Goal: Transaction & Acquisition: Purchase product/service

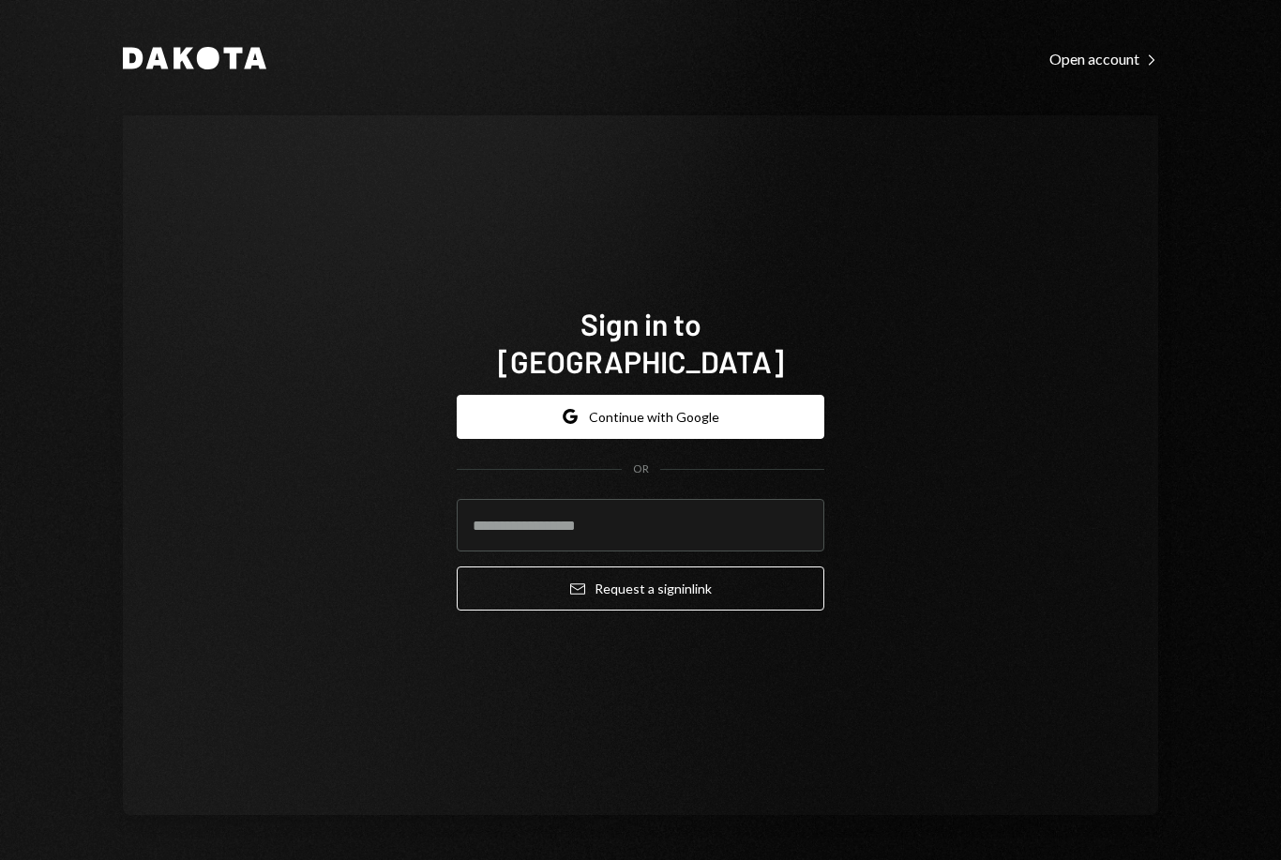
click at [759, 522] on input "email" at bounding box center [640, 525] width 367 height 52
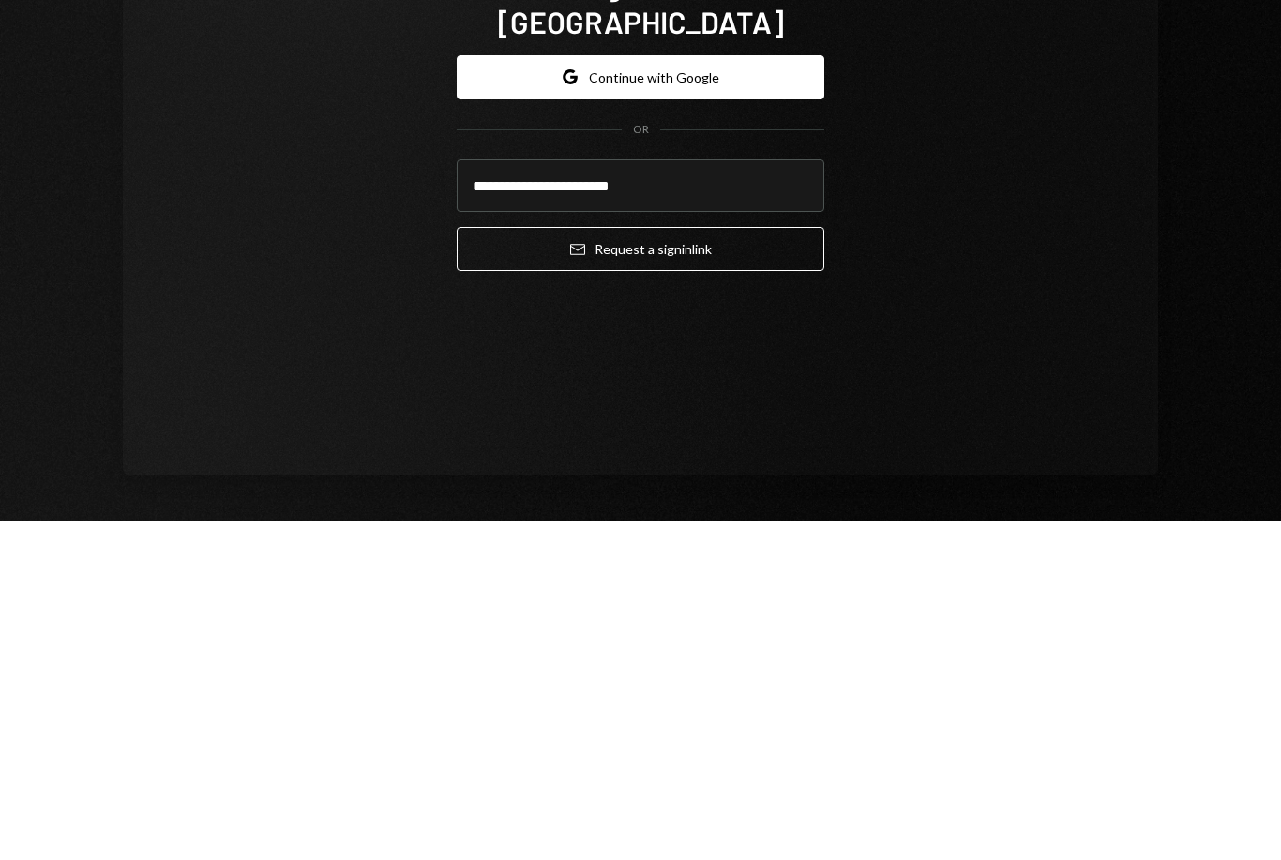
type input "**********"
click at [750, 566] on button "Email Request a sign in link" at bounding box center [640, 588] width 367 height 44
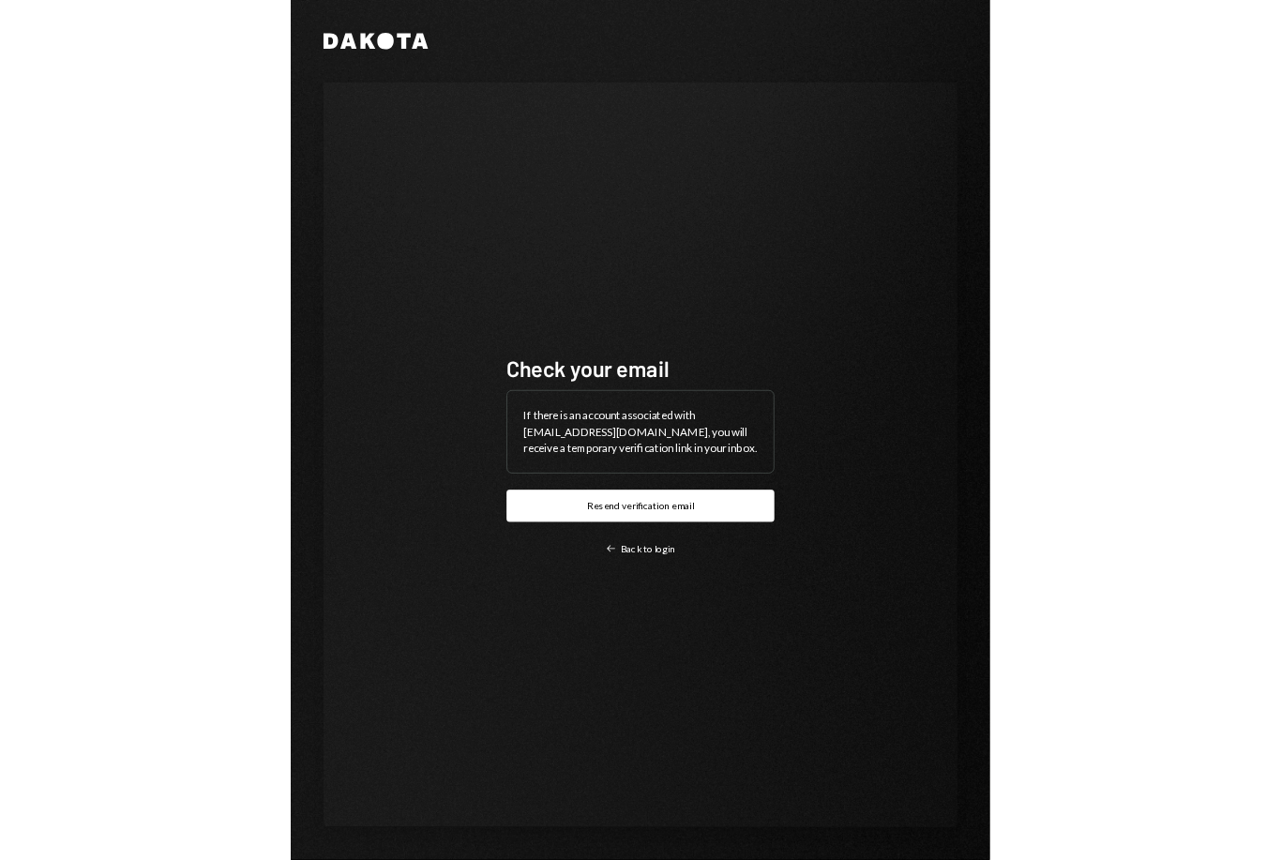
scroll to position [60, 0]
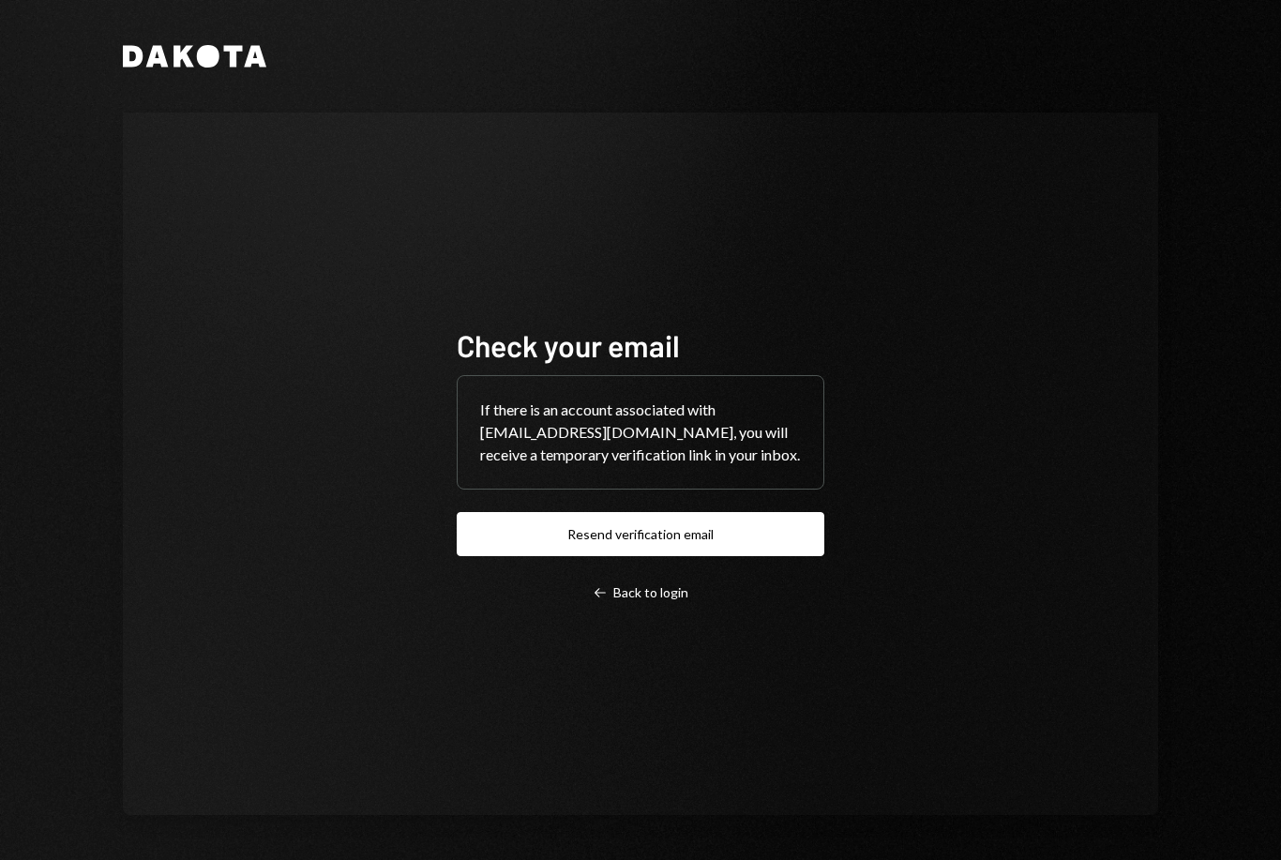
click at [1123, 7] on div "Dakota Check your email If there is an account associated with 0xwagyu@steakhut…" at bounding box center [640, 430] width 1125 height 860
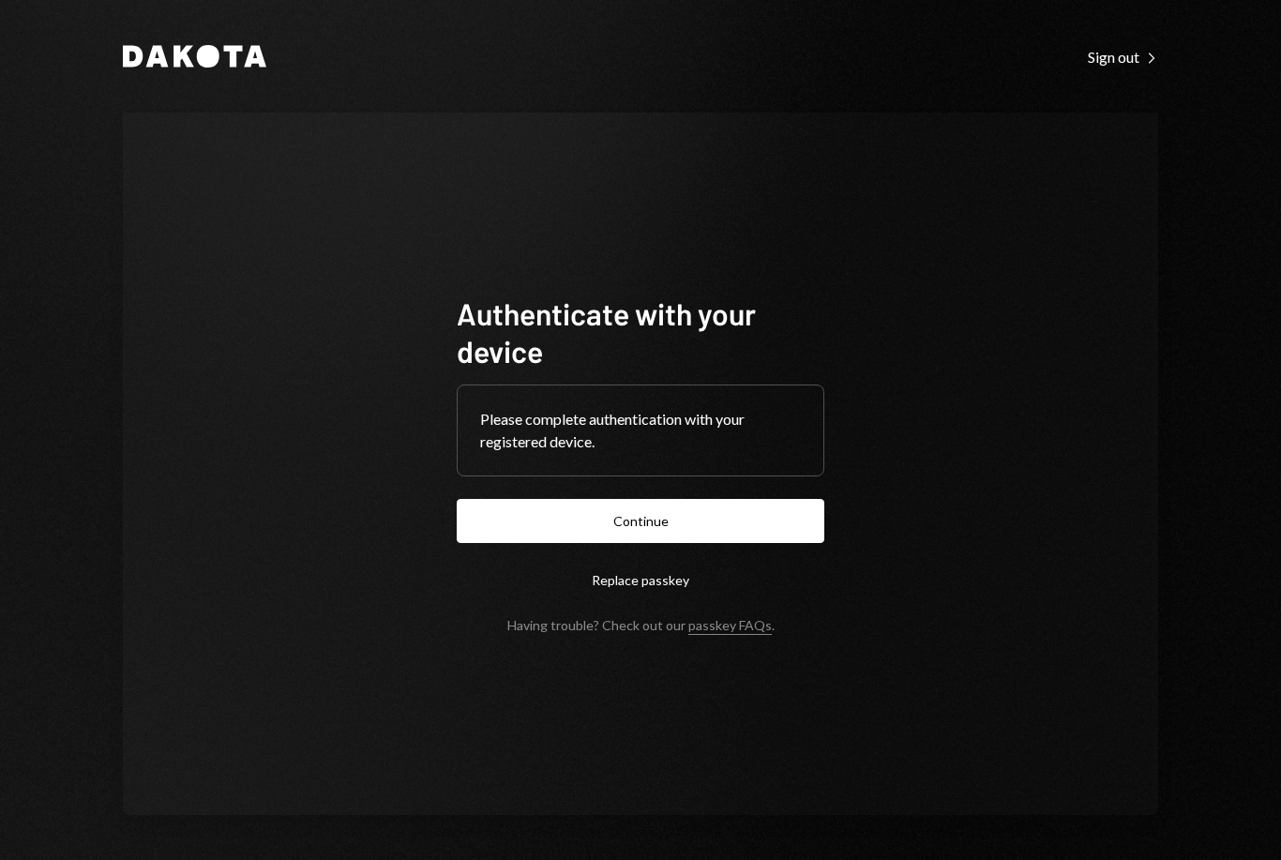
click at [521, 543] on button "Continue" at bounding box center [640, 521] width 367 height 44
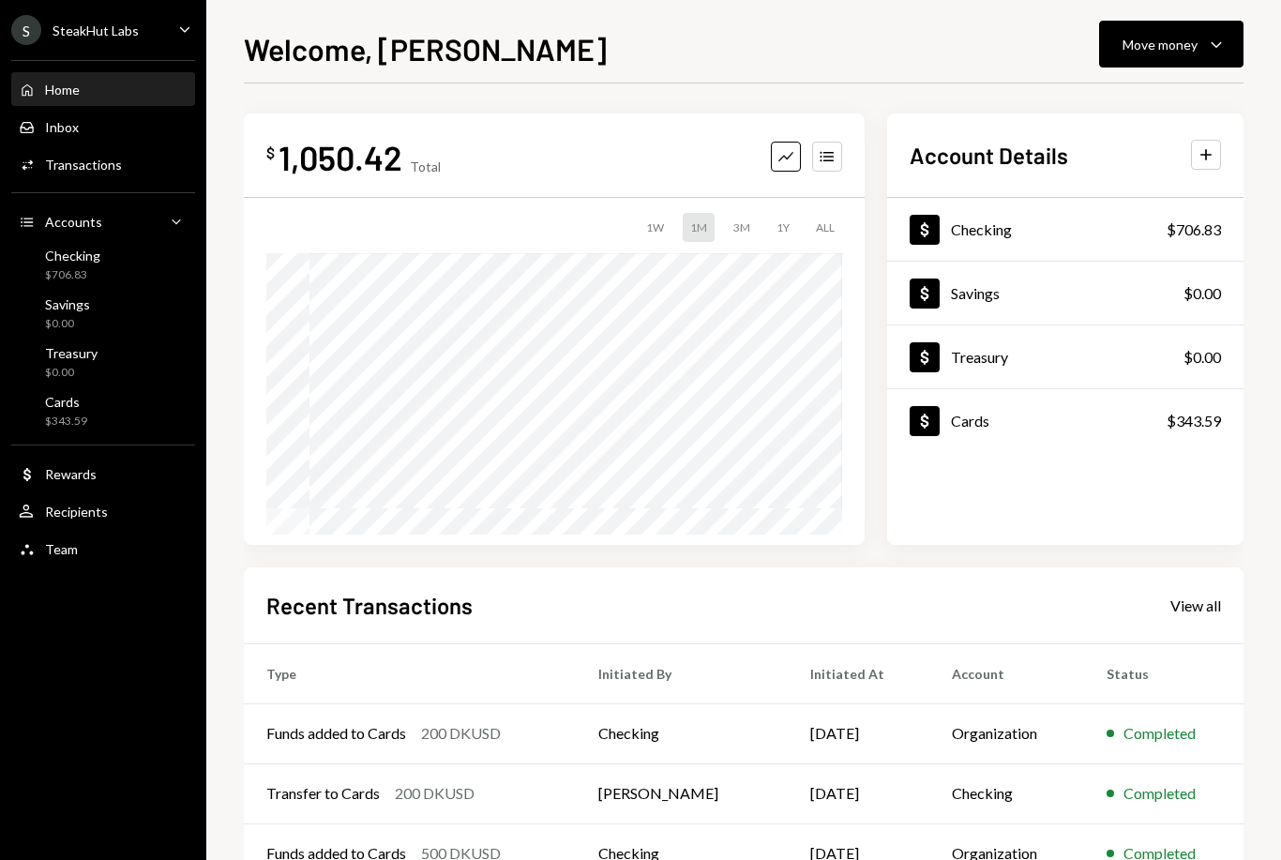
click at [88, 273] on div "$706.83" at bounding box center [72, 275] width 55 height 16
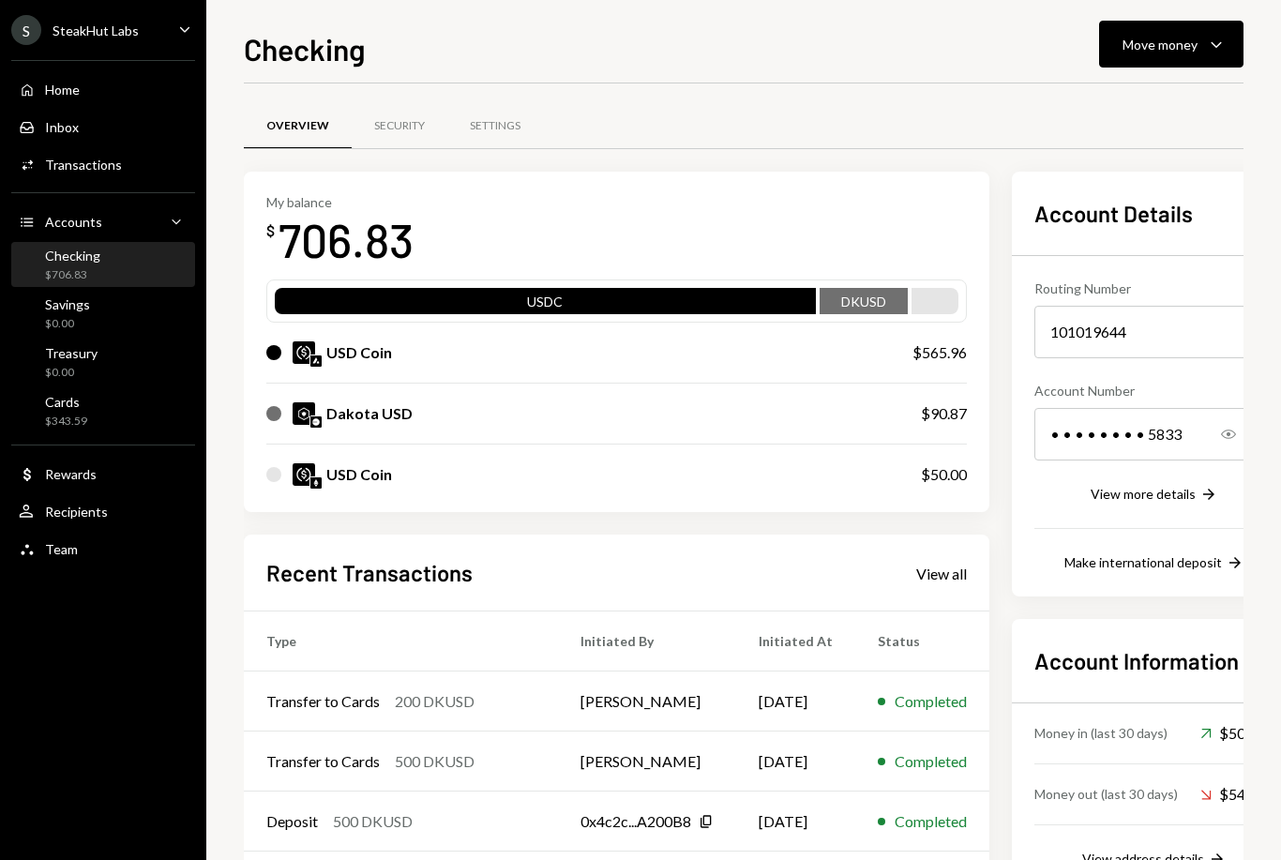
click at [1200, 52] on div "Move money Caret Down" at bounding box center [1170, 44] width 97 height 22
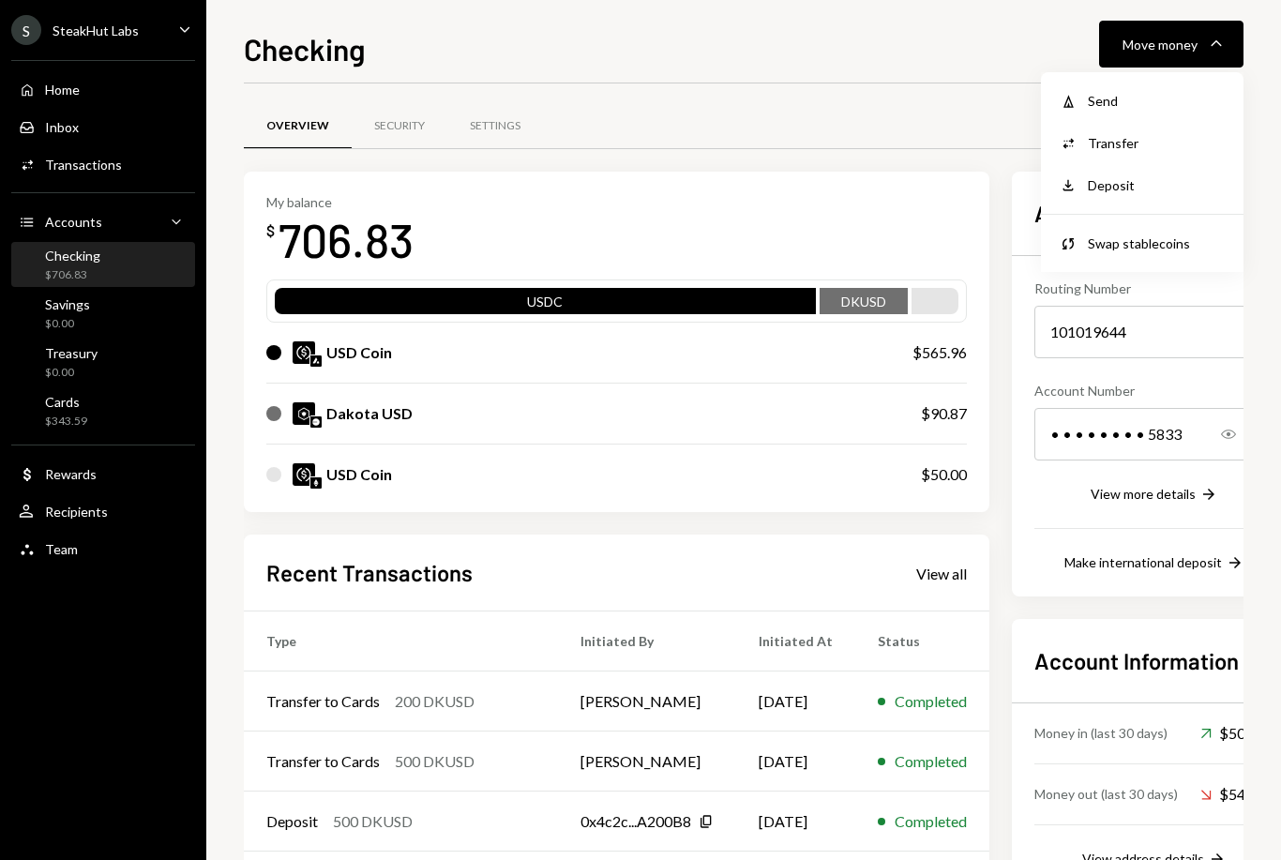
click at [1099, 191] on div "Deposit" at bounding box center [1155, 185] width 137 height 20
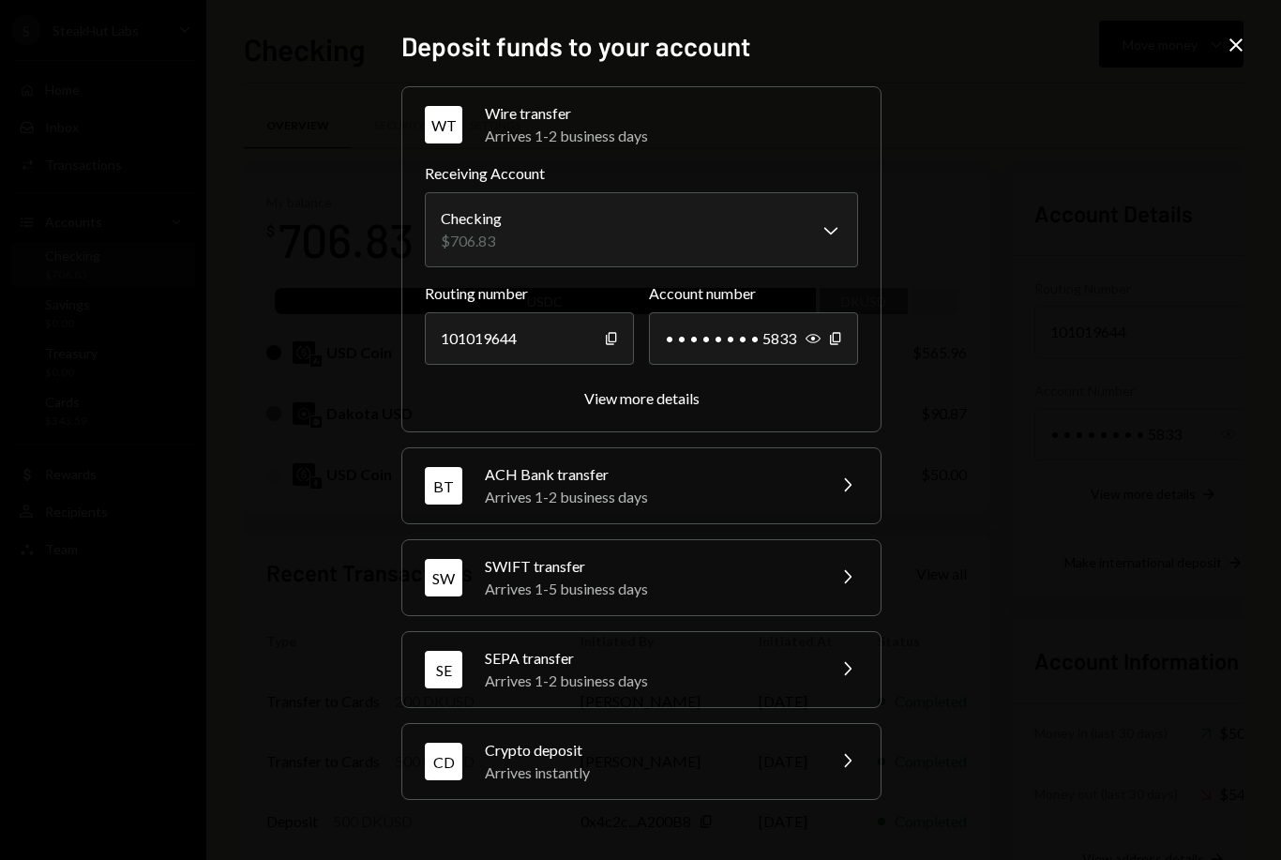
click at [699, 761] on div "Crypto deposit" at bounding box center [649, 750] width 328 height 22
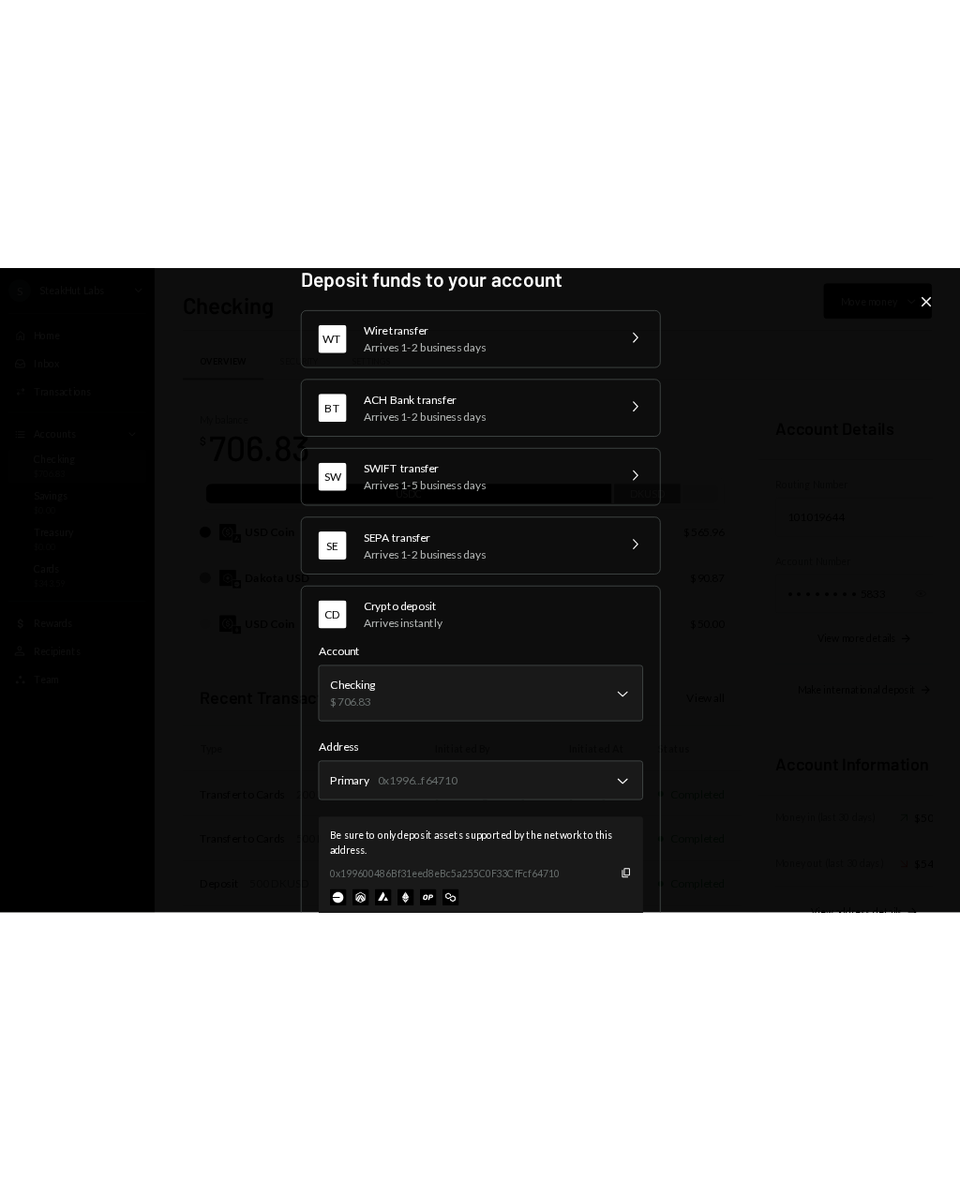
scroll to position [22, 0]
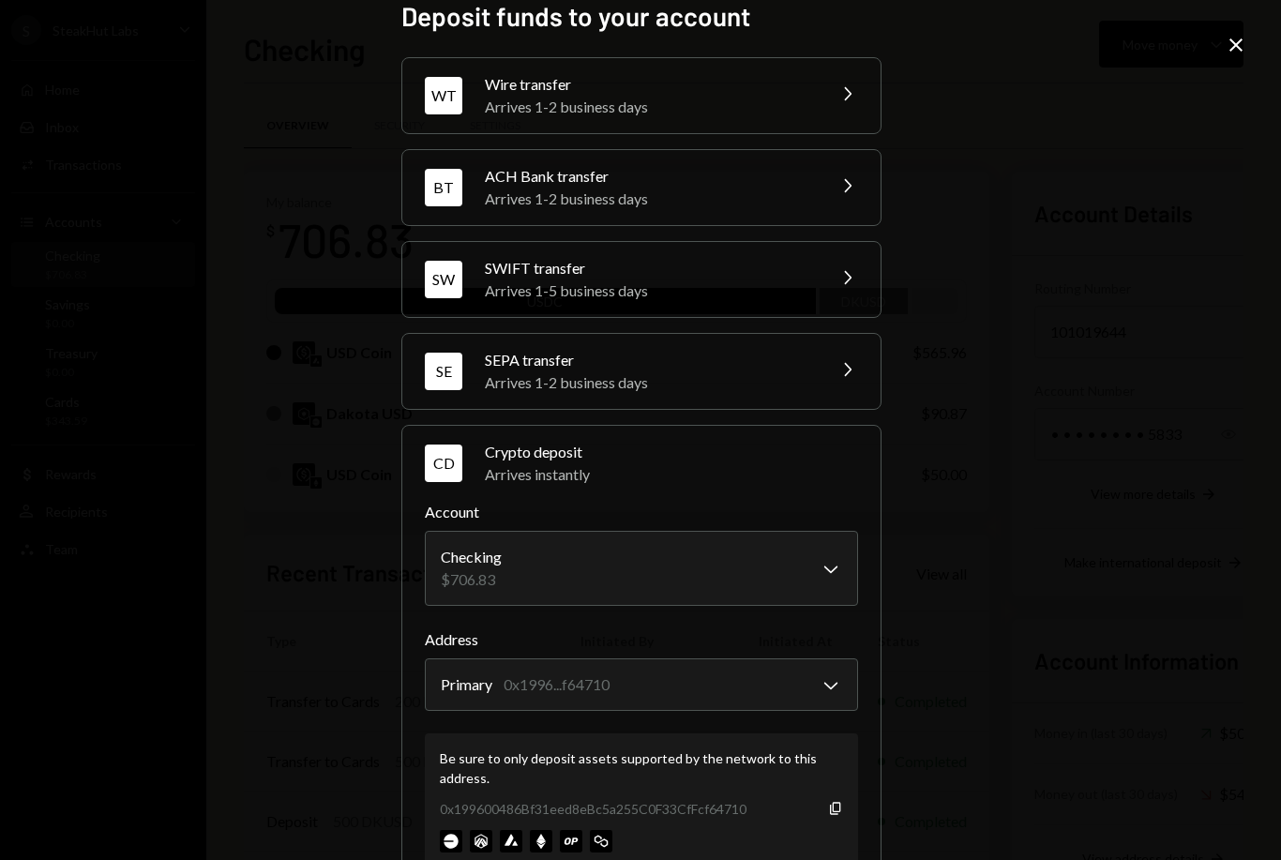
click at [510, 831] on img at bounding box center [511, 841] width 22 height 22
click at [518, 832] on img at bounding box center [511, 841] width 22 height 22
click at [520, 830] on img at bounding box center [511, 841] width 22 height 22
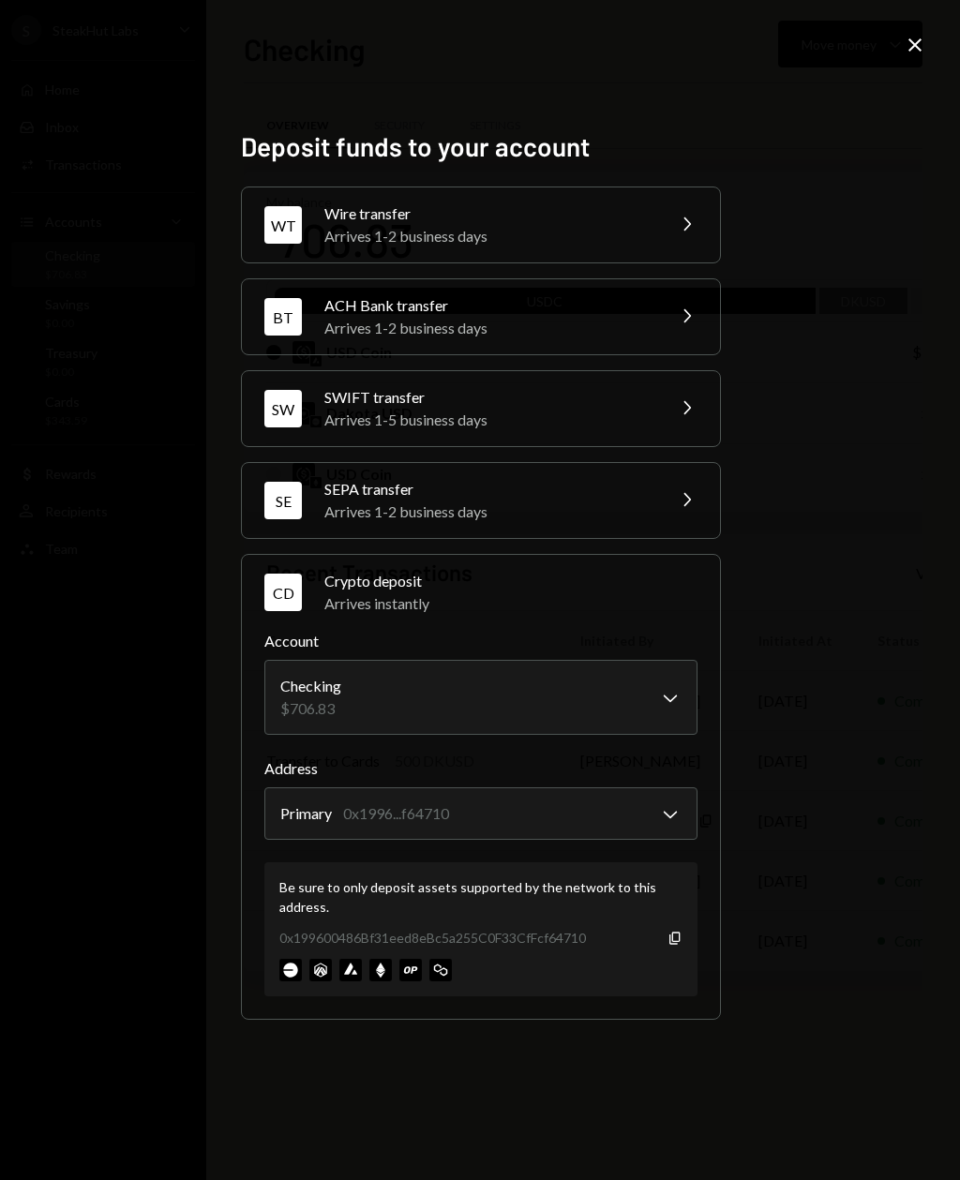
scroll to position [0, 0]
click at [356, 859] on img at bounding box center [350, 970] width 22 height 22
click at [357, 859] on img at bounding box center [350, 970] width 22 height 22
click at [678, 859] on icon "Copy" at bounding box center [674, 938] width 15 height 15
click at [906, 45] on icon "Close" at bounding box center [915, 45] width 22 height 22
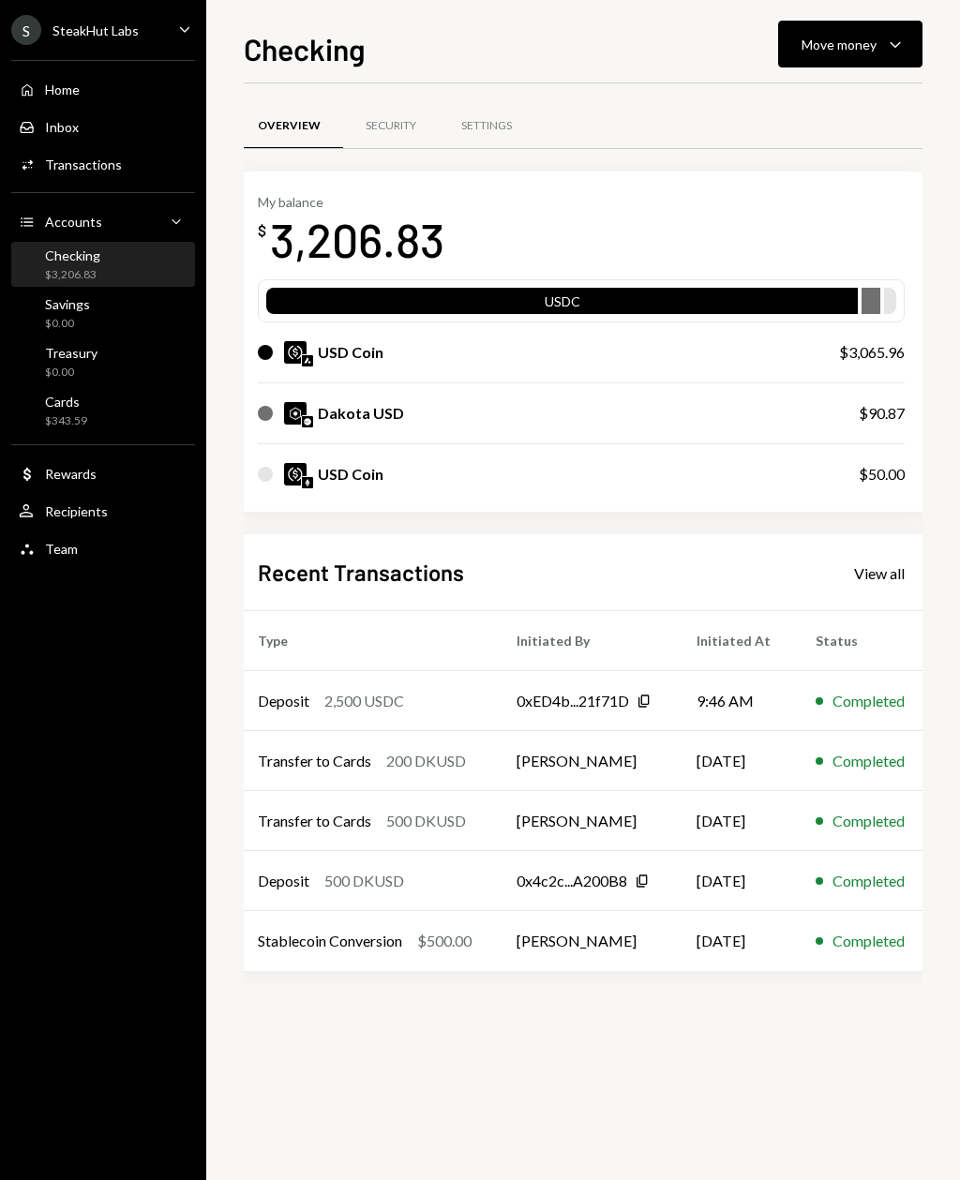
scroll to position [0, 6]
click at [170, 406] on div "Cards $343.59" at bounding box center [103, 412] width 169 height 36
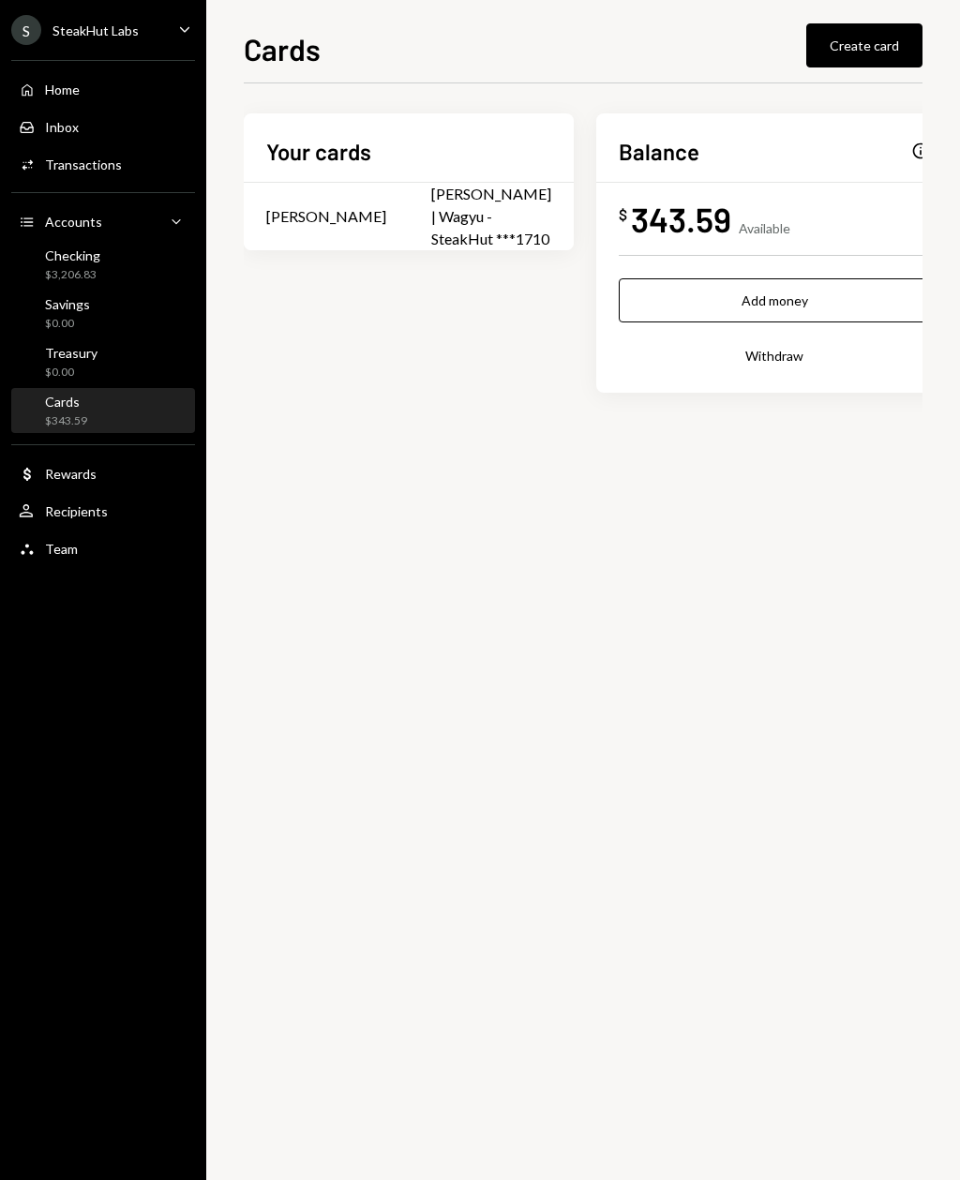
click at [832, 302] on button "Add money" at bounding box center [774, 300] width 311 height 44
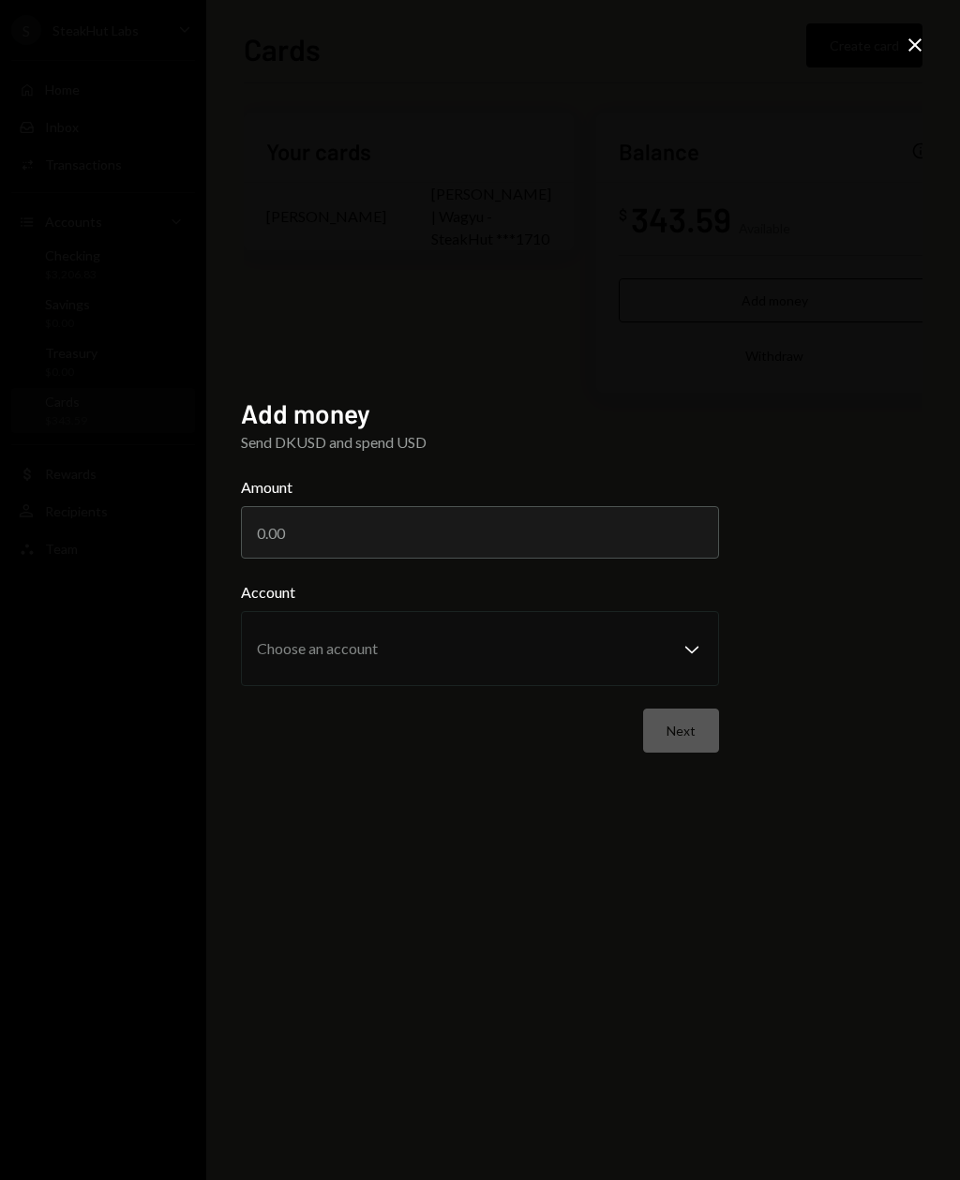
click at [650, 558] on input "Amount" at bounding box center [480, 532] width 478 height 52
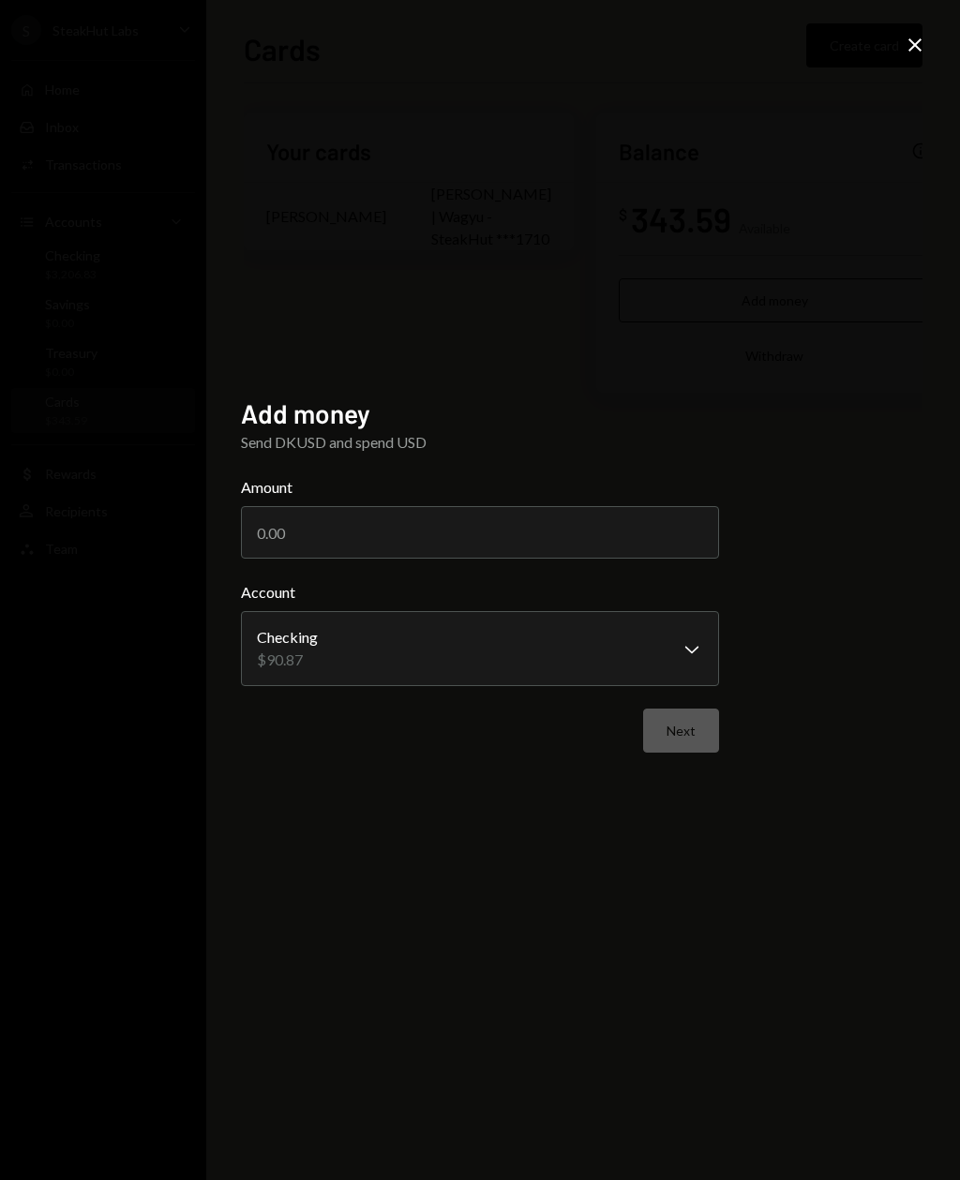
click at [858, 406] on div "**********" at bounding box center [480, 590] width 960 height 1180
click at [924, 57] on div "Close" at bounding box center [915, 46] width 22 height 25
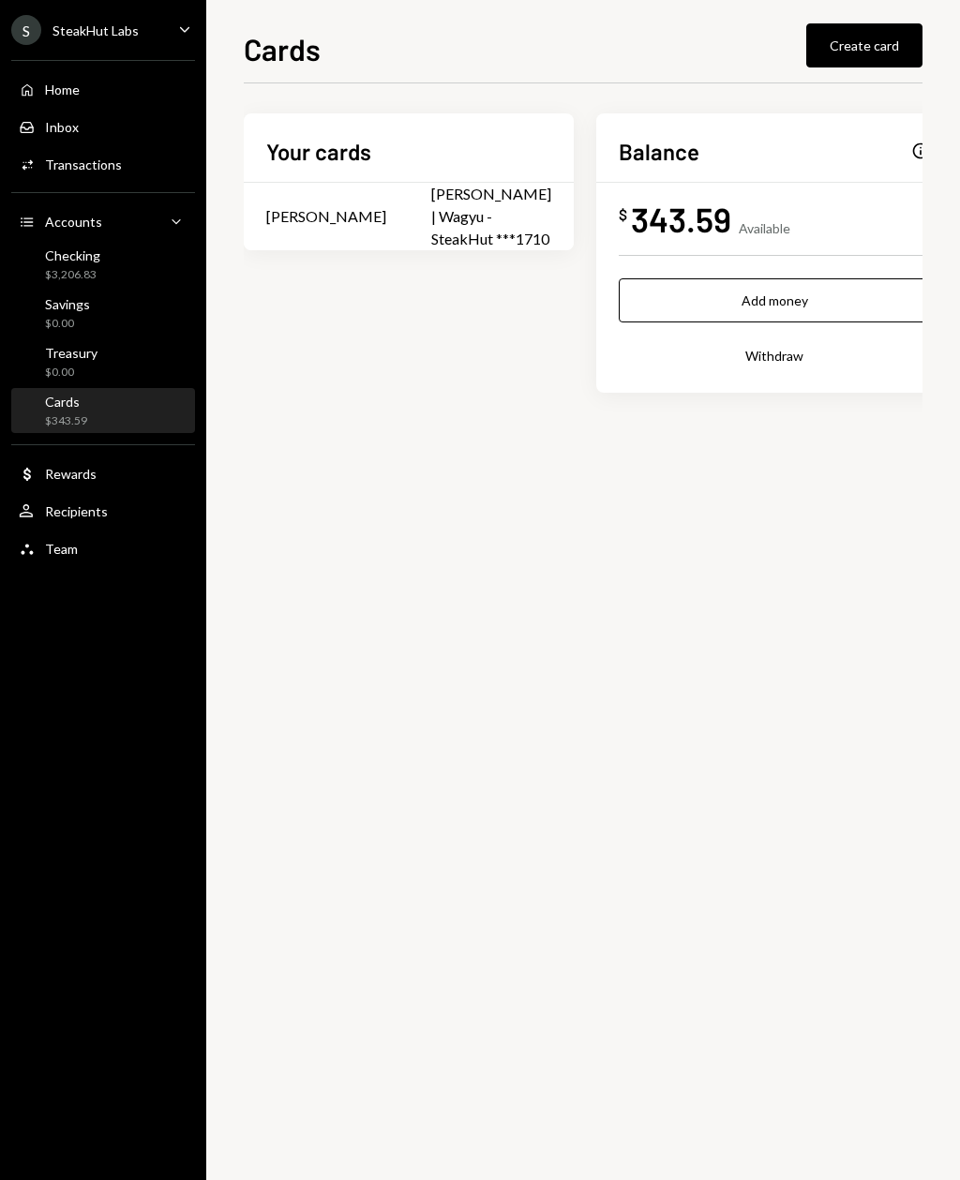
click at [902, 57] on button "Create card" at bounding box center [864, 45] width 116 height 44
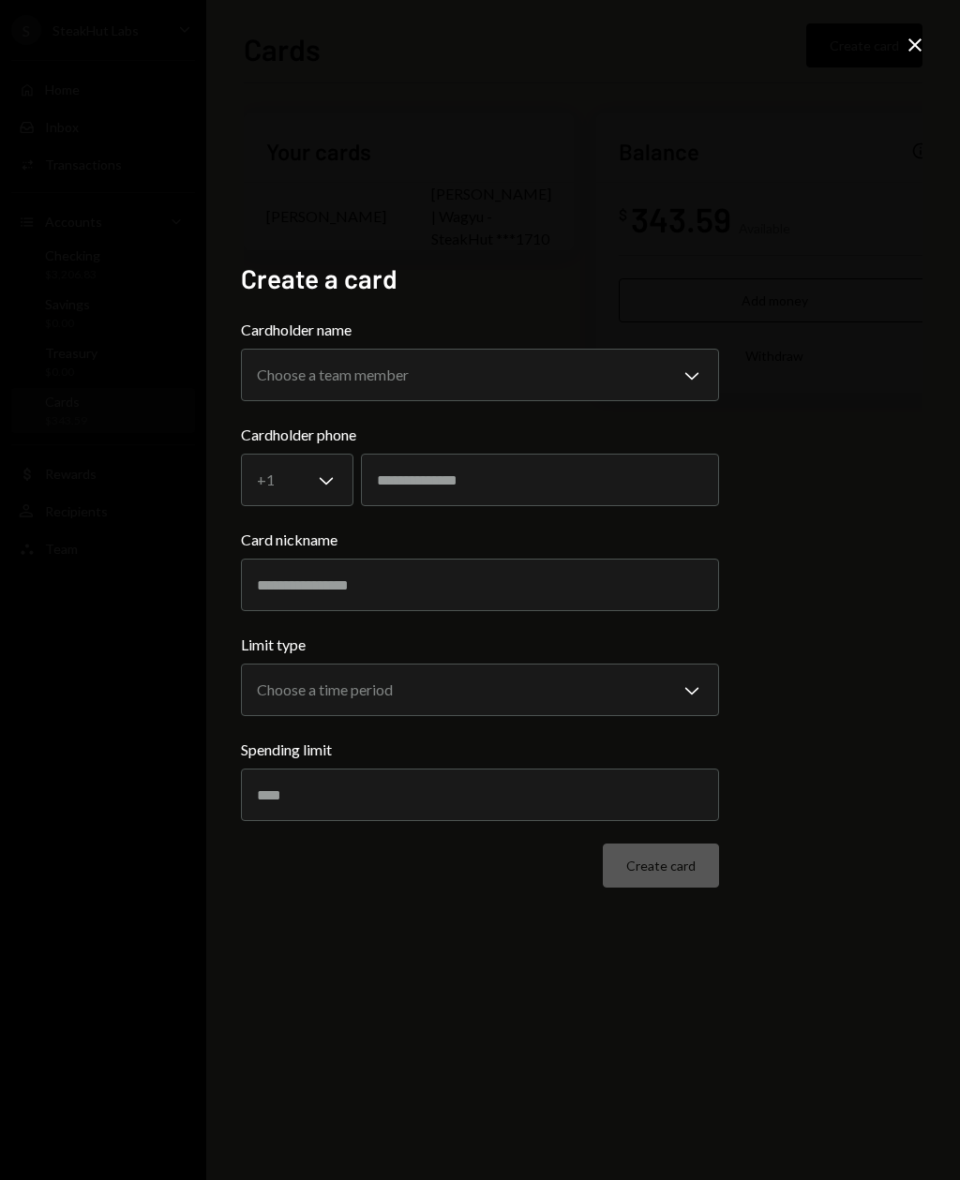
click at [916, 57] on div "Close" at bounding box center [915, 46] width 22 height 25
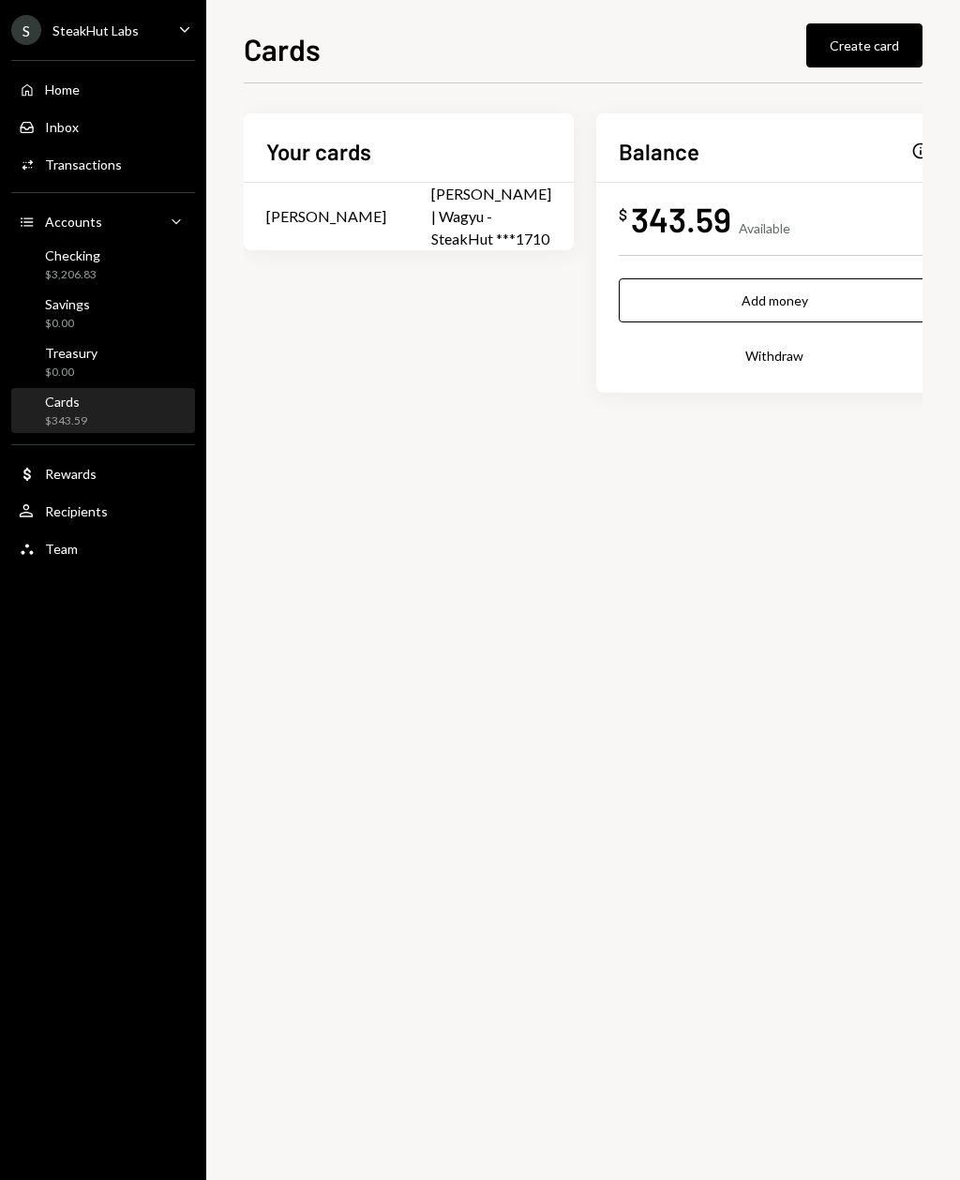
click at [127, 257] on div "Checking $3,206.83" at bounding box center [103, 265] width 169 height 36
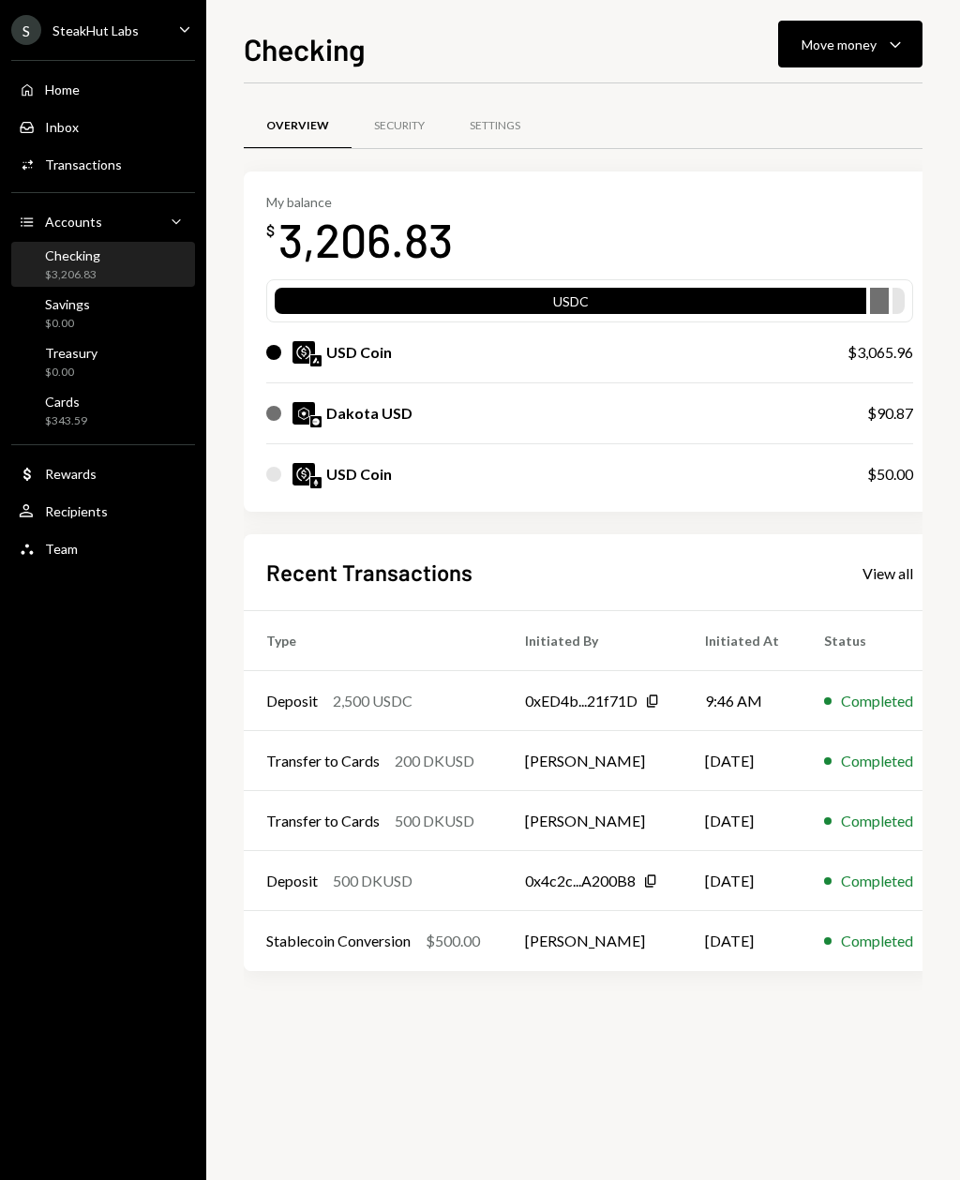
click at [882, 46] on div "Move money Caret Down" at bounding box center [850, 44] width 97 height 22
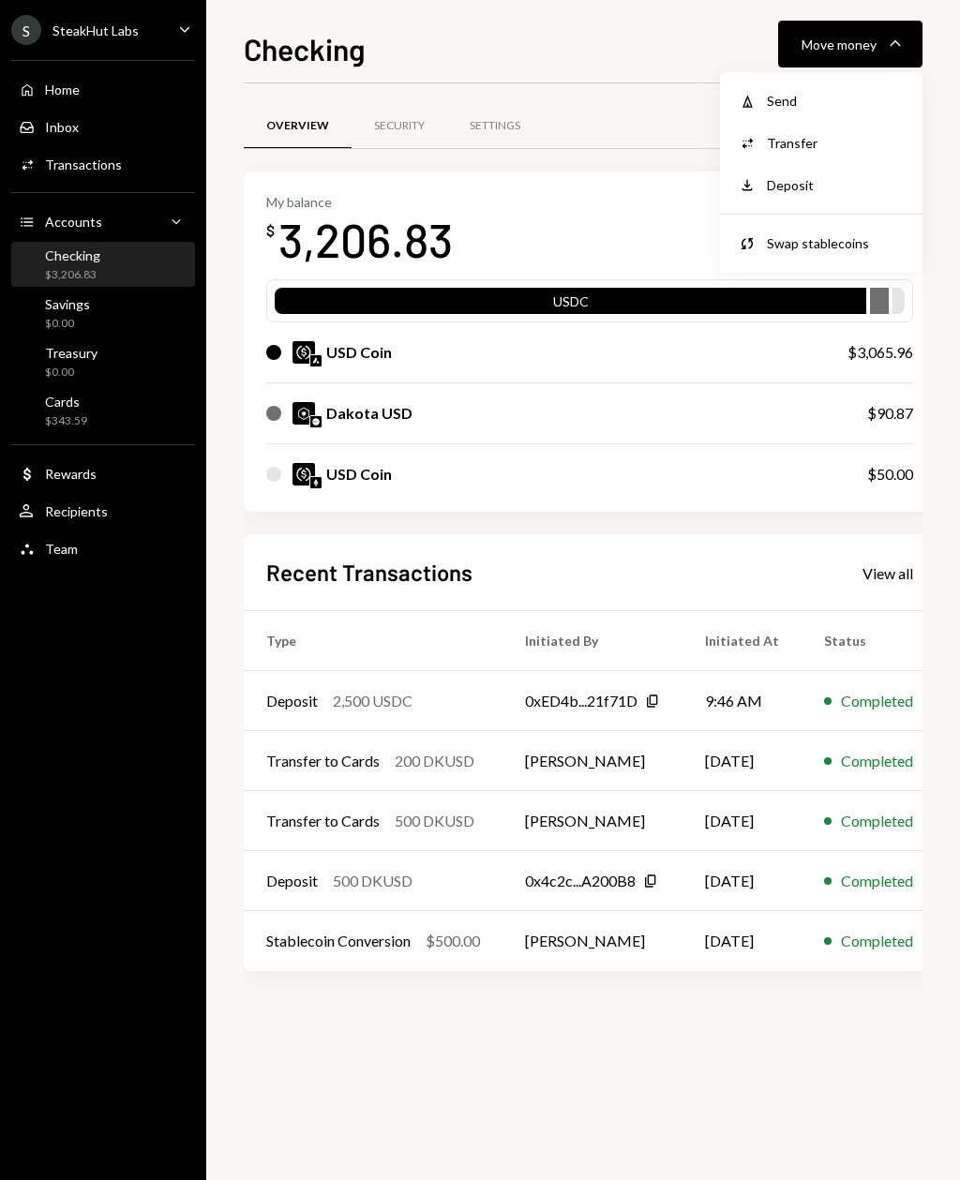
click at [852, 240] on div "Swap stablecoins" at bounding box center [835, 243] width 137 height 20
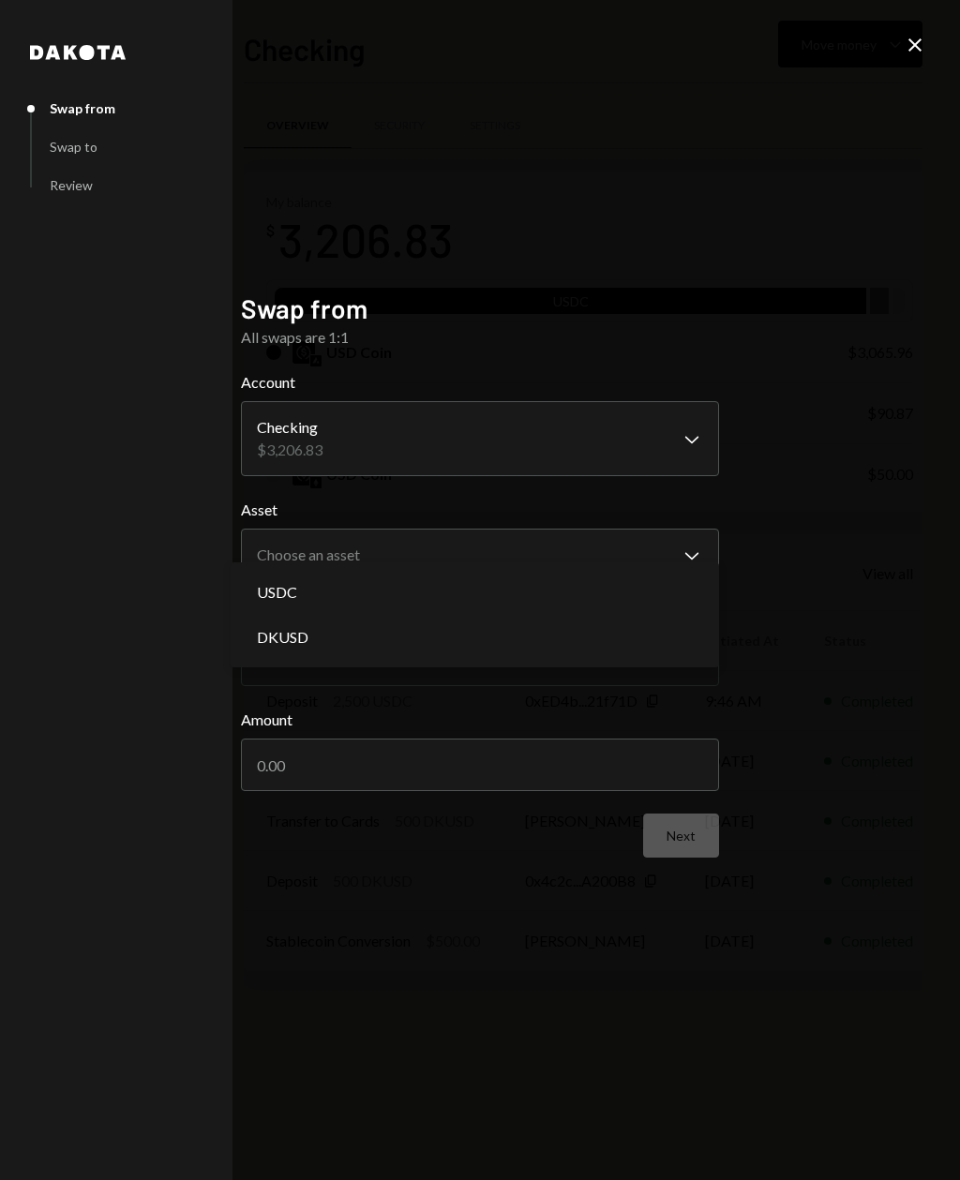
click at [614, 657] on div "DKUSD" at bounding box center [474, 637] width 473 height 45
select select "*****"
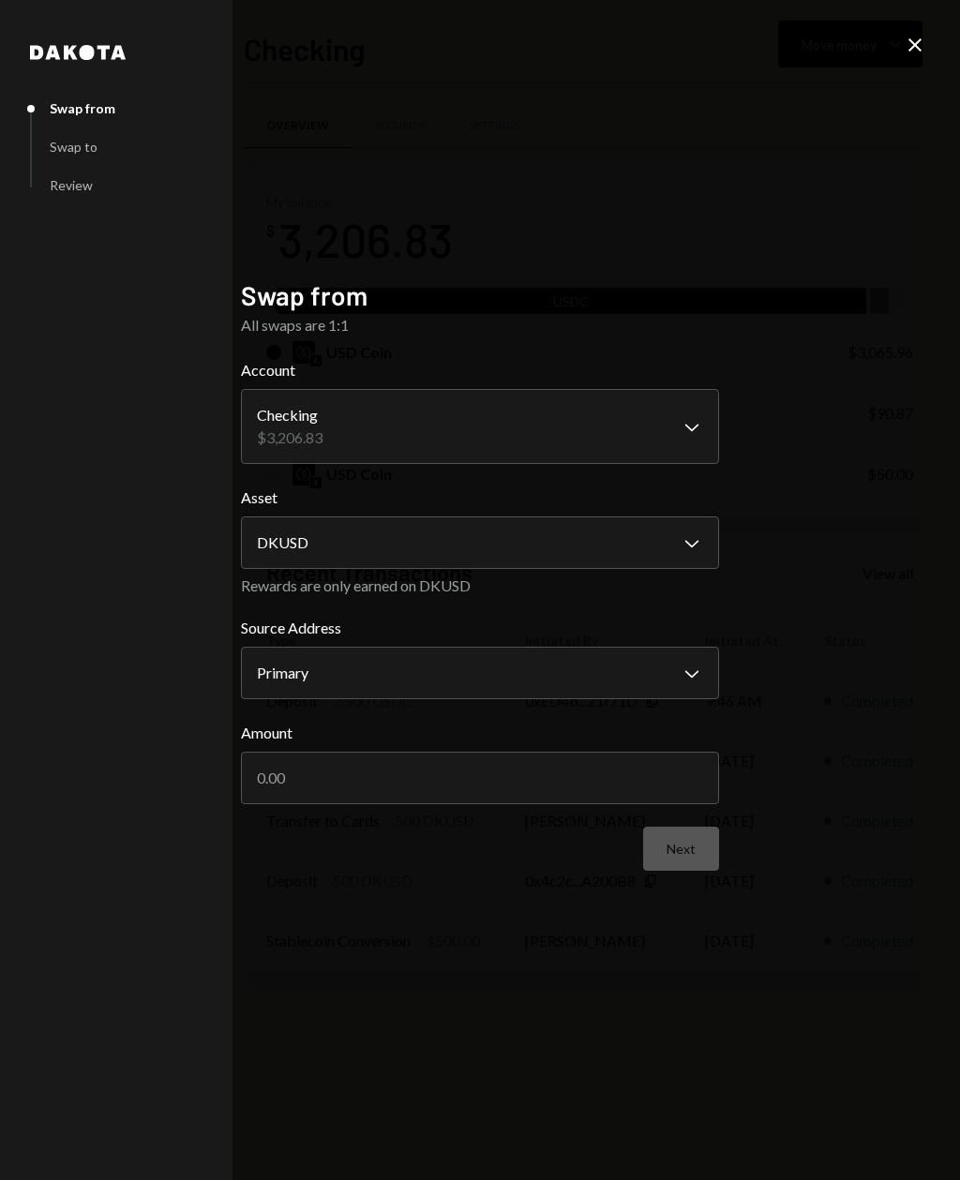
click at [652, 804] on input "Amount" at bounding box center [480, 778] width 478 height 52
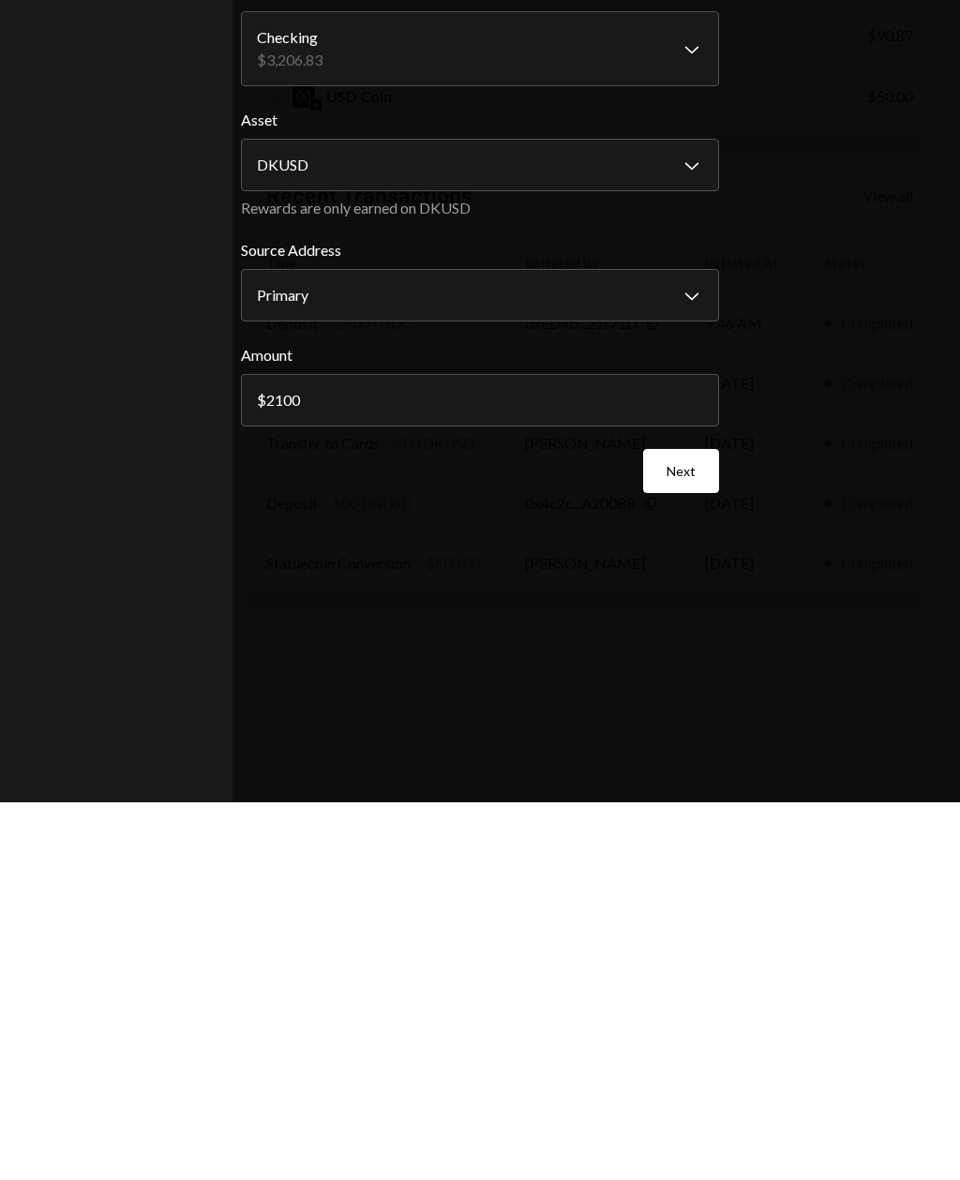
type input "2100"
click at [689, 827] on button "Next" at bounding box center [681, 849] width 76 height 44
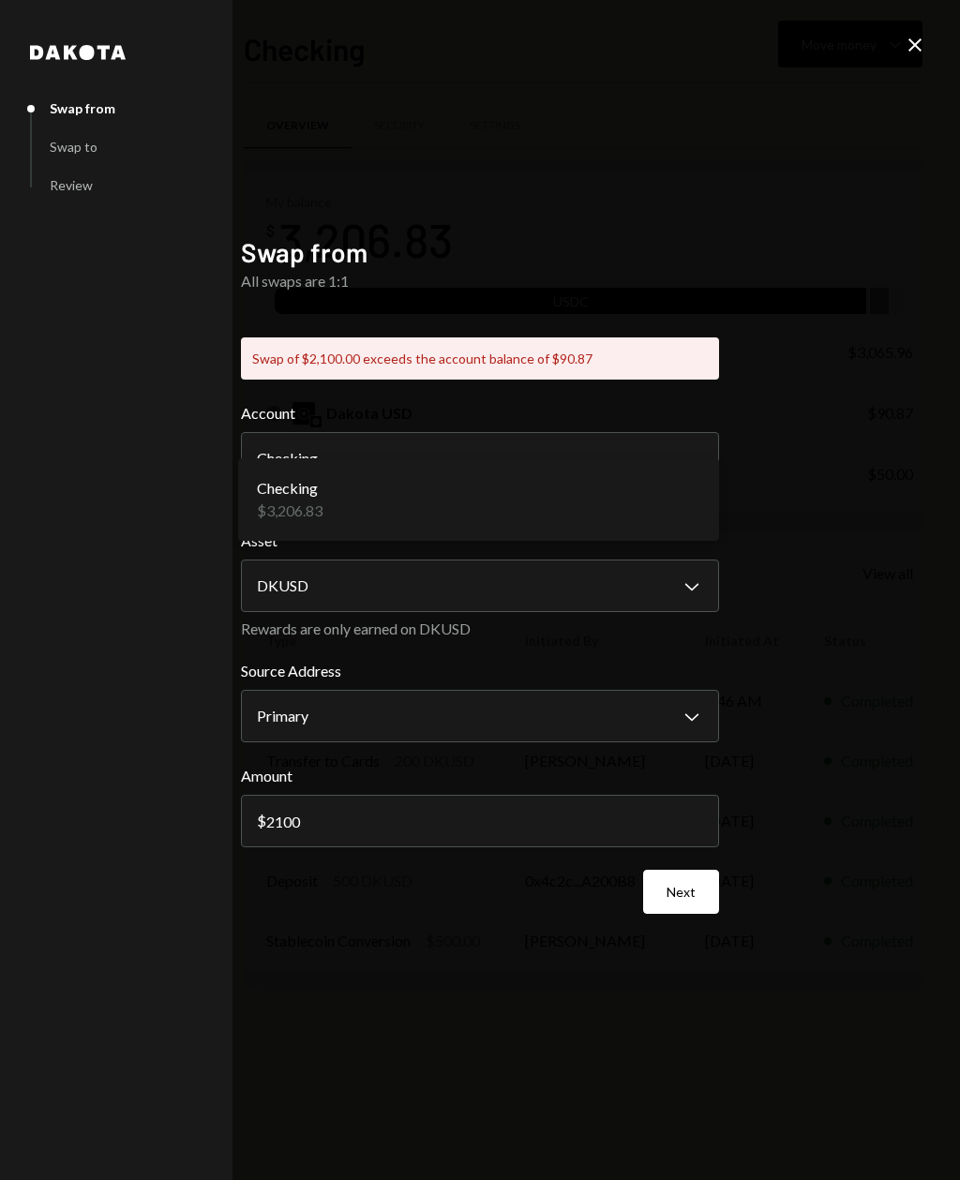
click at [686, 497] on div "Checking $3,206.83" at bounding box center [479, 499] width 466 height 67
click at [687, 499] on div "Checking $3,206.83" at bounding box center [479, 499] width 466 height 67
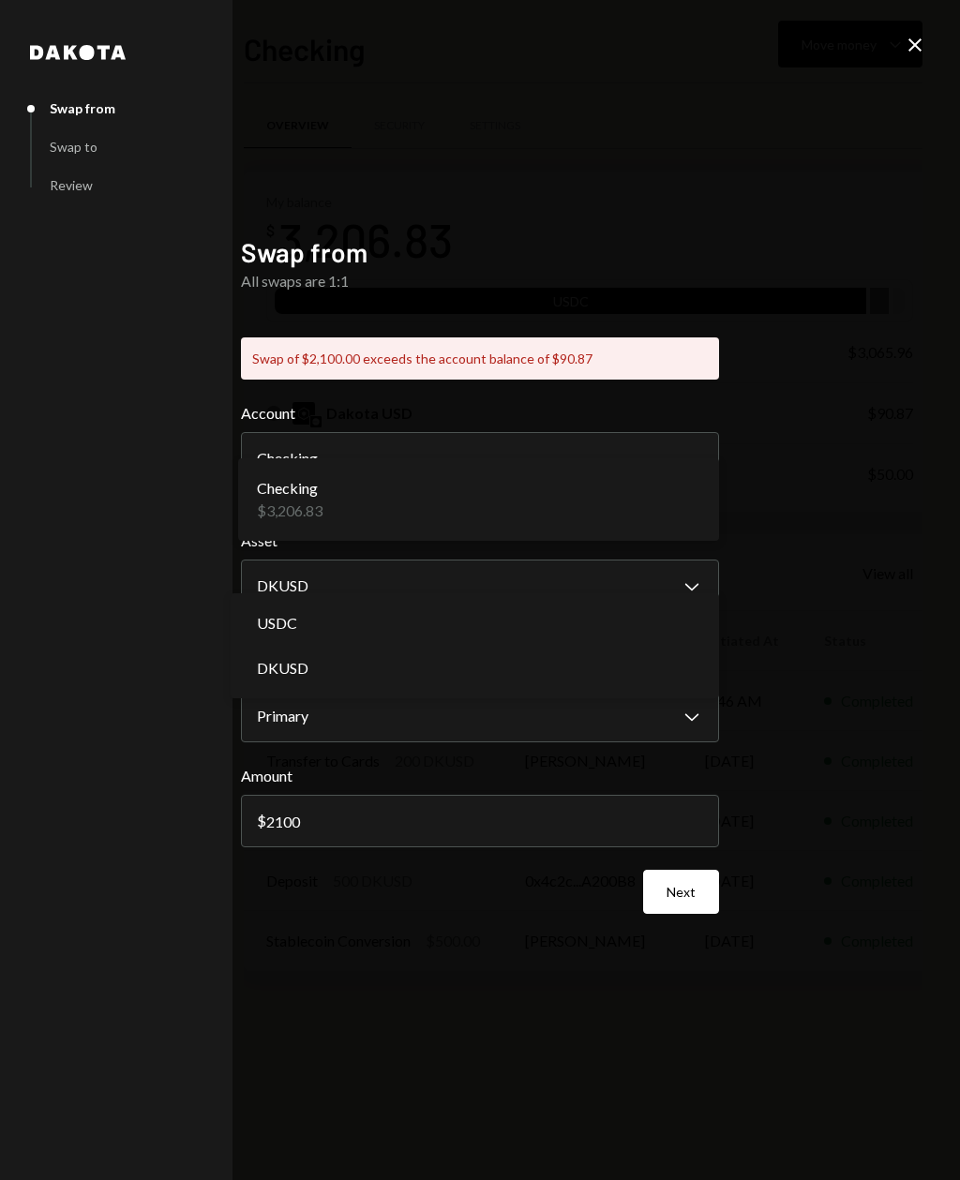
click at [646, 624] on div "USDC" at bounding box center [474, 623] width 473 height 45
select select "****"
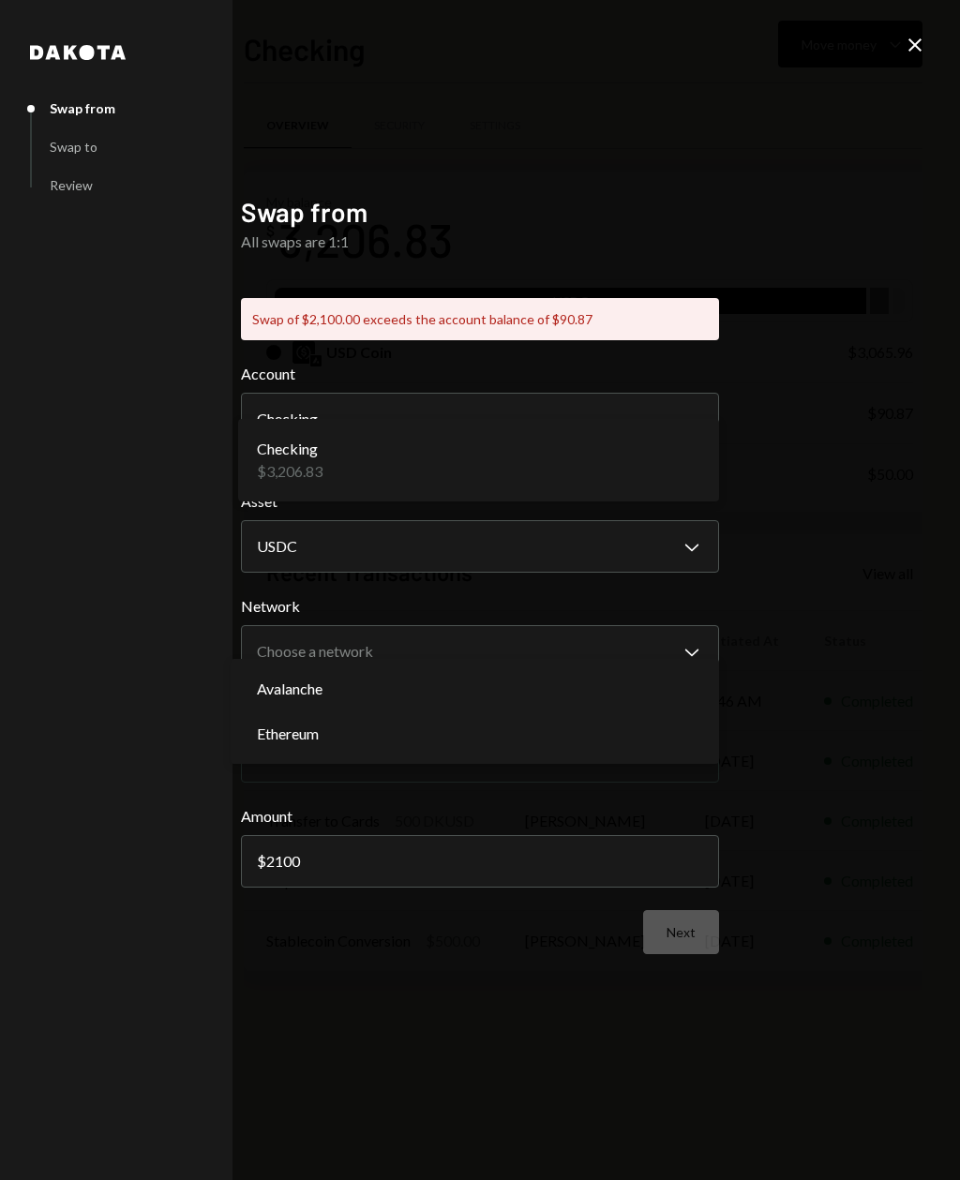
select select "**********"
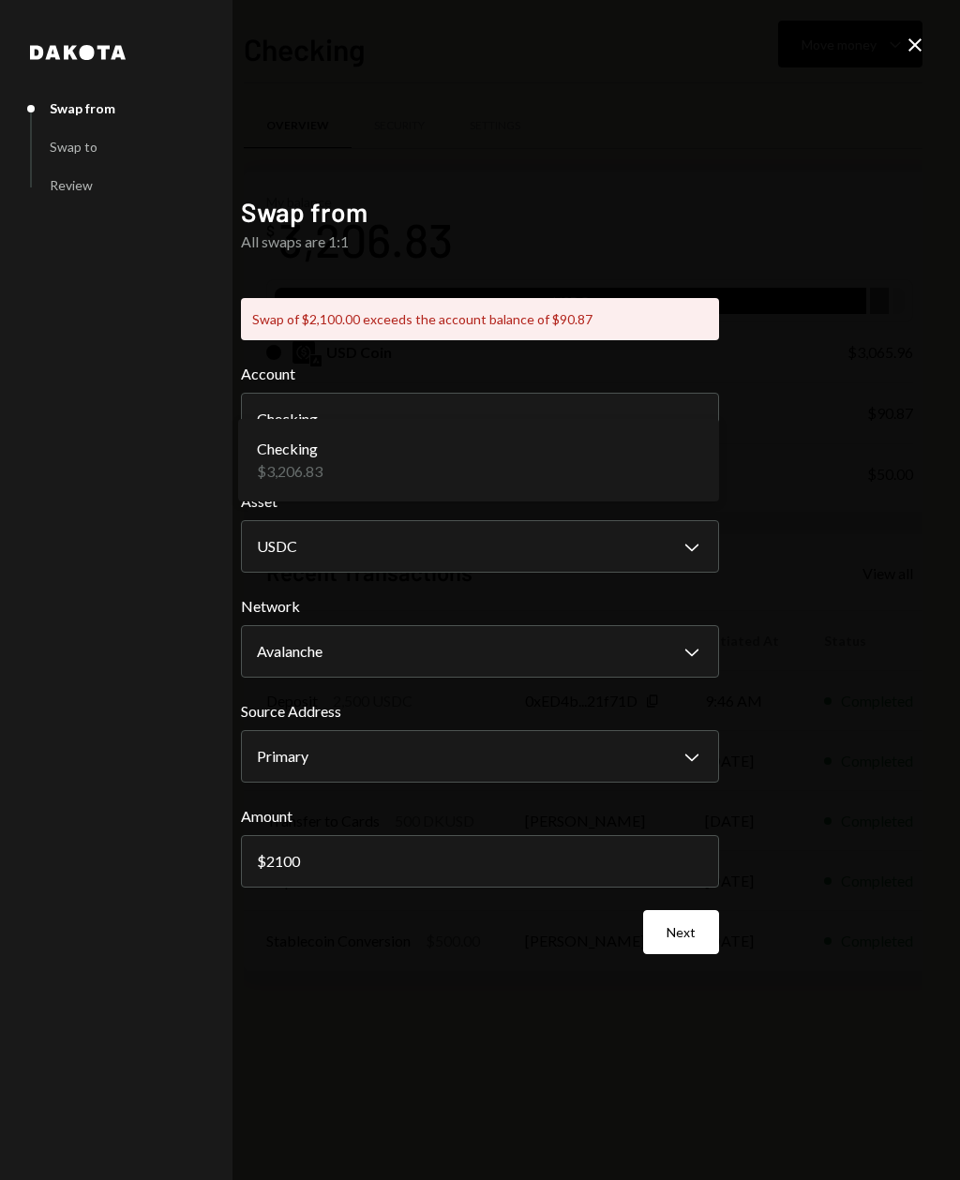
click at [693, 954] on button "Next" at bounding box center [681, 932] width 76 height 44
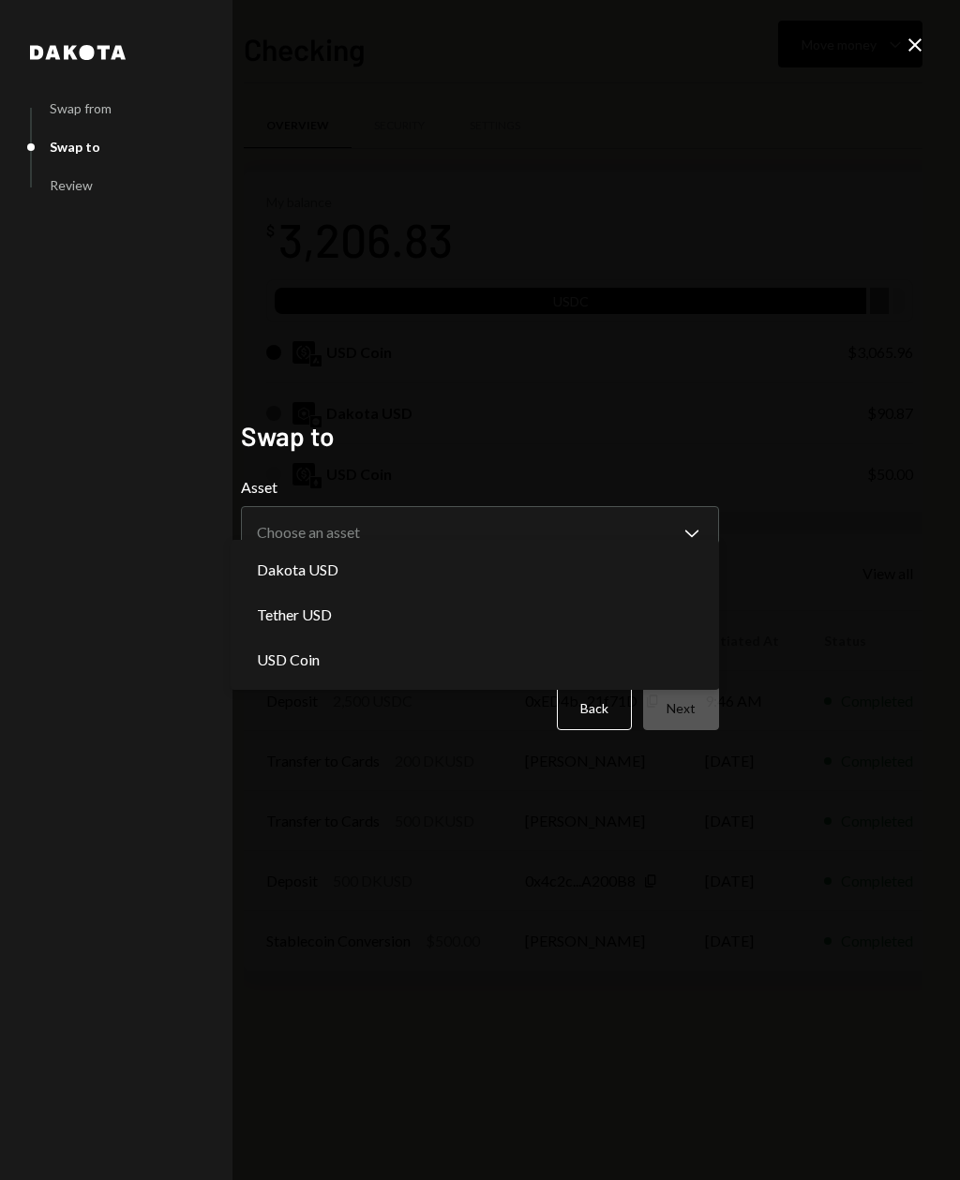
select select "*****"
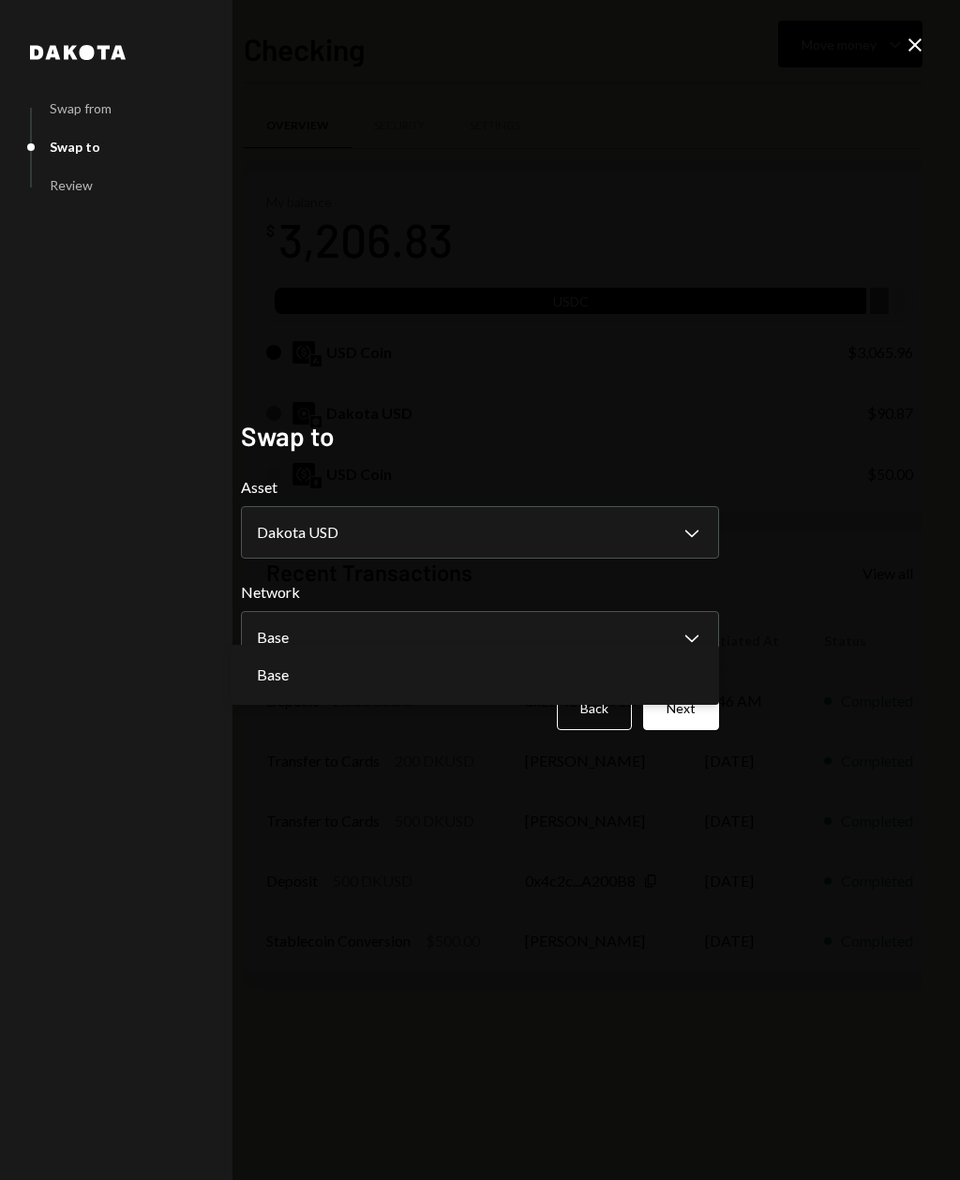
click at [690, 673] on div "Base" at bounding box center [474, 674] width 473 height 45
click at [796, 628] on div "**********" at bounding box center [480, 590] width 960 height 1180
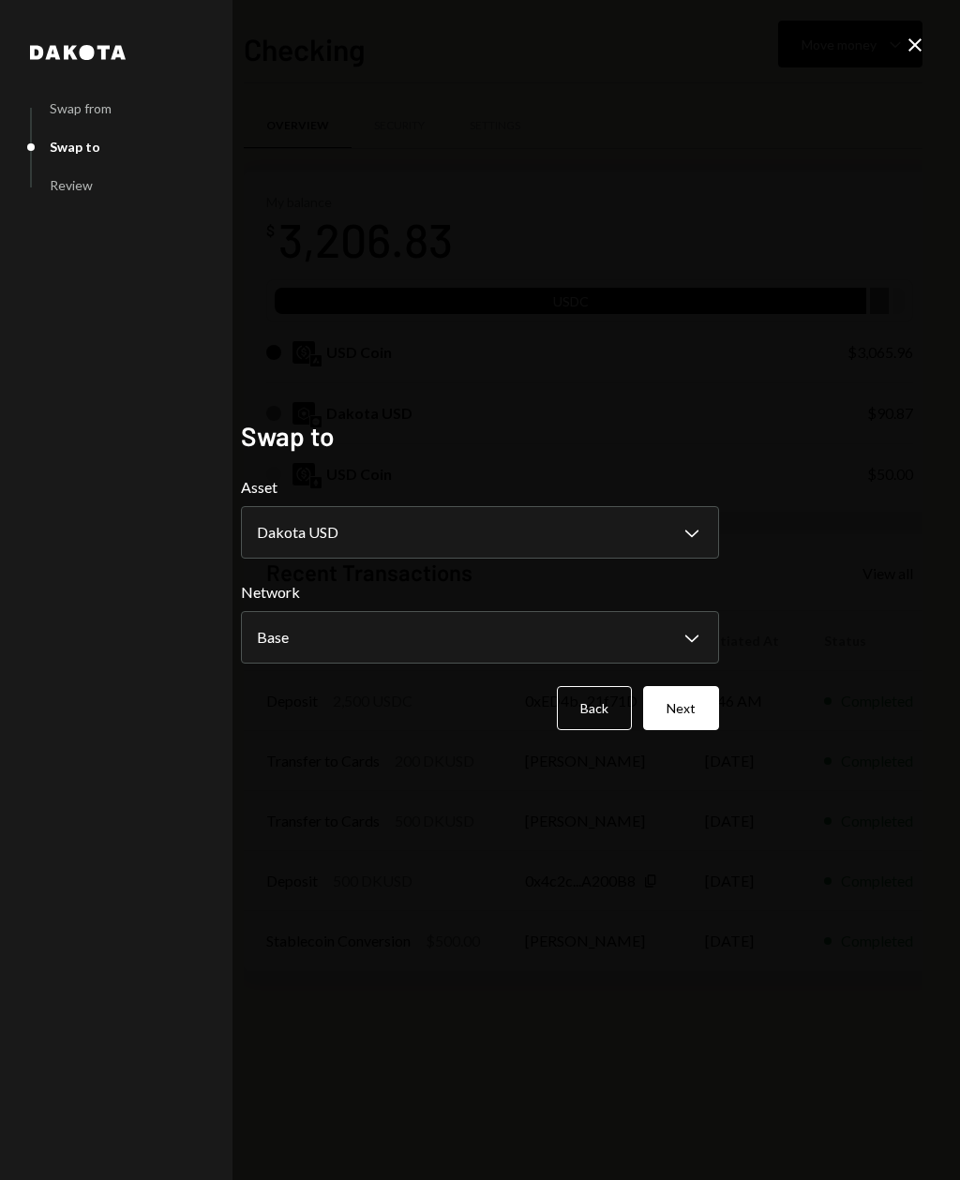
click at [698, 730] on button "Next" at bounding box center [681, 708] width 76 height 44
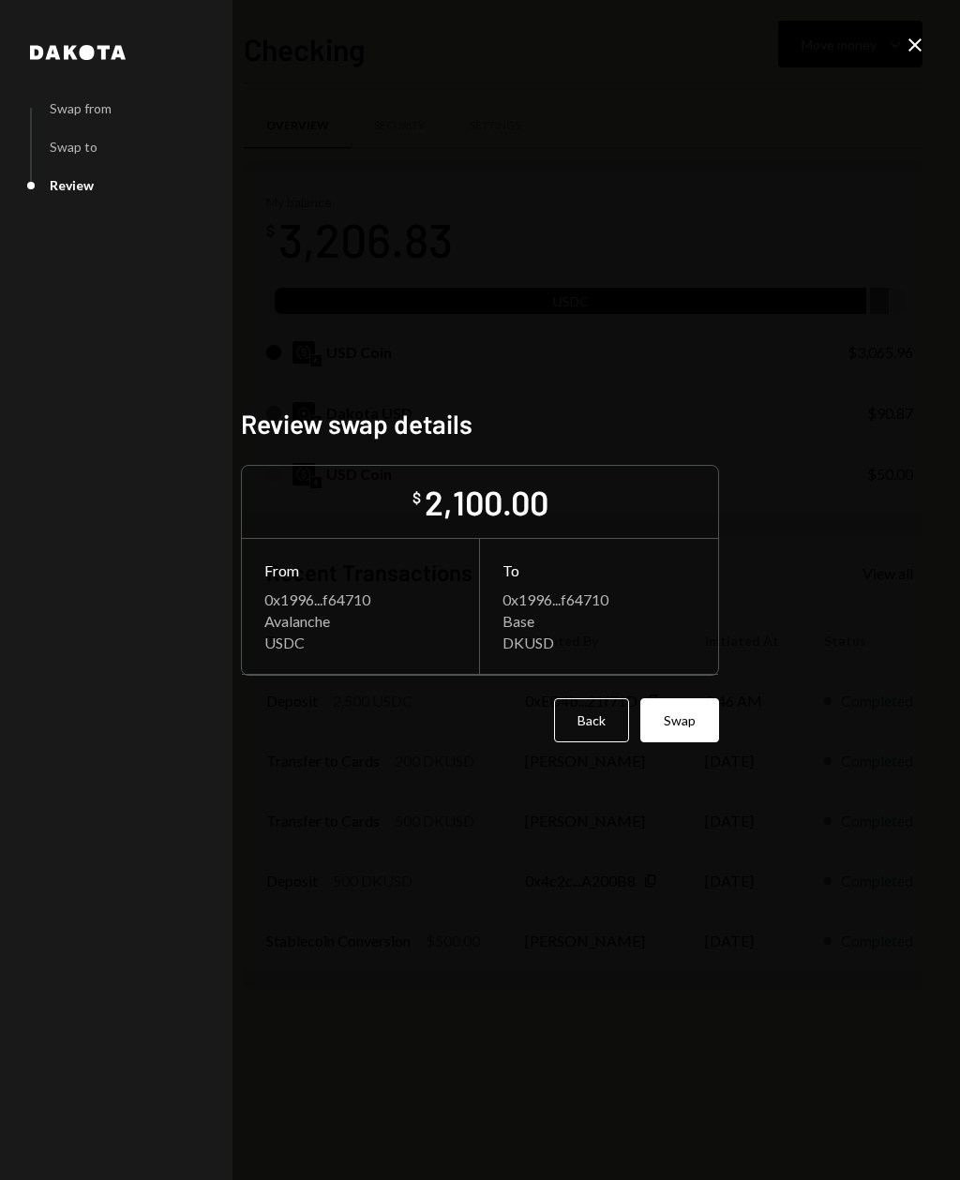
click at [706, 737] on button "Swap" at bounding box center [679, 720] width 79 height 44
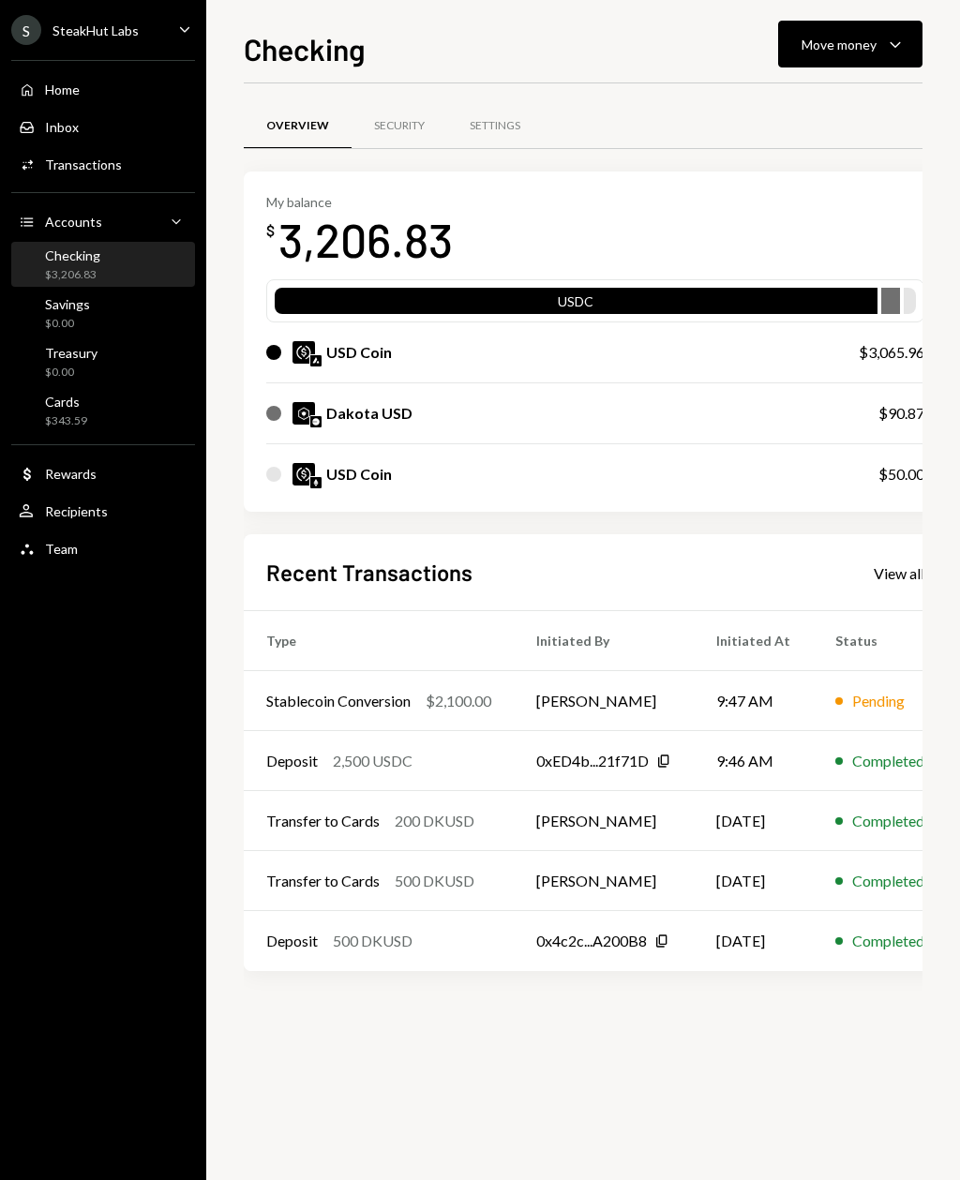
click at [443, 709] on div "$2,100.00" at bounding box center [459, 701] width 66 height 22
click at [335, 713] on td "Stablecoin Conversion $2,100.00" at bounding box center [379, 701] width 270 height 60
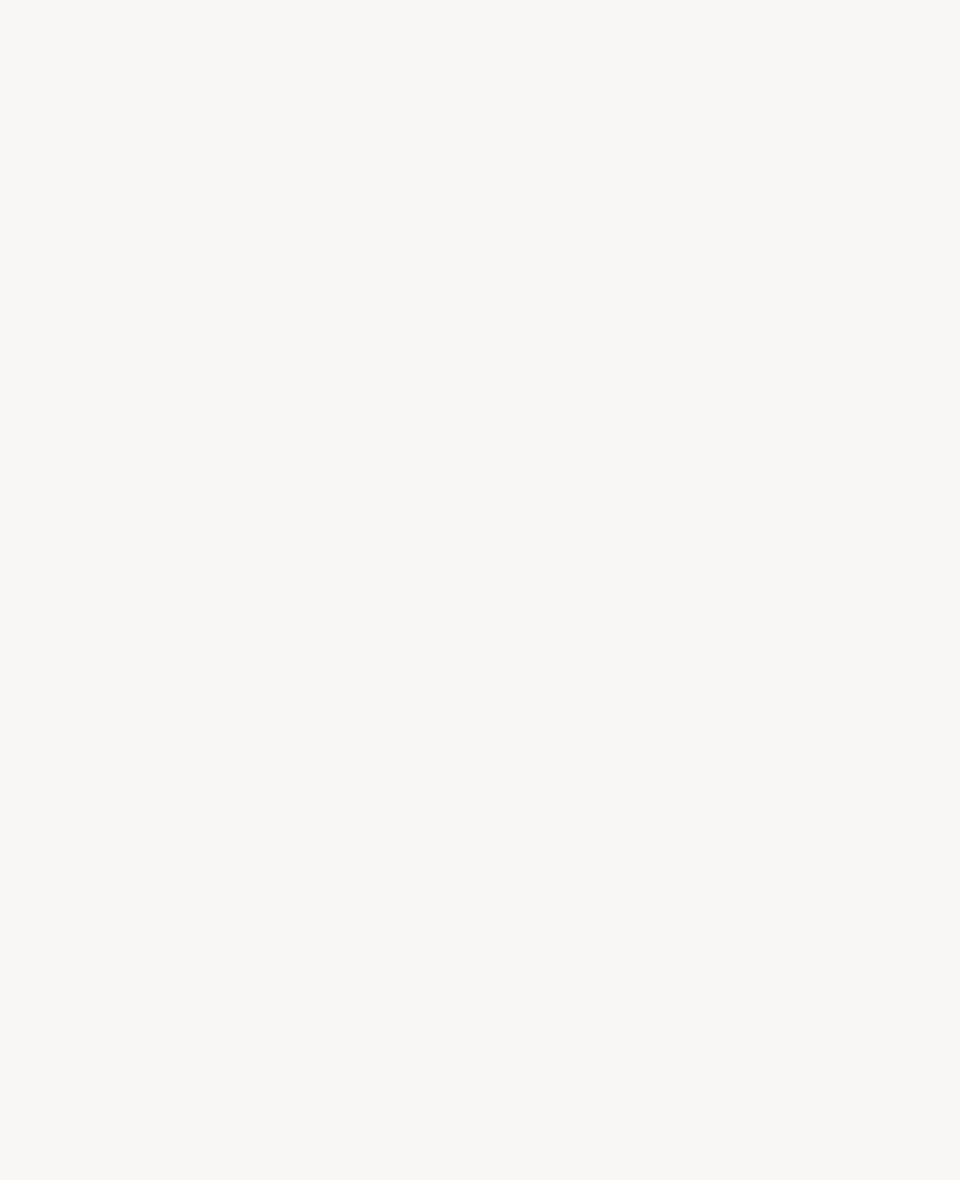
click at [83, 473] on div at bounding box center [480, 590] width 960 height 1180
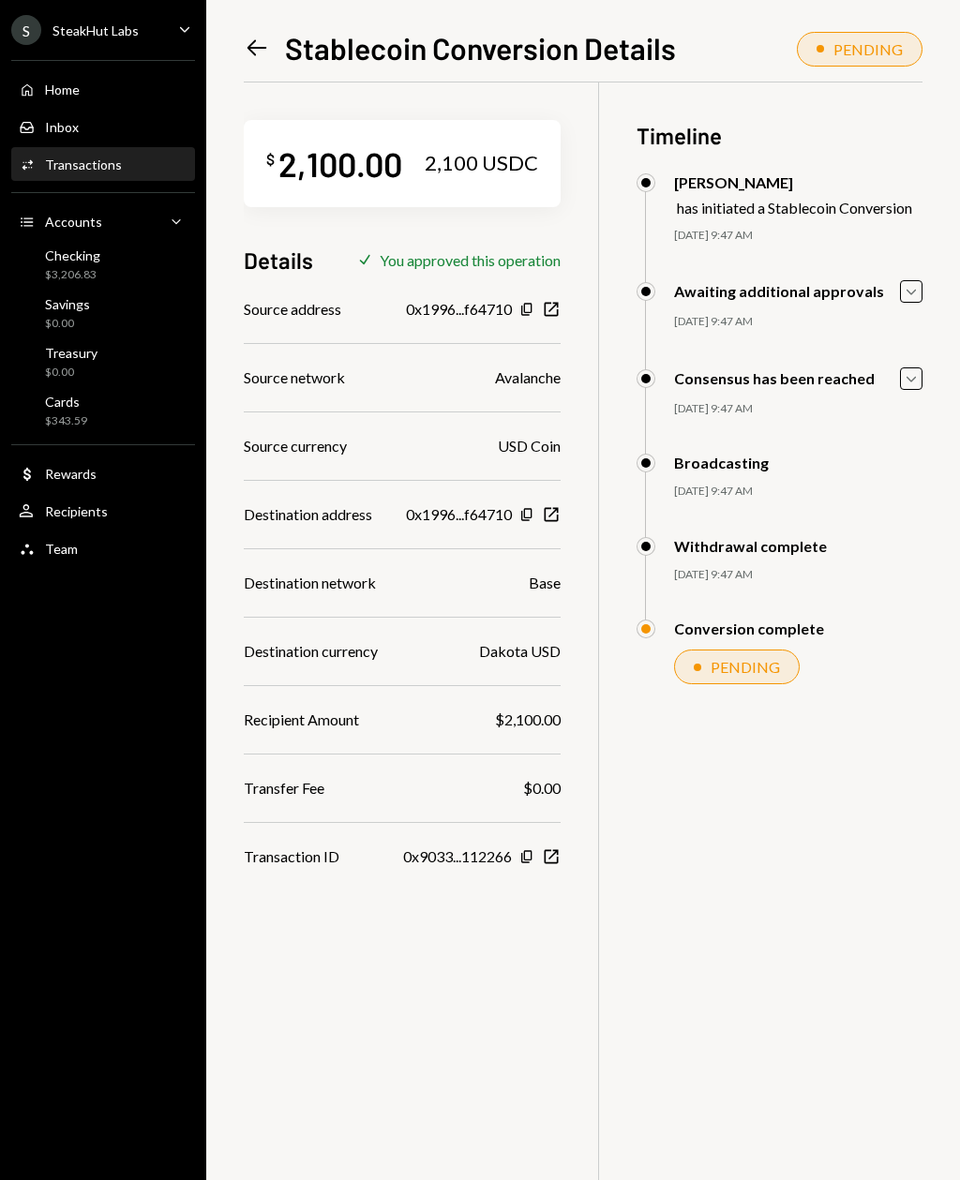
click at [913, 403] on div "08/12/25 9:47 AM" at bounding box center [798, 409] width 249 height 16
click at [913, 402] on div "08/12/25 9:47 AM" at bounding box center [798, 409] width 249 height 16
click at [910, 368] on icon "Caret Down" at bounding box center [911, 378] width 21 height 21
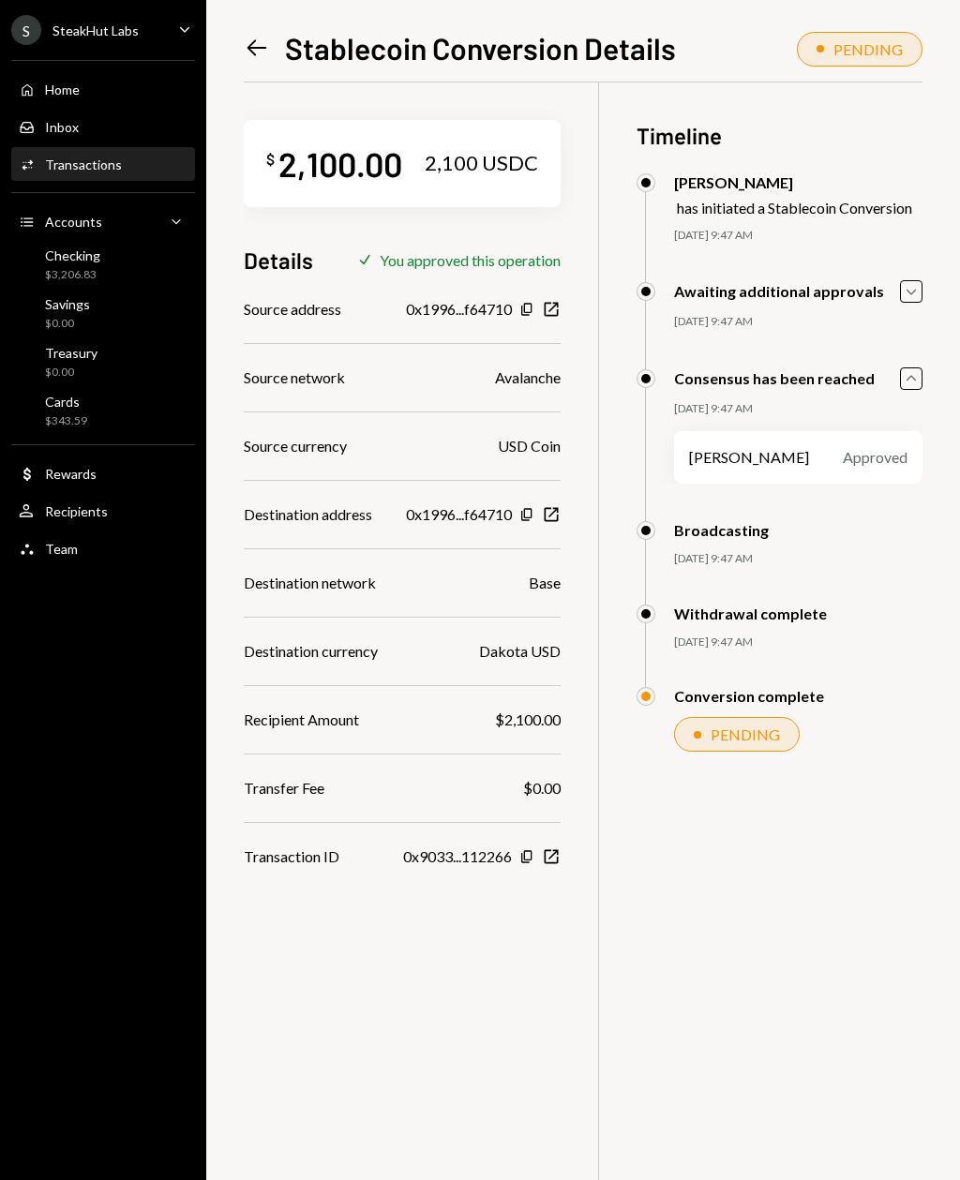
click at [906, 356] on div "Awaiting additional approvals Caret Down 08/12/25 9:47 AM Joshua Day Approved J…" at bounding box center [780, 323] width 287 height 87
click at [909, 431] on div "Joshua Day Approved" at bounding box center [798, 457] width 249 height 52
click at [921, 442] on div "Joshua Day Approved" at bounding box center [798, 457] width 249 height 52
click at [922, 432] on div "Left Arrow Stablecoin Conversion Details PENDING $ 2,100.00 2,100 USDC Details …" at bounding box center [583, 590] width 754 height 1180
click at [901, 457] on div "Approved" at bounding box center [875, 457] width 65 height 22
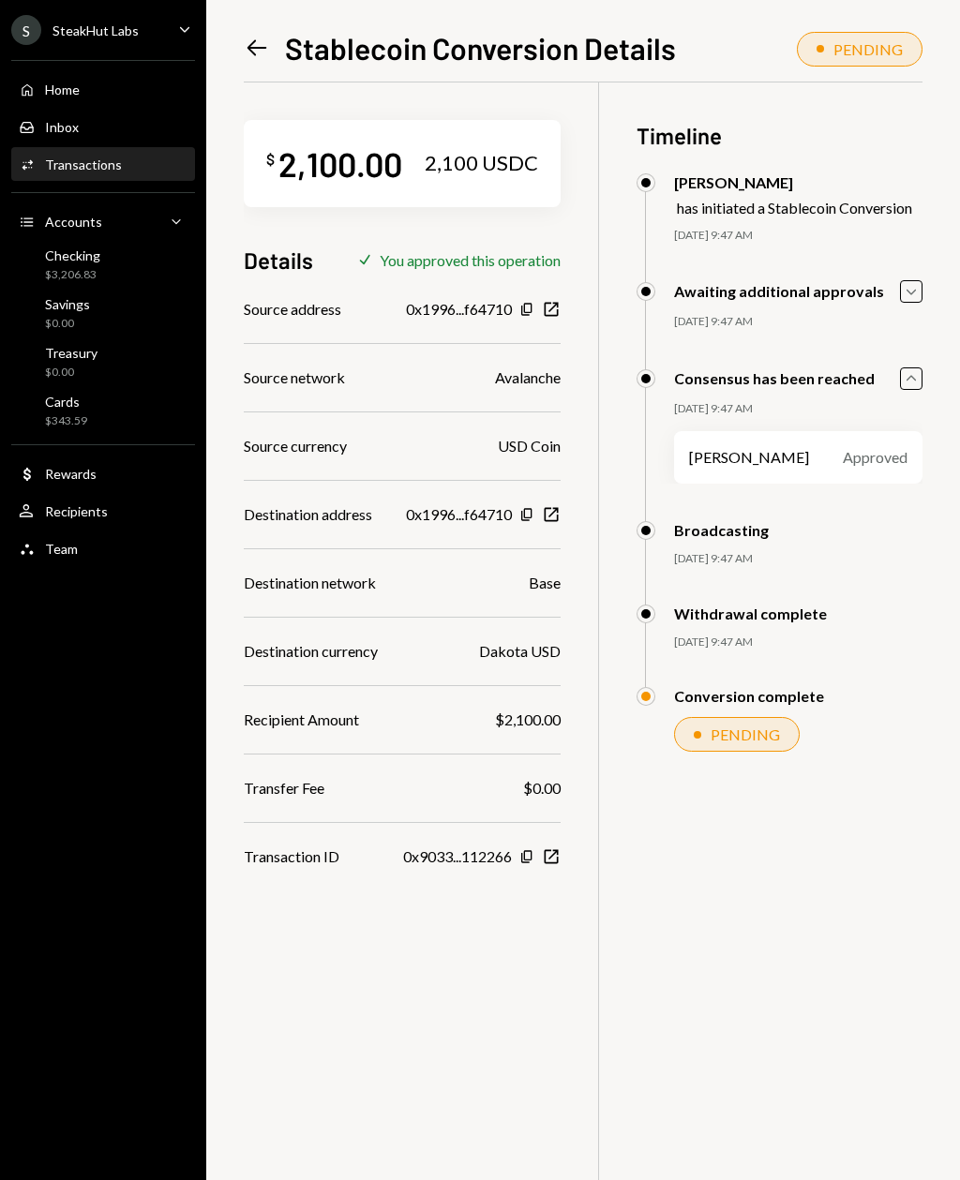
click at [902, 427] on div "Joshua Day Approved" at bounding box center [780, 449] width 287 height 67
click at [276, 120] on div "$ 2,100.00 2,100 USDC" at bounding box center [402, 163] width 317 height 87
click at [253, 111] on div "$ 2,100.00 2,100 USDC Details Check You approved this operation Source address …" at bounding box center [402, 475] width 317 height 786
click at [255, 104] on div "$ 2,100.00 2,100 USDC Details Check You approved this operation Source address …" at bounding box center [402, 475] width 317 height 786
click at [247, 120] on div "$ 2,100.00 2,100 USDC" at bounding box center [402, 163] width 317 height 87
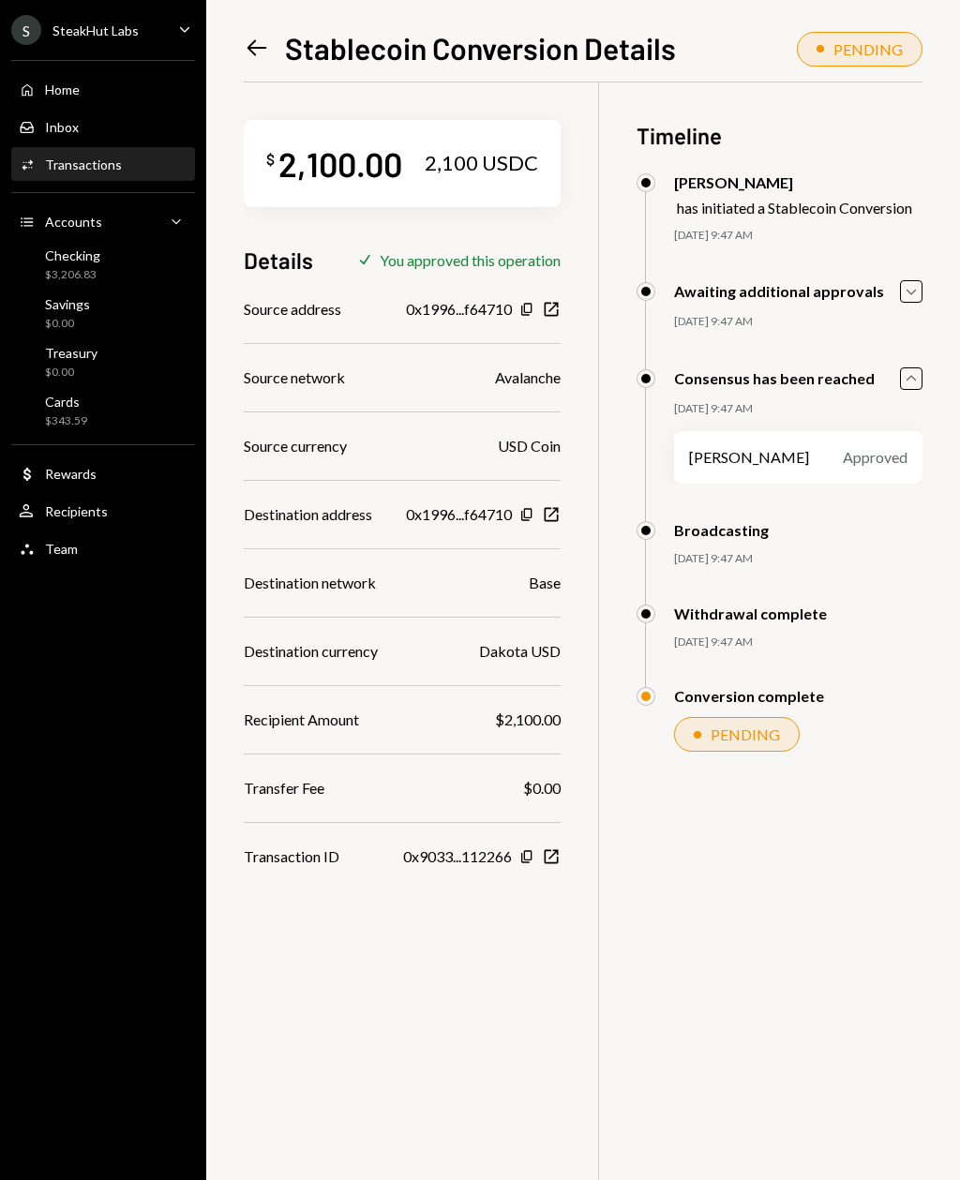
click at [115, 326] on div "Savings $0.00" at bounding box center [103, 314] width 169 height 36
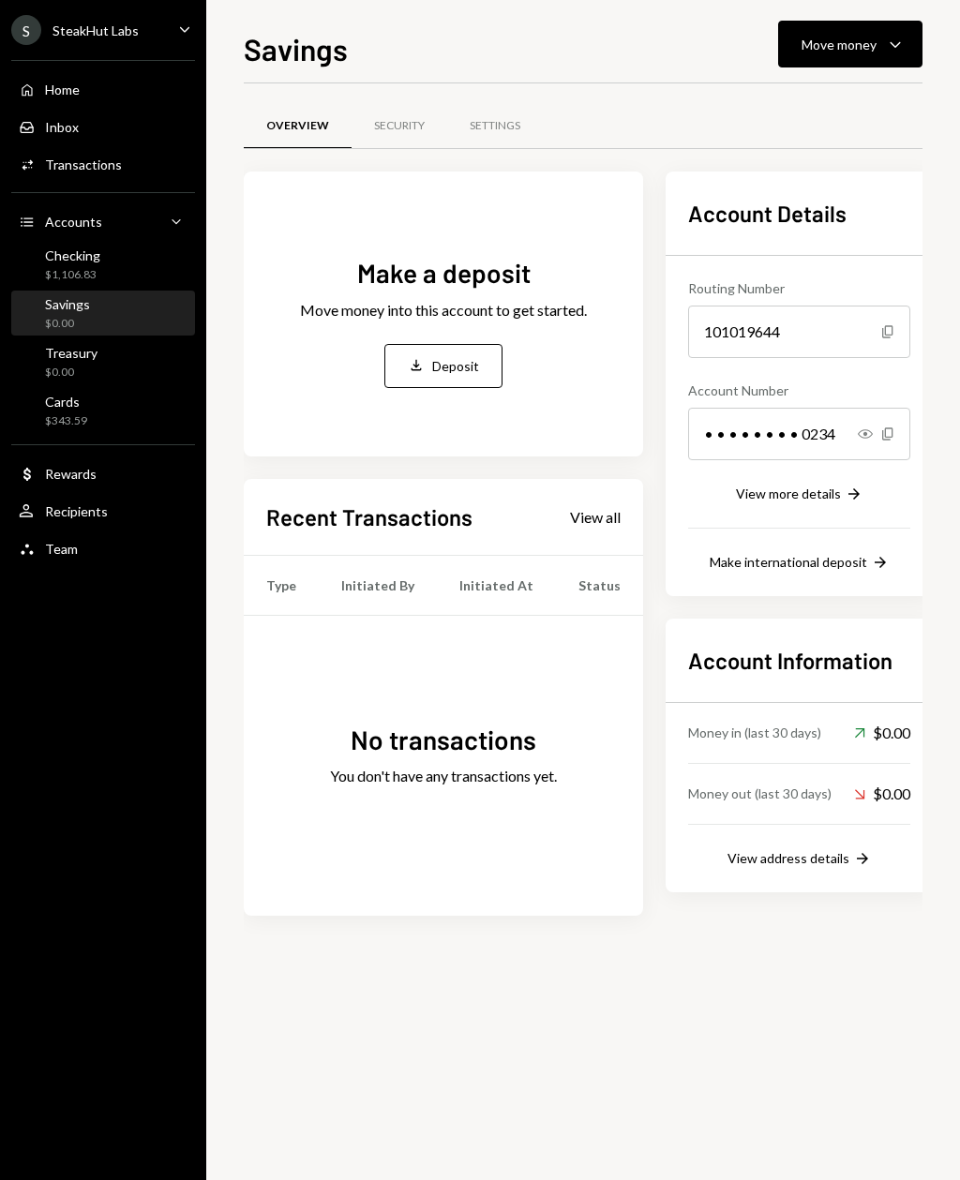
click at [51, 473] on div "Rewards" at bounding box center [71, 474] width 52 height 16
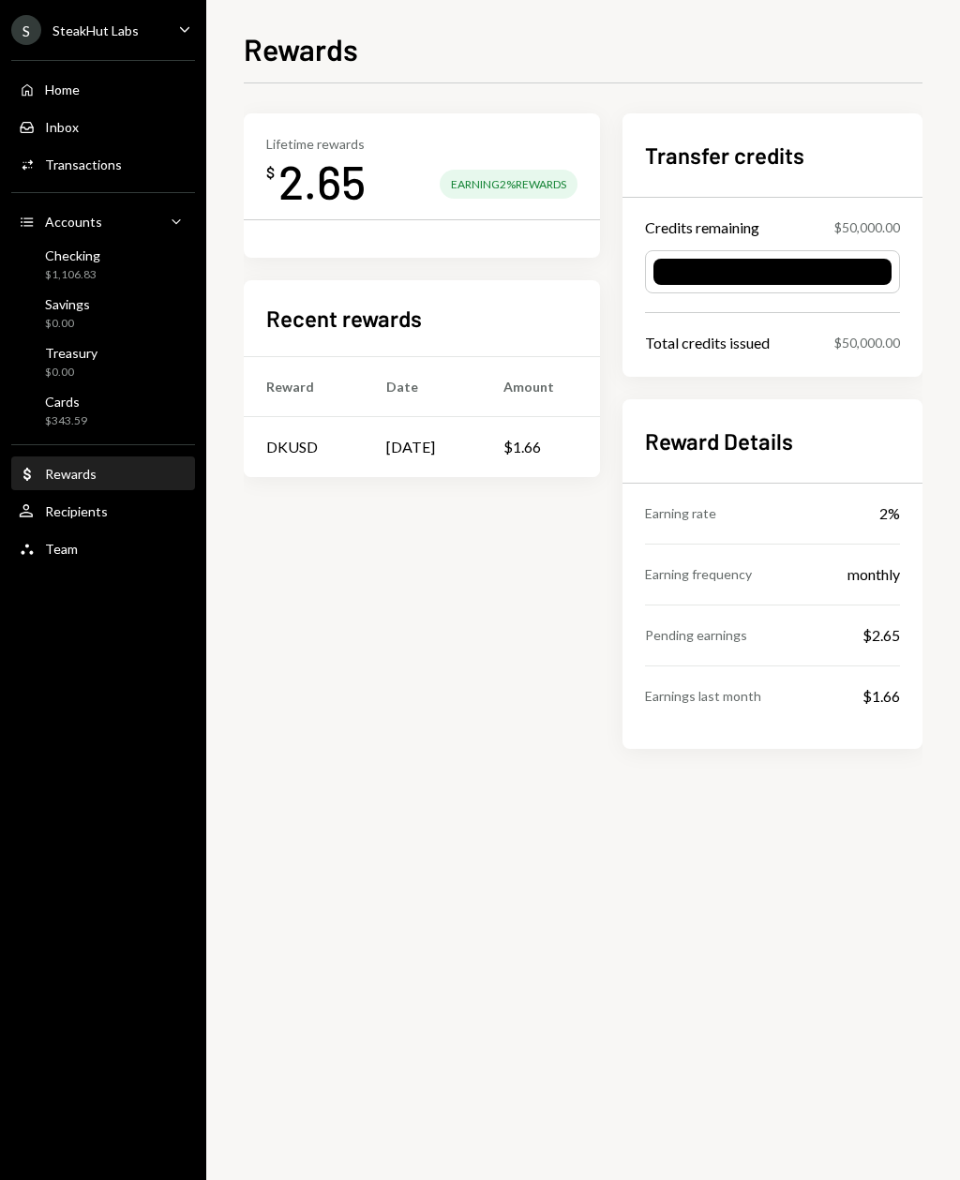
scroll to position [60, 0]
click at [67, 409] on div "Cards" at bounding box center [66, 402] width 42 height 16
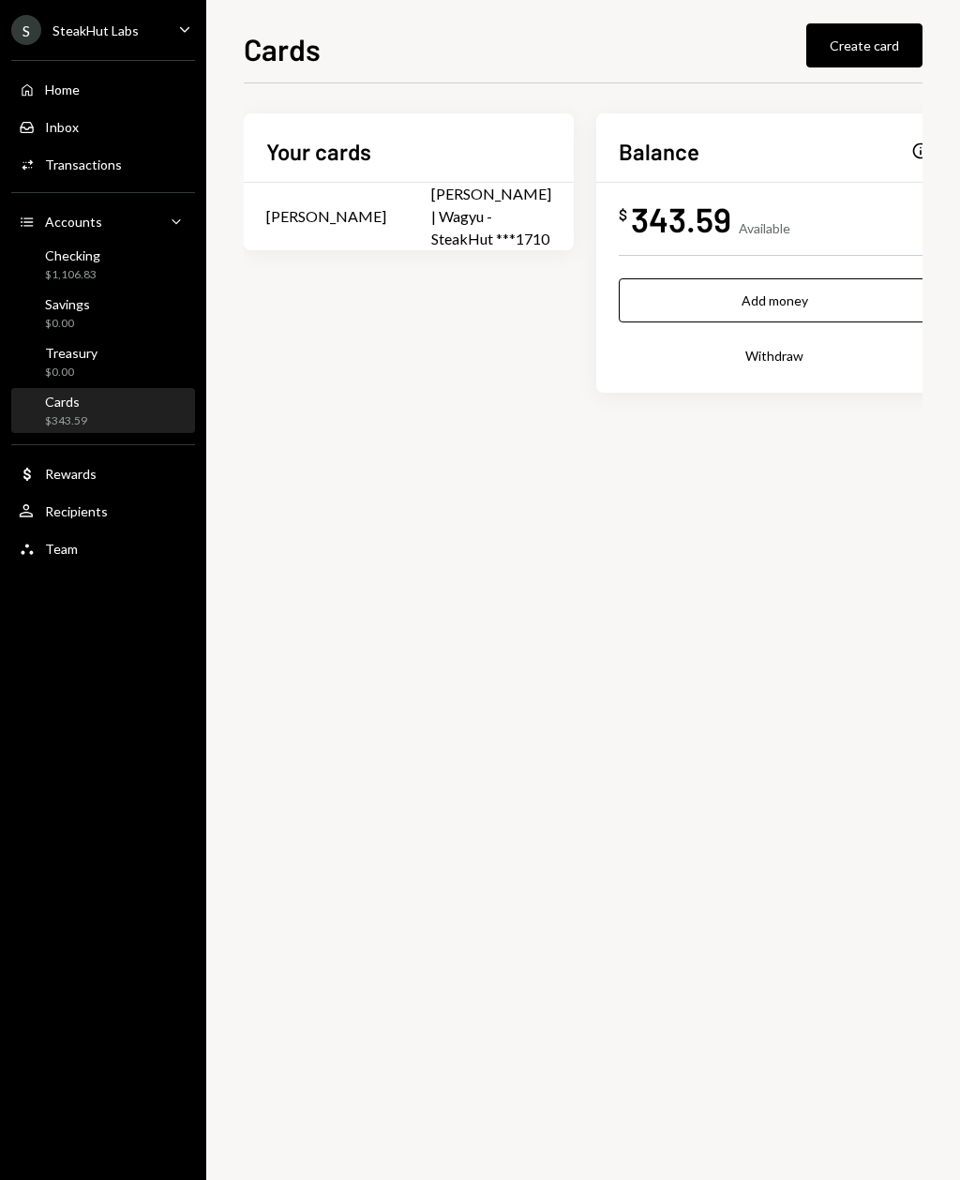
click at [847, 361] on button "Withdraw" at bounding box center [774, 356] width 311 height 44
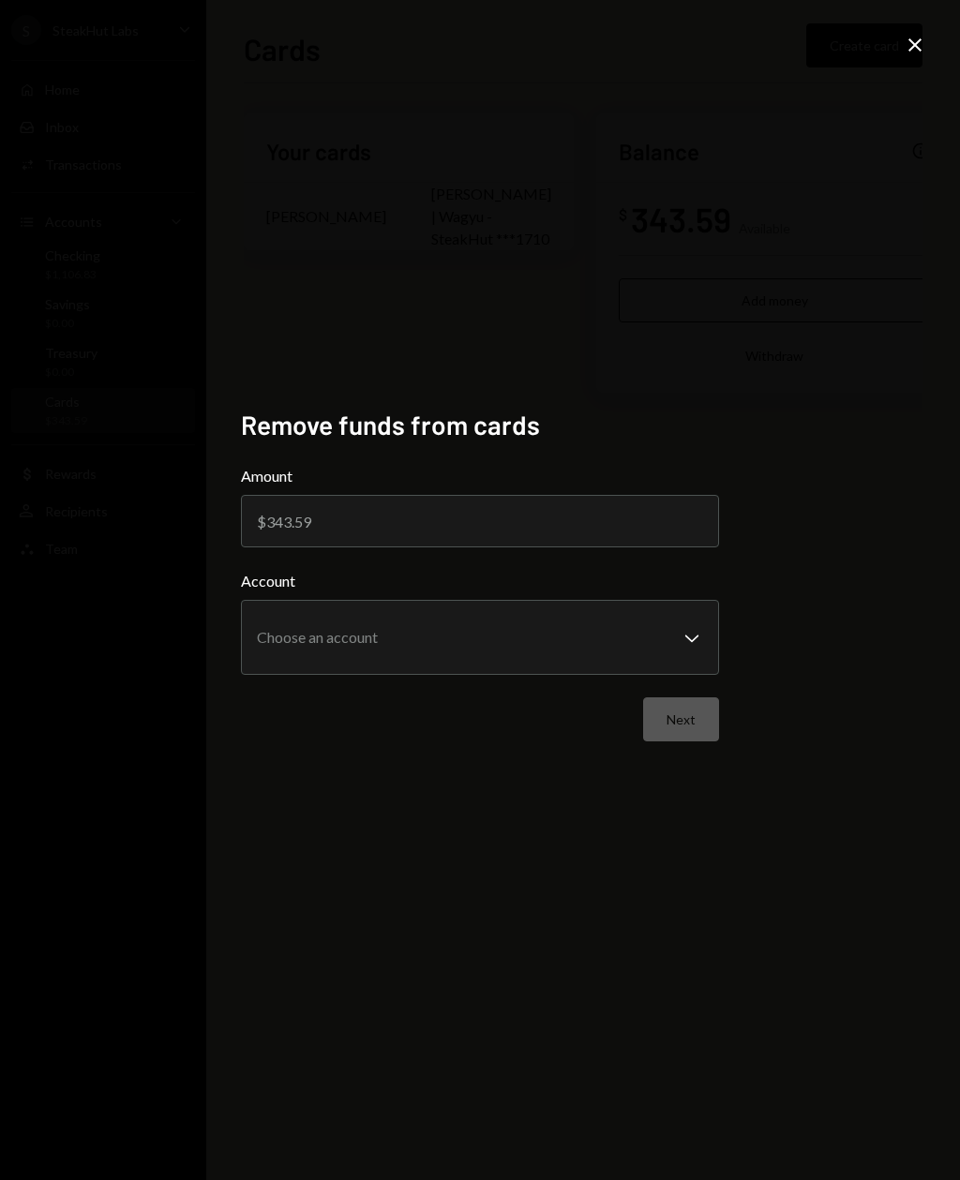
scroll to position [60, 0]
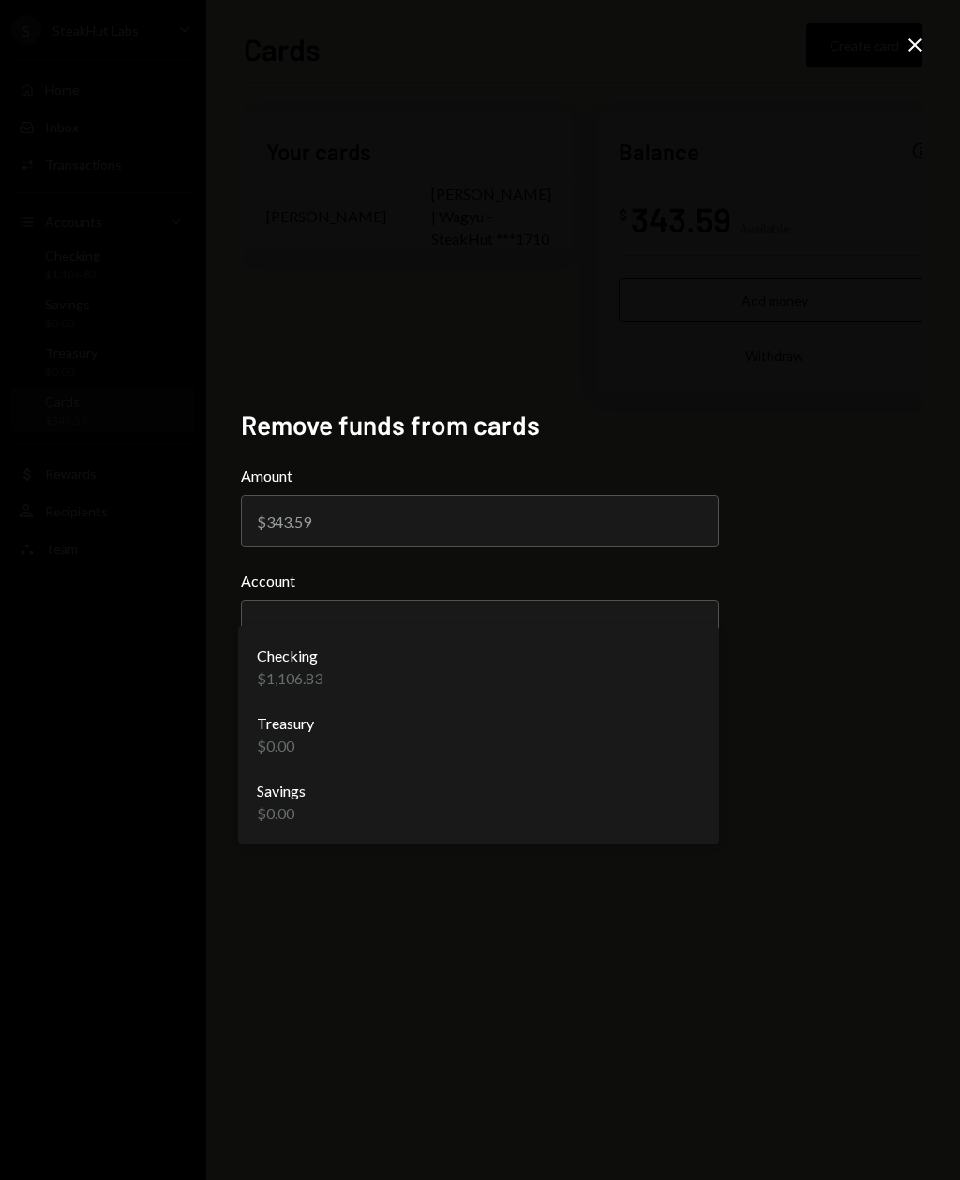
click at [607, 660] on div "Checking $1,106.83" at bounding box center [479, 667] width 466 height 67
select select "**********"
click at [591, 671] on div "Checking $1,106.83" at bounding box center [479, 667] width 466 height 67
click at [817, 459] on div "**********" at bounding box center [480, 590] width 960 height 1180
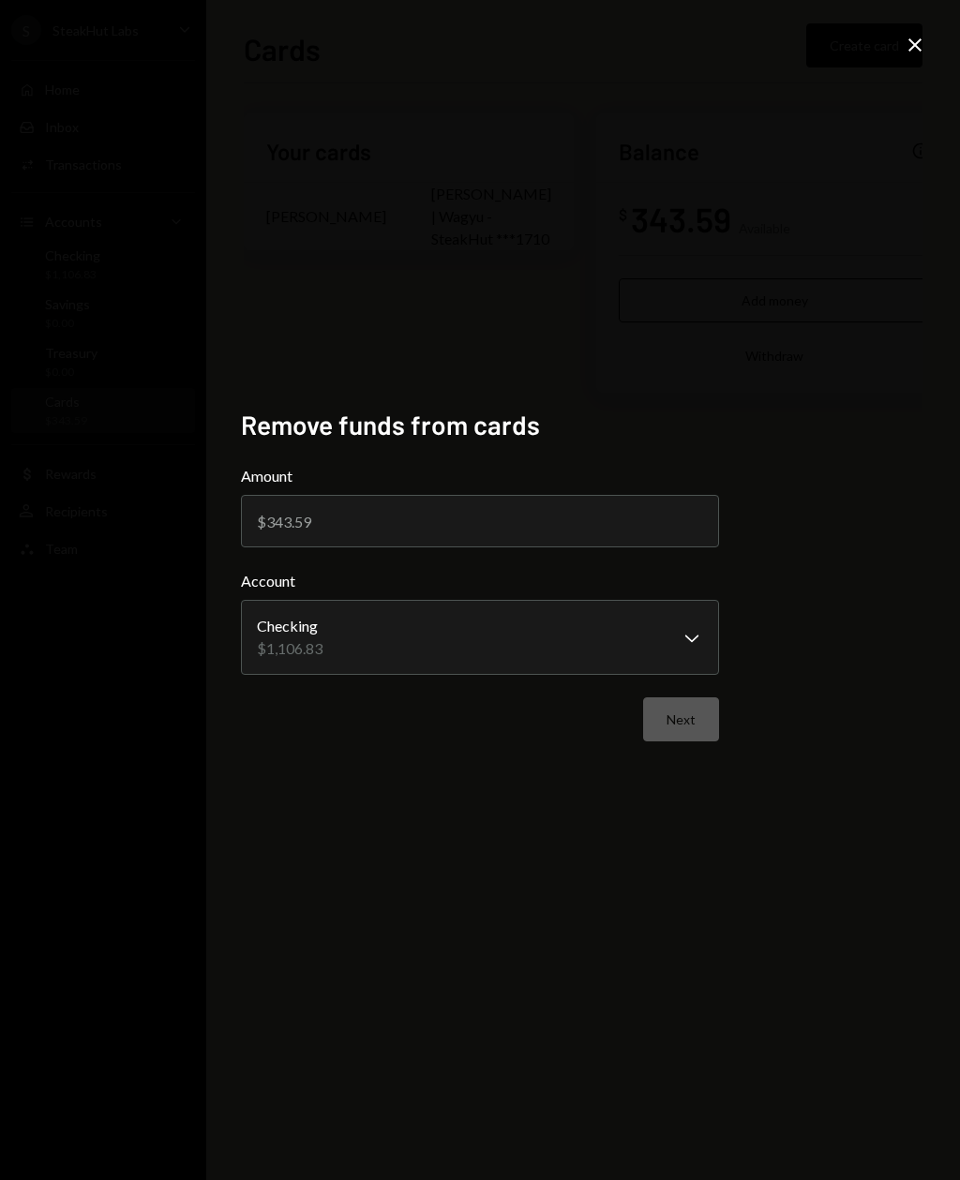
click at [573, 547] on input "Amount" at bounding box center [480, 521] width 478 height 52
click at [906, 57] on div "Close" at bounding box center [915, 46] width 22 height 25
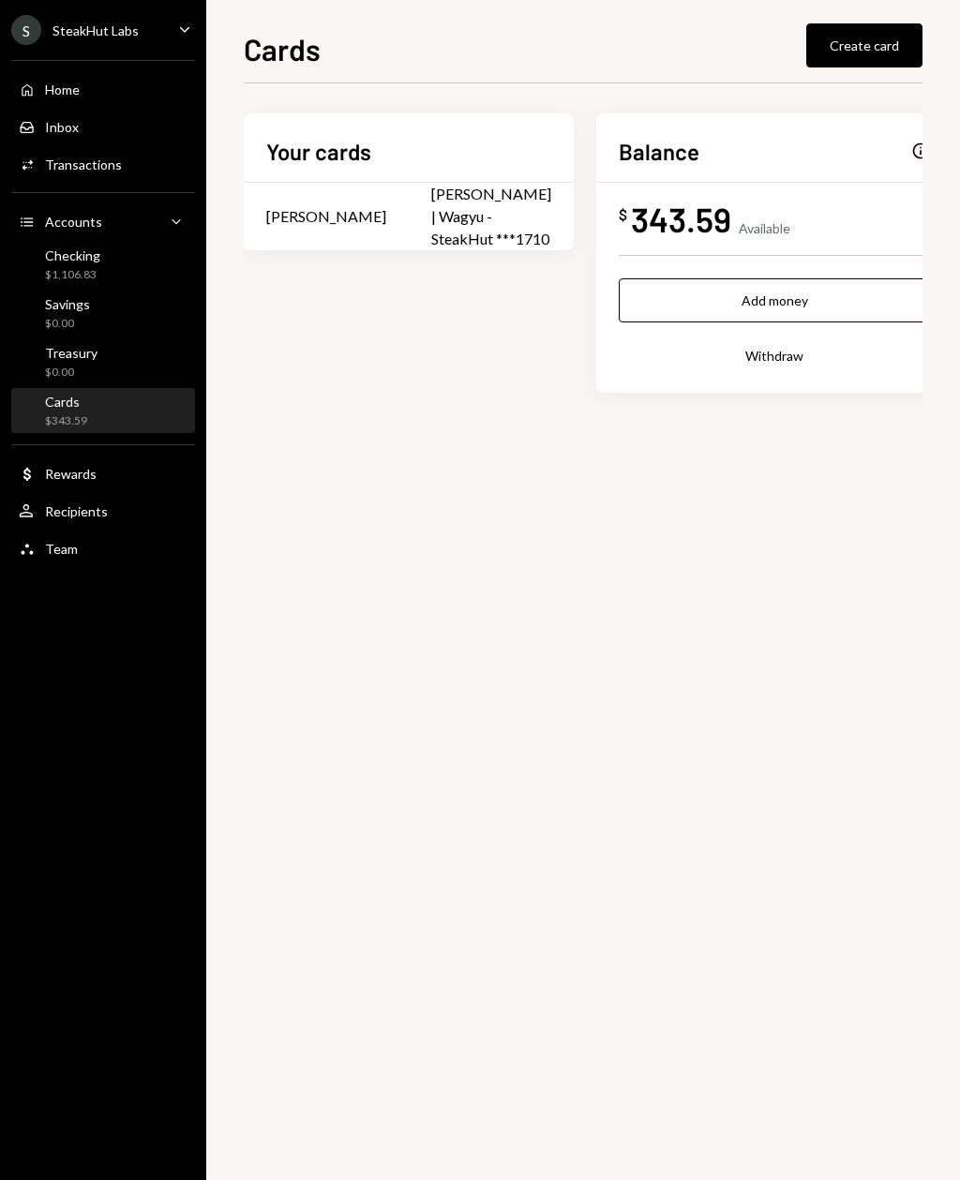
click at [759, 292] on button "Add money" at bounding box center [774, 300] width 311 height 44
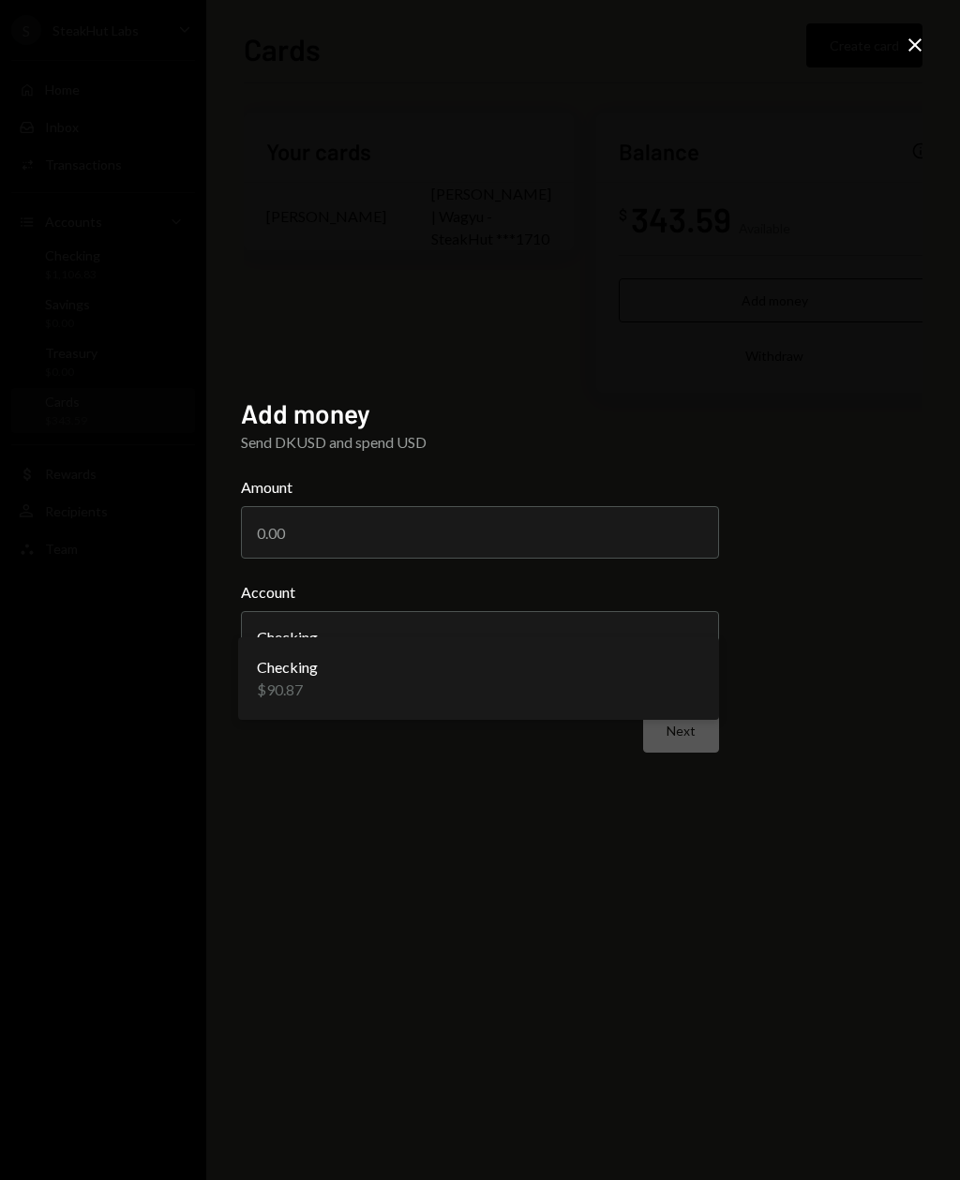
click at [700, 682] on div "Checking $90.87" at bounding box center [479, 678] width 466 height 67
click at [898, 60] on div "**********" at bounding box center [480, 590] width 960 height 1180
click at [895, 46] on div "**********" at bounding box center [480, 590] width 960 height 1180
click at [914, 47] on icon at bounding box center [914, 44] width 13 height 13
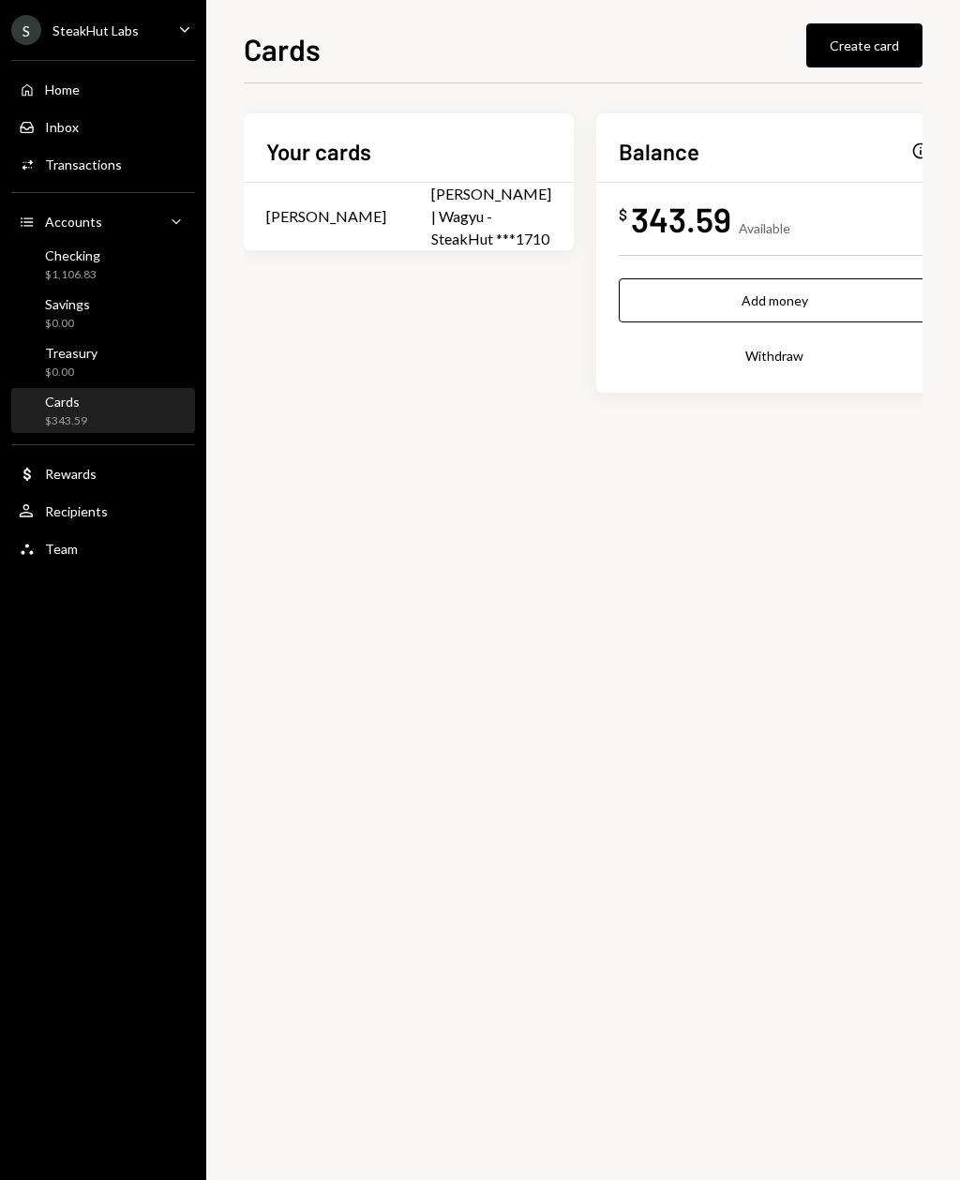
click at [147, 197] on div "Home Home Inbox Inbox Activities Transactions Accounts Accounts Caret Down Chec…" at bounding box center [103, 309] width 206 height 520
click at [98, 180] on div "Activities Transactions" at bounding box center [103, 165] width 169 height 32
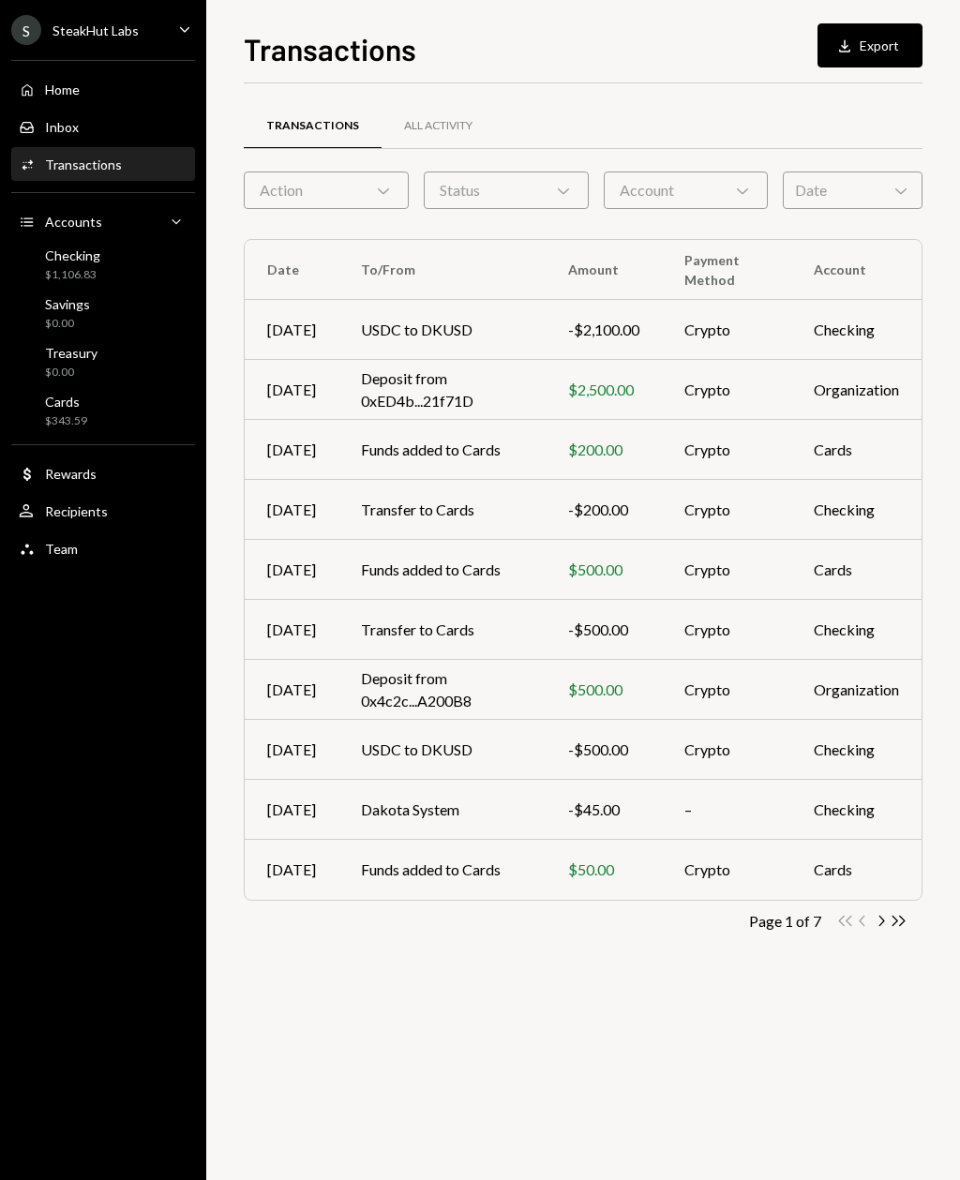
click at [837, 301] on td "Checking" at bounding box center [856, 330] width 130 height 60
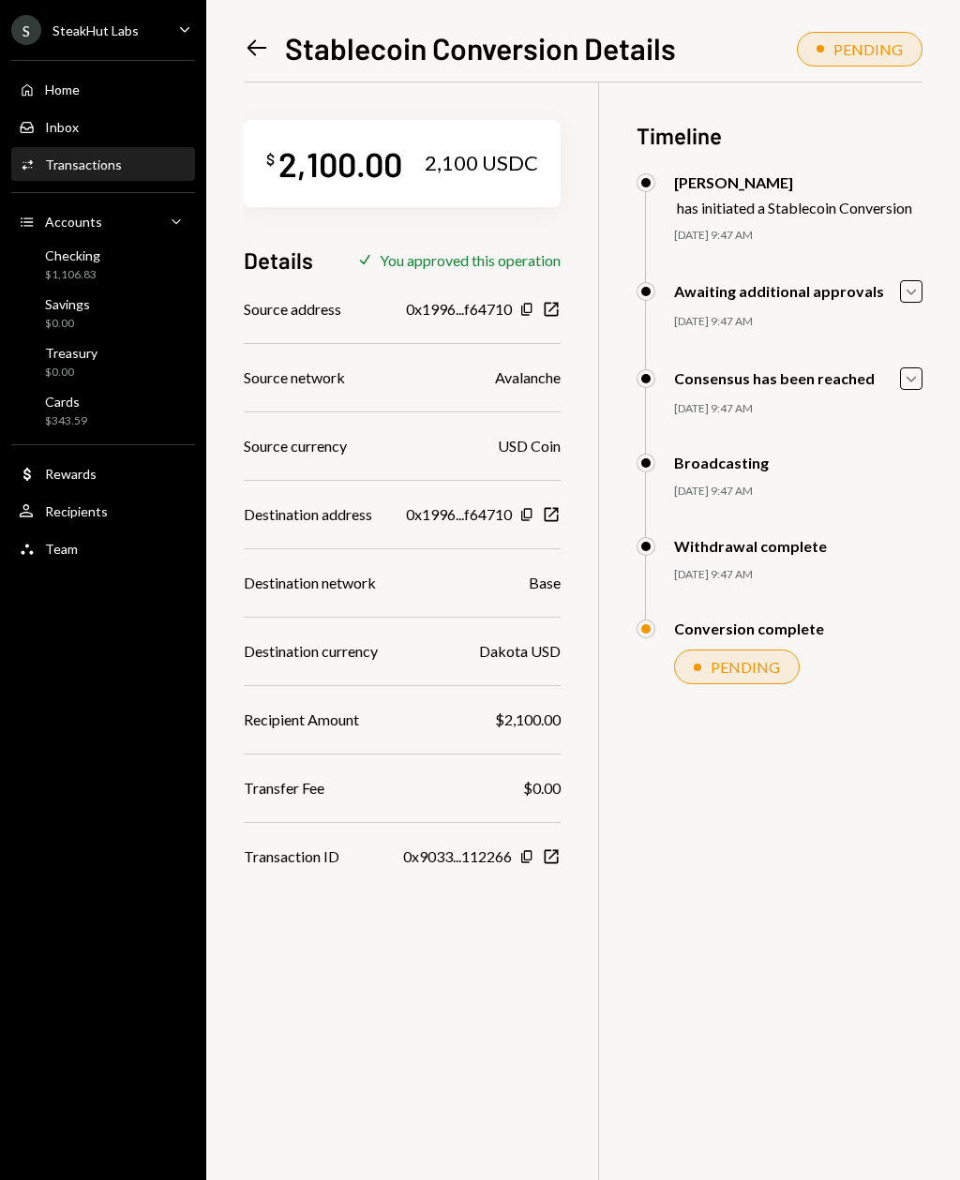
click at [777, 666] on div "PENDING" at bounding box center [745, 667] width 69 height 18
click at [910, 385] on icon "Caret Down" at bounding box center [911, 378] width 21 height 21
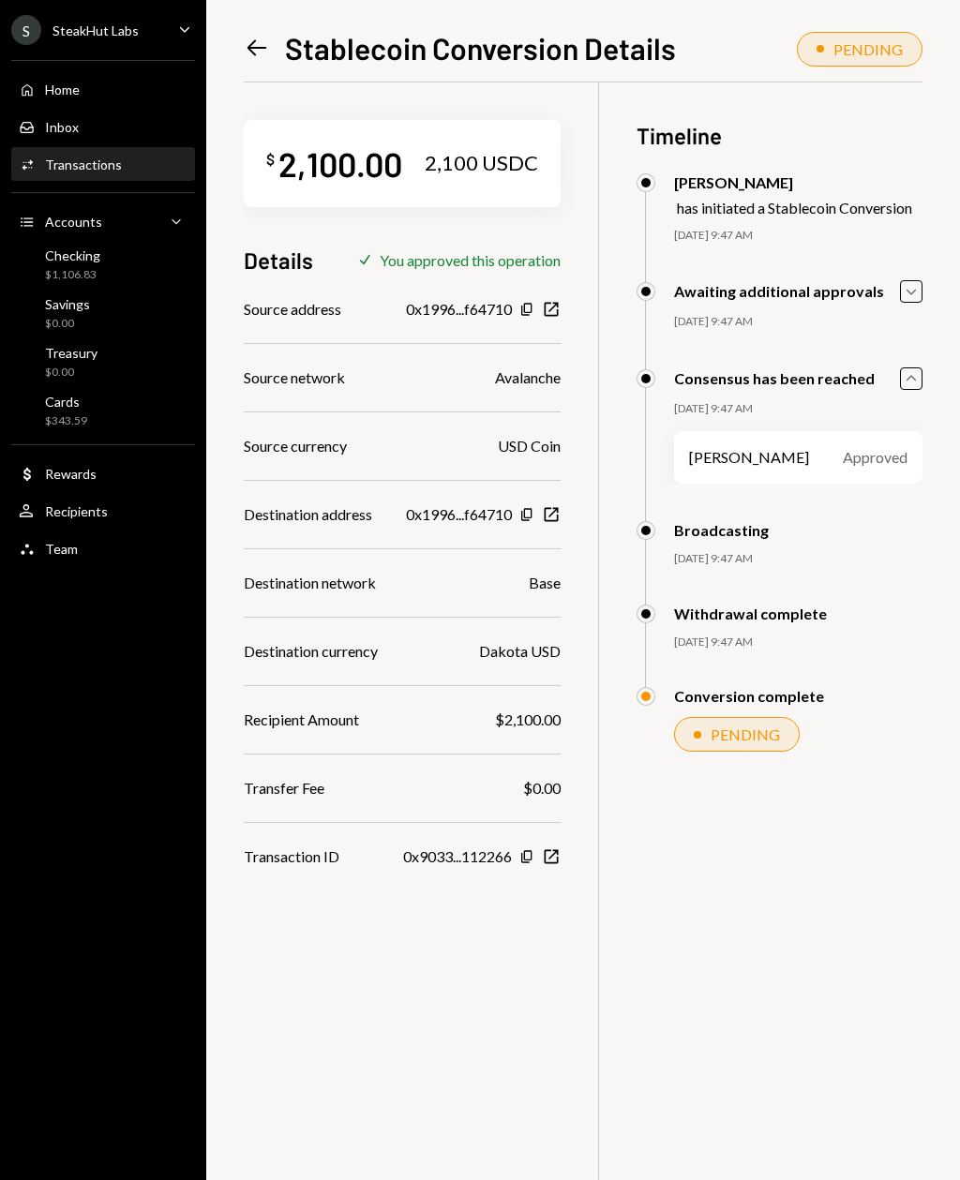
click at [915, 371] on icon "Caret Up" at bounding box center [911, 378] width 21 height 21
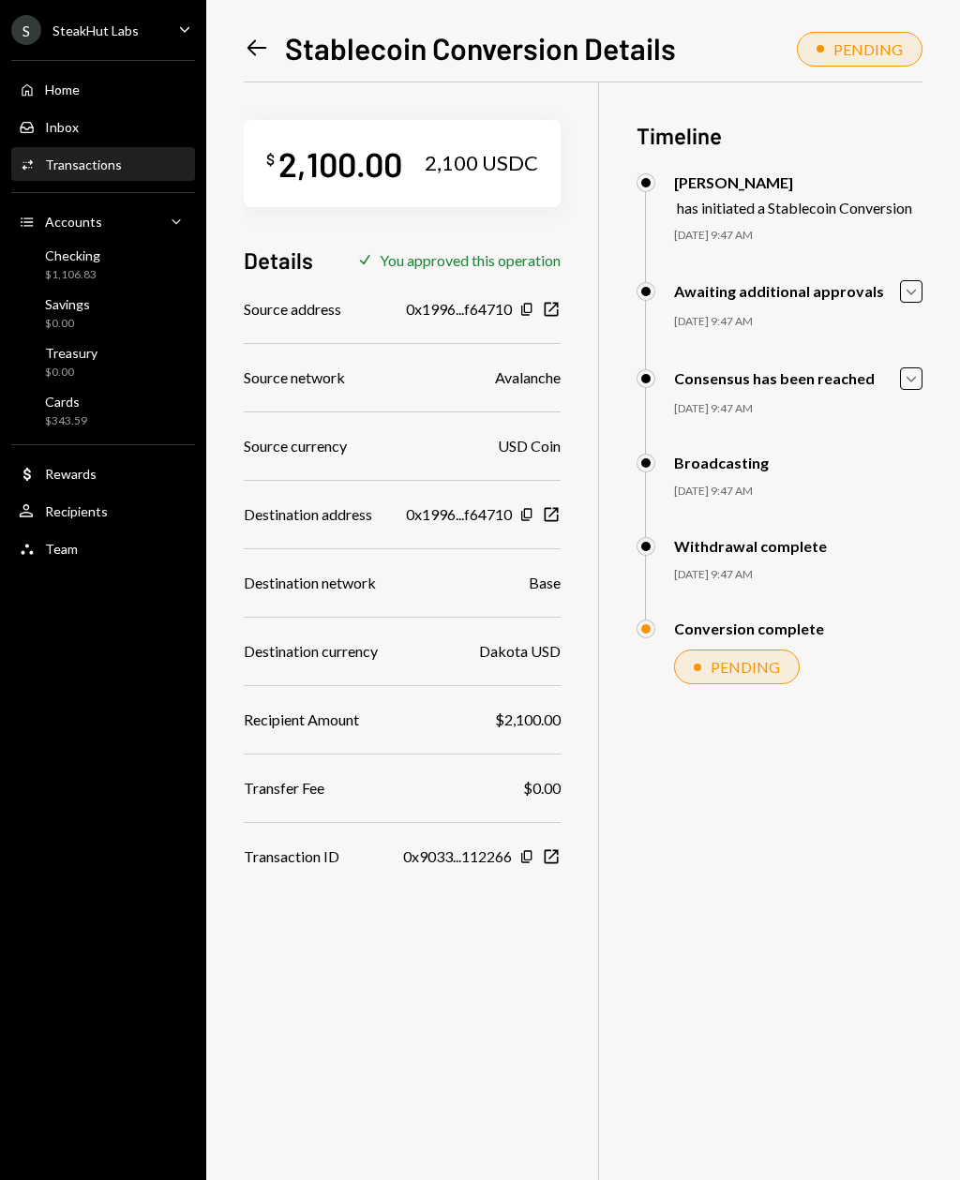
click at [906, 299] on icon "Caret Down" at bounding box center [911, 291] width 21 height 21
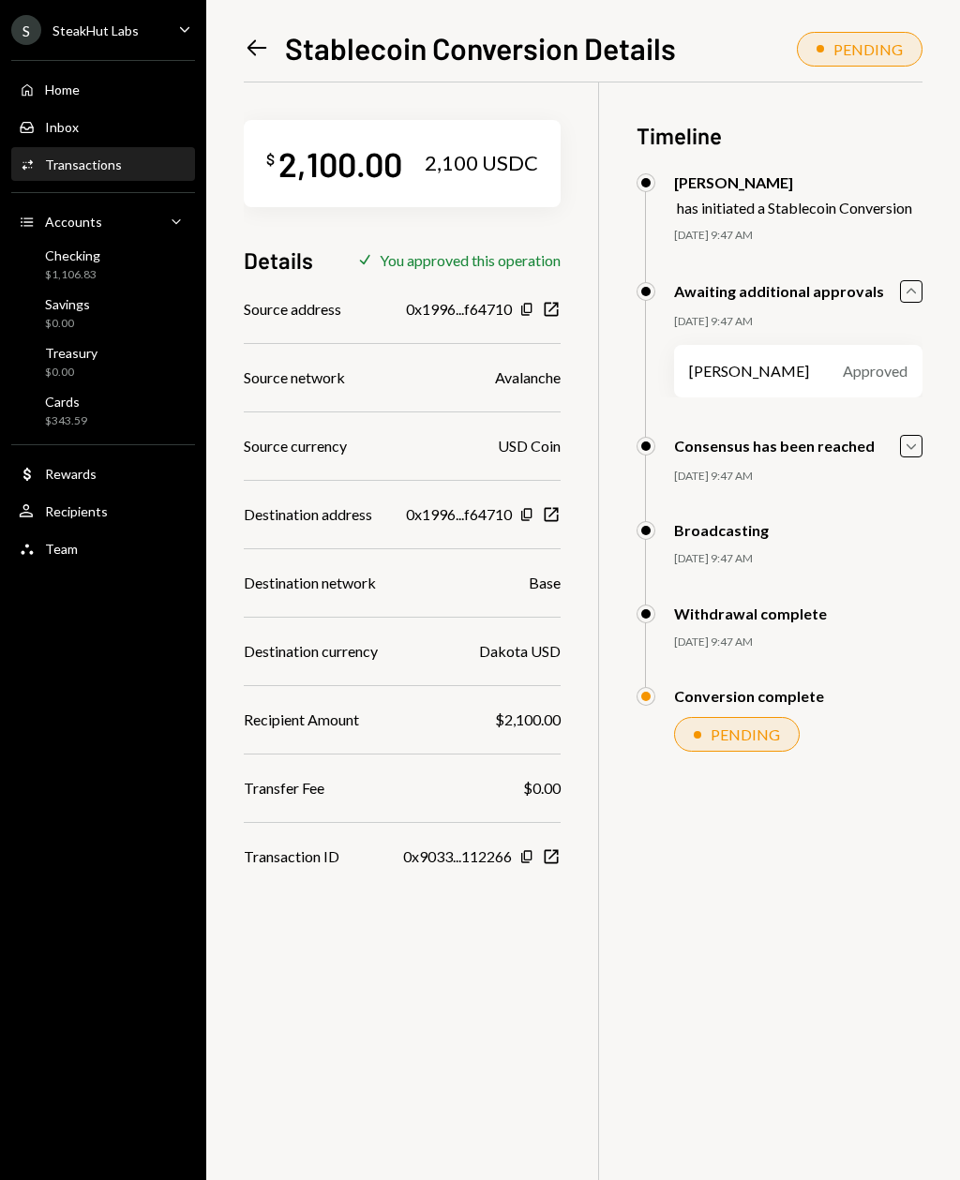
click at [891, 297] on div "Awaiting additional approvals Caret Up" at bounding box center [780, 291] width 287 height 22
click at [60, 431] on div "Cards $343.59" at bounding box center [103, 411] width 169 height 43
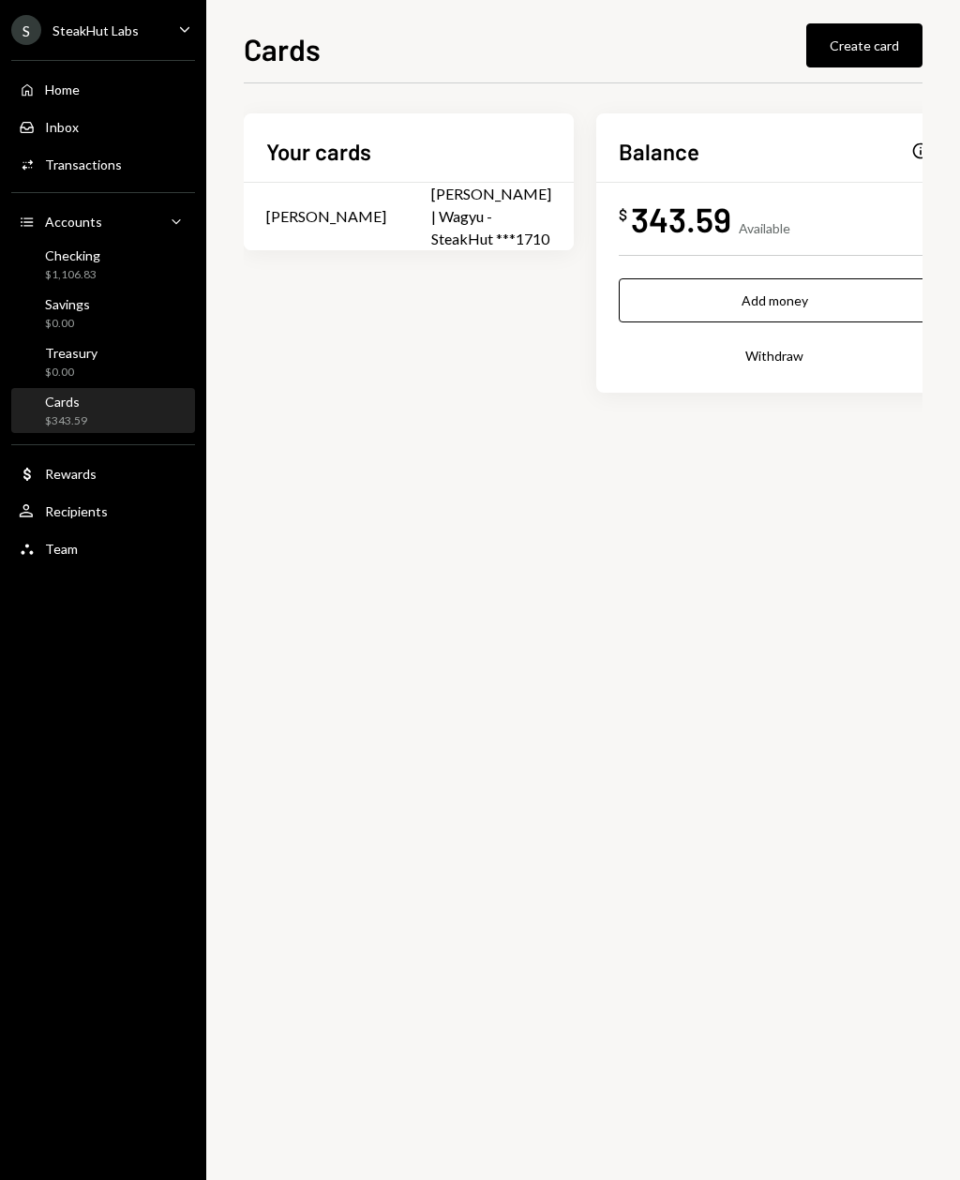
click at [833, 307] on button "Add money" at bounding box center [774, 300] width 311 height 44
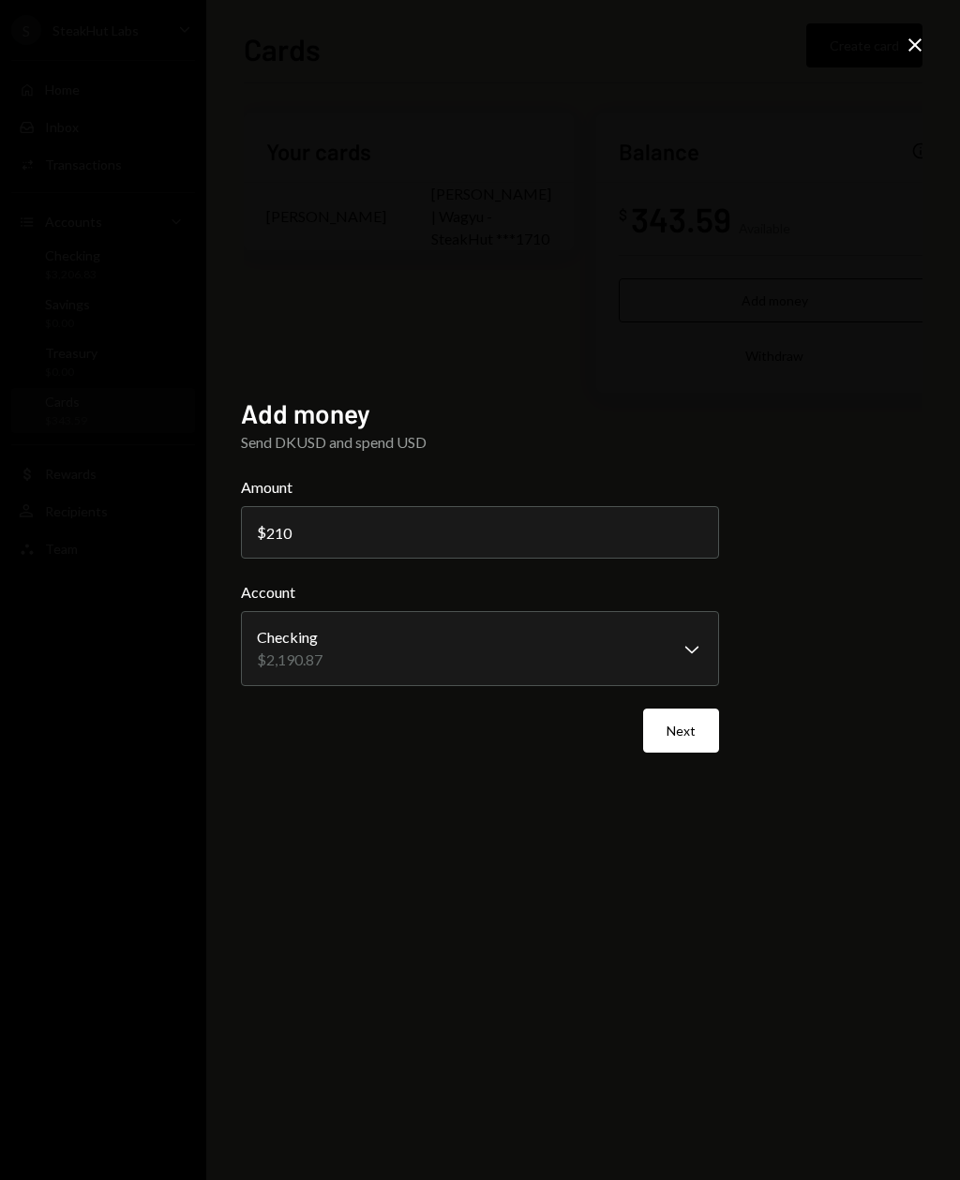
type input "2100"
click at [687, 753] on button "Next" at bounding box center [681, 731] width 76 height 44
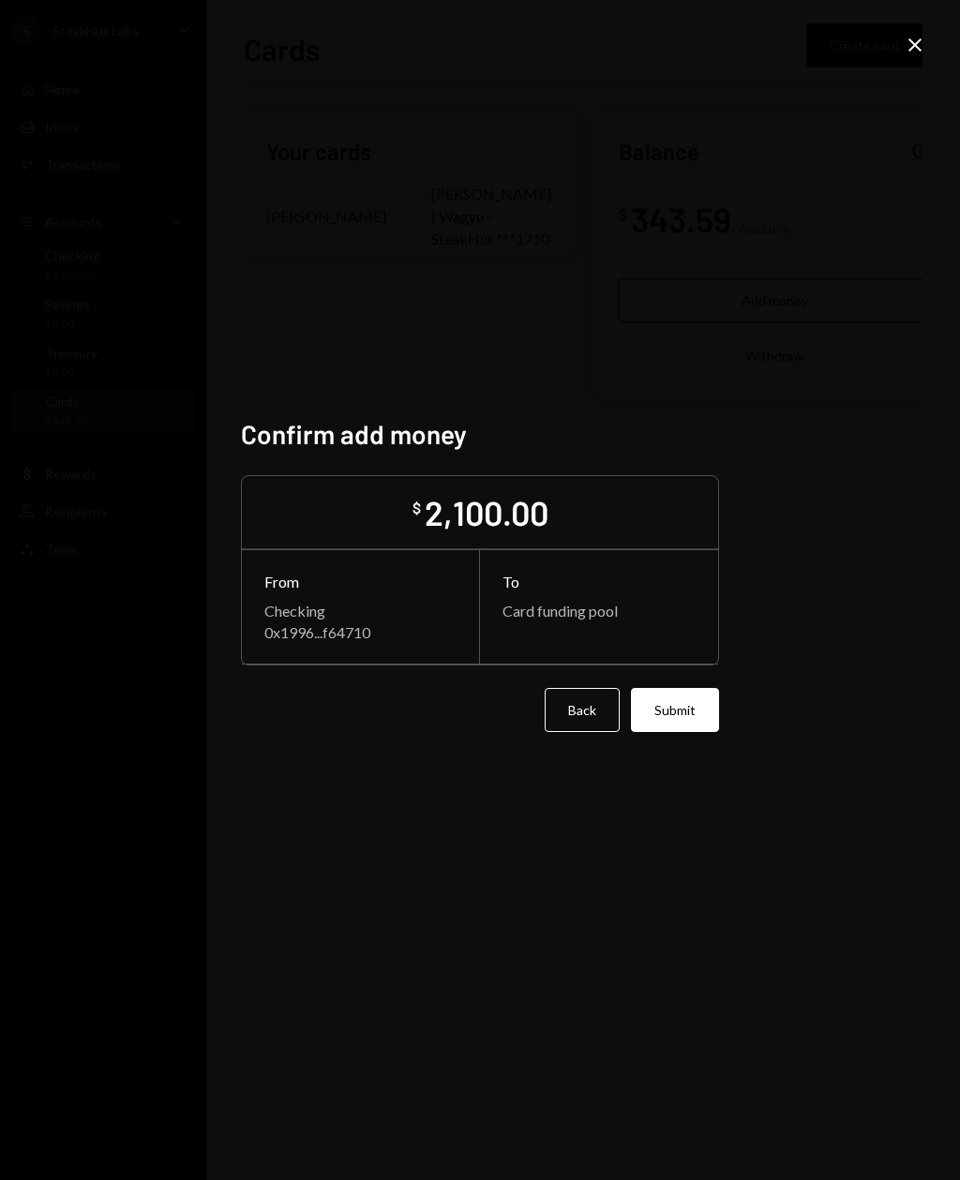
click at [691, 732] on button "Submit" at bounding box center [675, 710] width 88 height 44
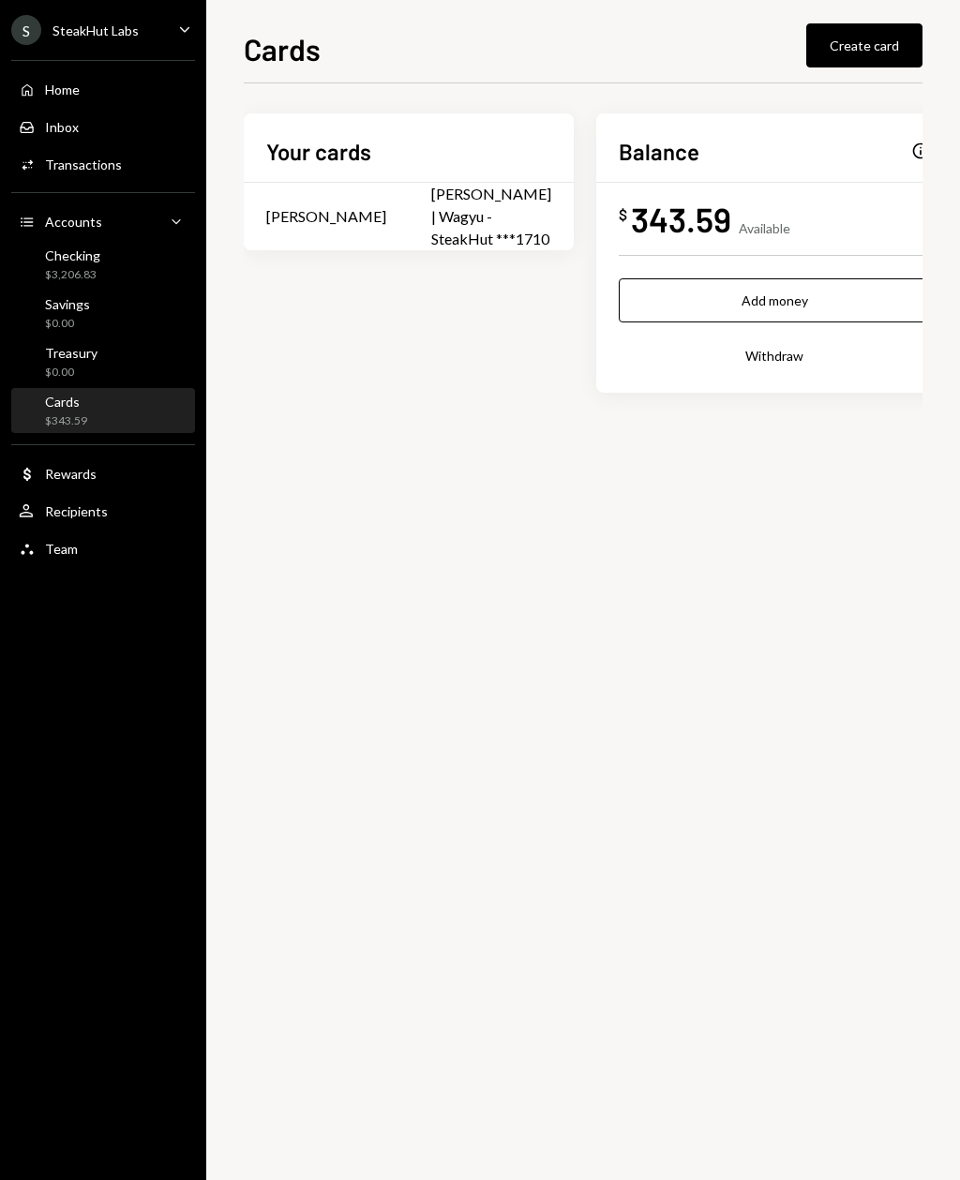
click at [142, 275] on div "Checking $3,206.83" at bounding box center [103, 265] width 169 height 36
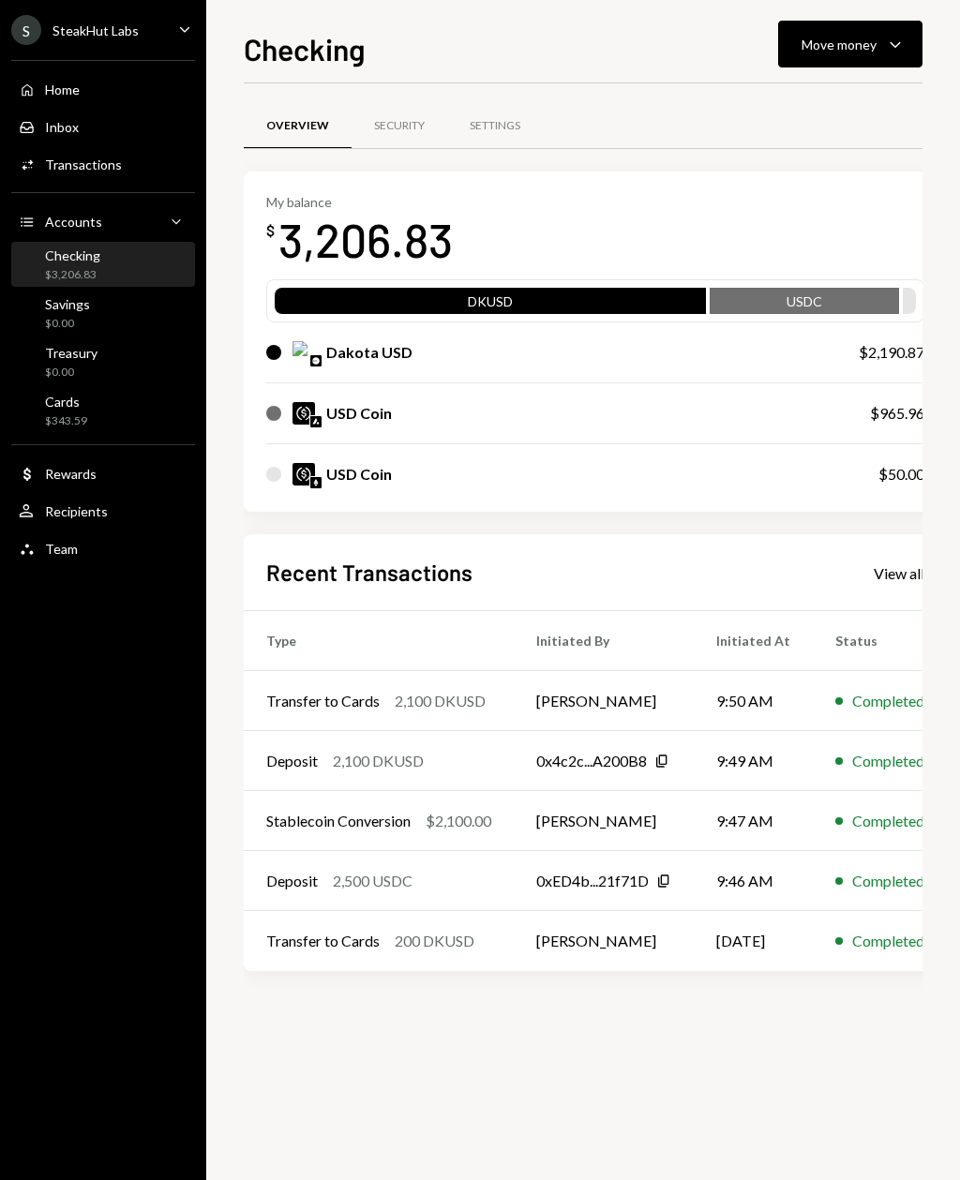
click at [125, 180] on div "Activities Transactions" at bounding box center [103, 165] width 169 height 32
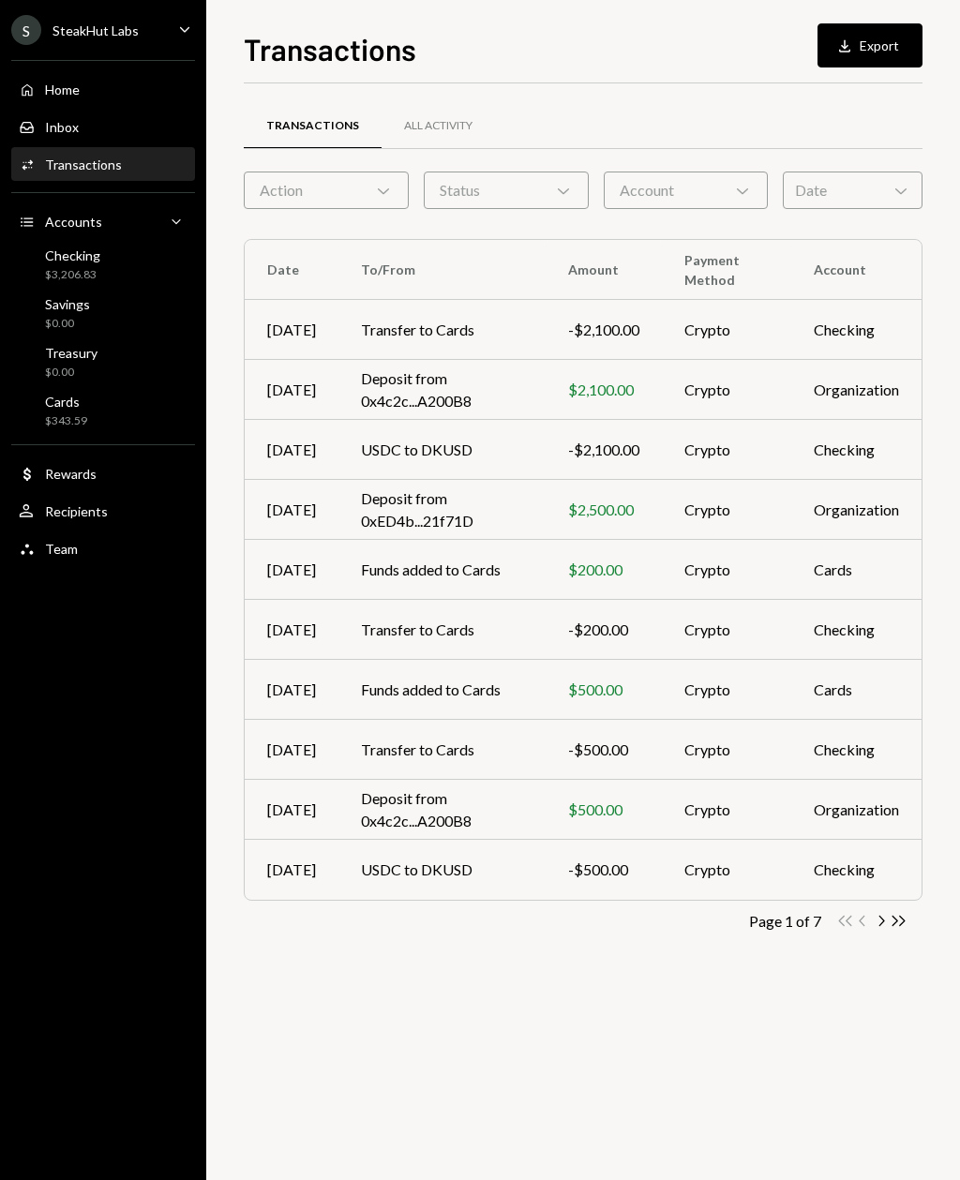
click at [138, 420] on div "Cards $343.59" at bounding box center [103, 412] width 169 height 36
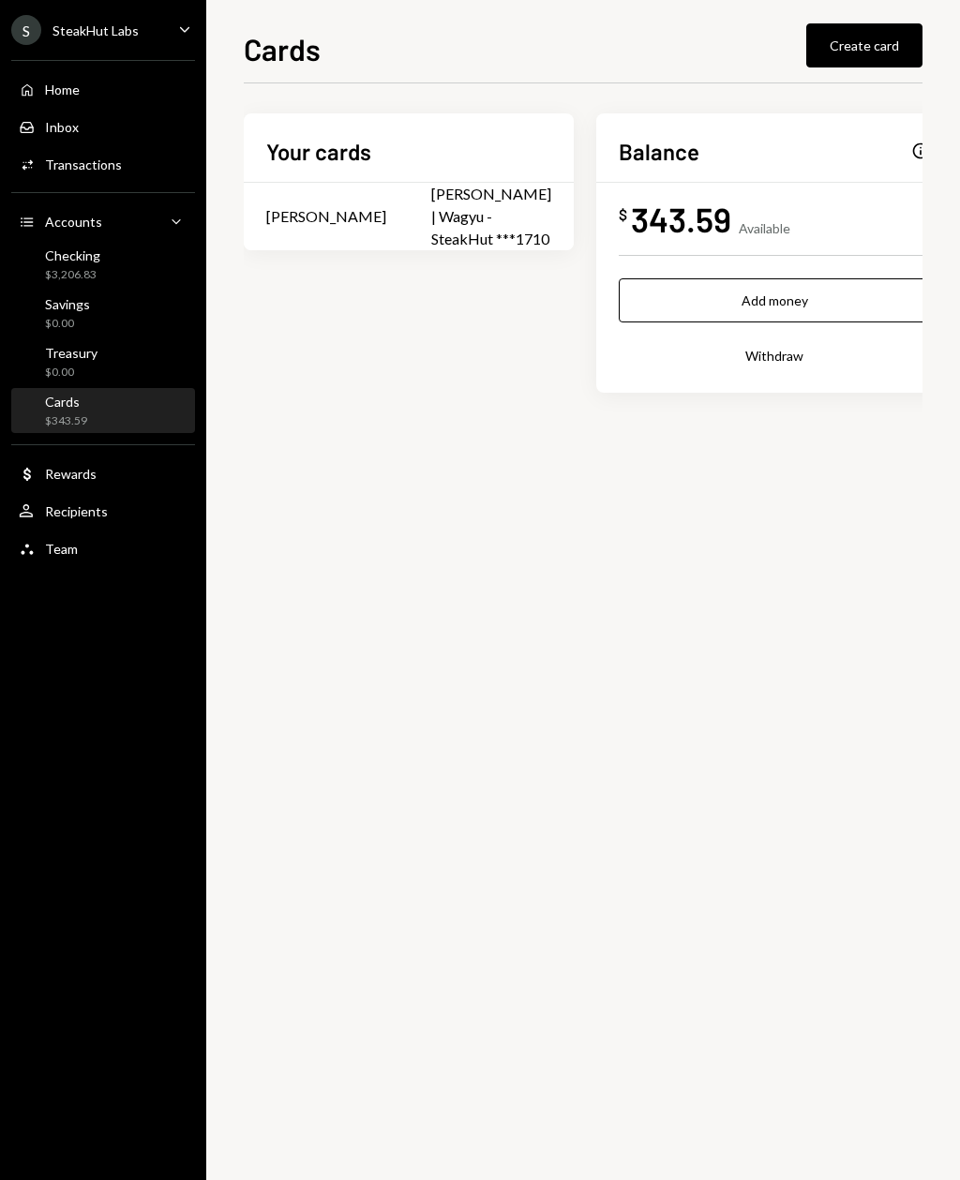
click at [574, 186] on td "[PERSON_NAME] | Wagyu - SteakHut ***1710" at bounding box center [491, 216] width 165 height 67
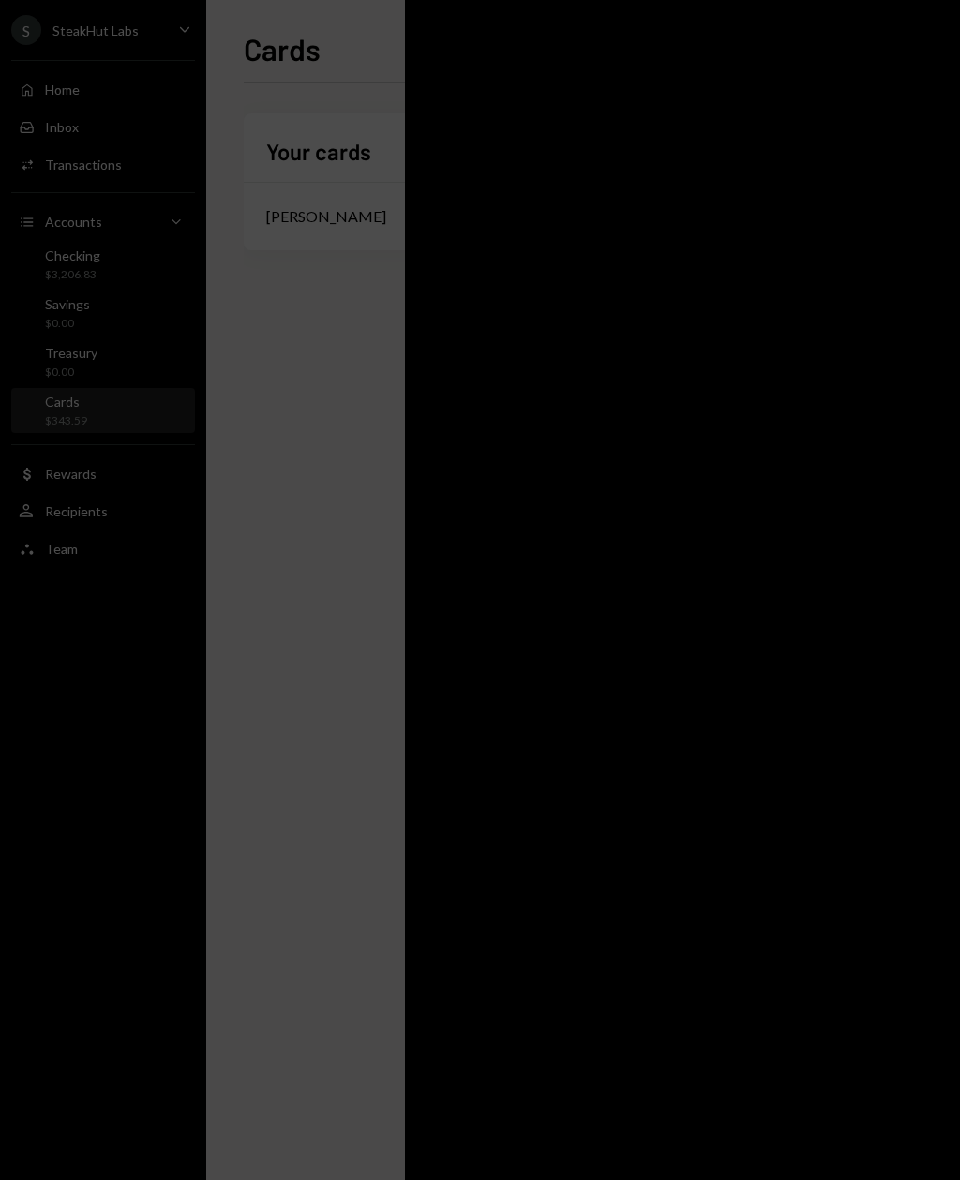
click at [668, 207] on div at bounding box center [682, 590] width 555 height 1180
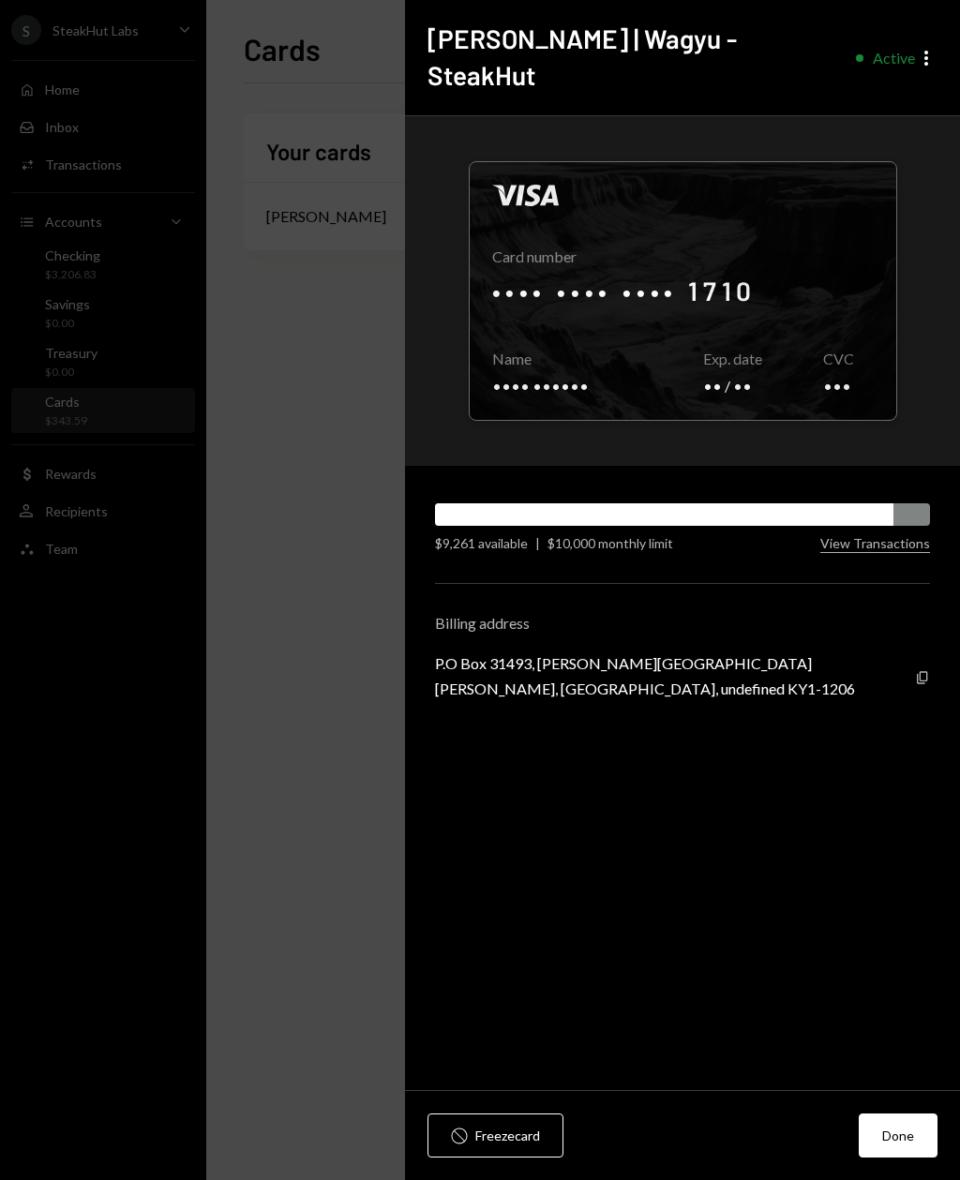
click at [891, 535] on button "View Transactions" at bounding box center [875, 544] width 110 height 18
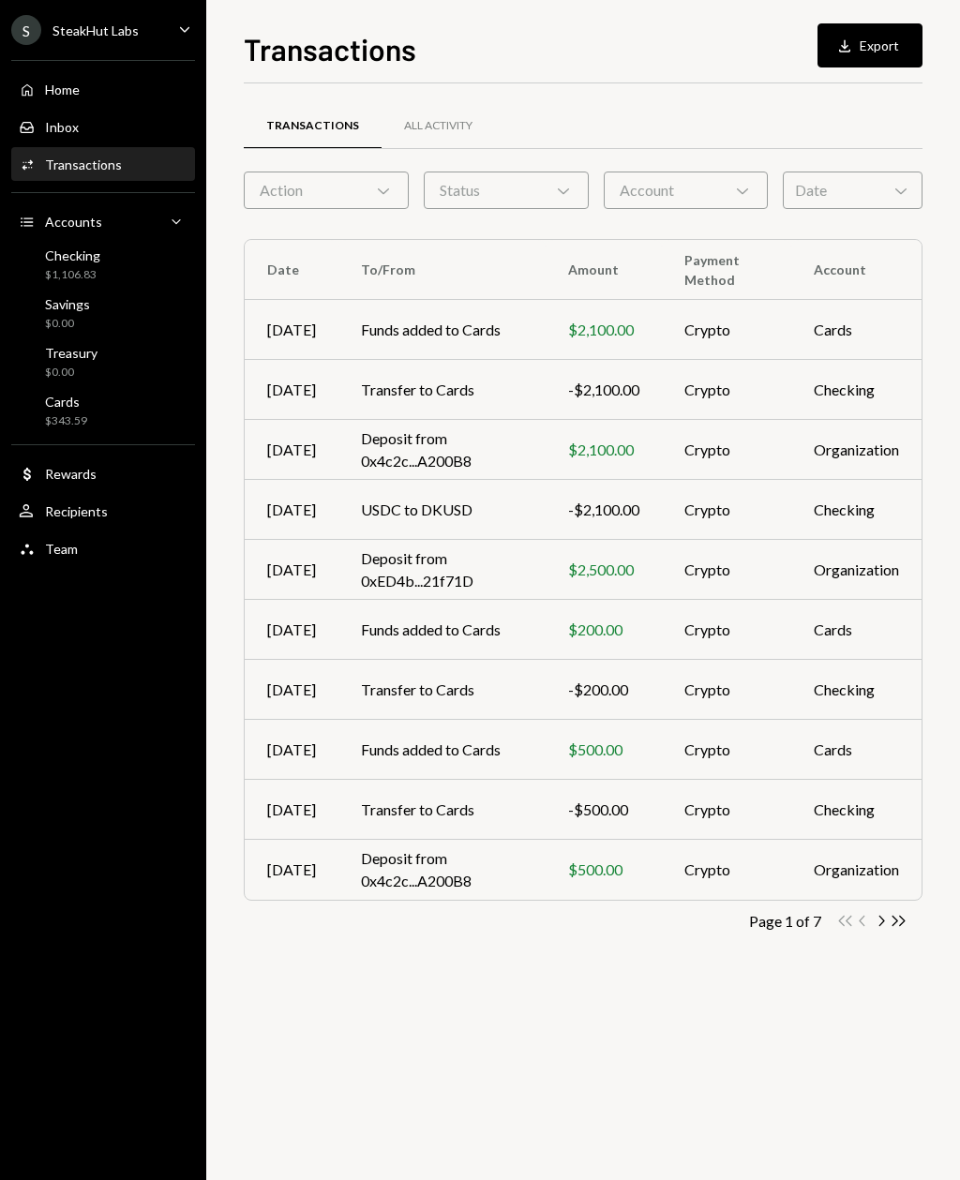
click at [69, 417] on div "$343.59" at bounding box center [66, 421] width 42 height 16
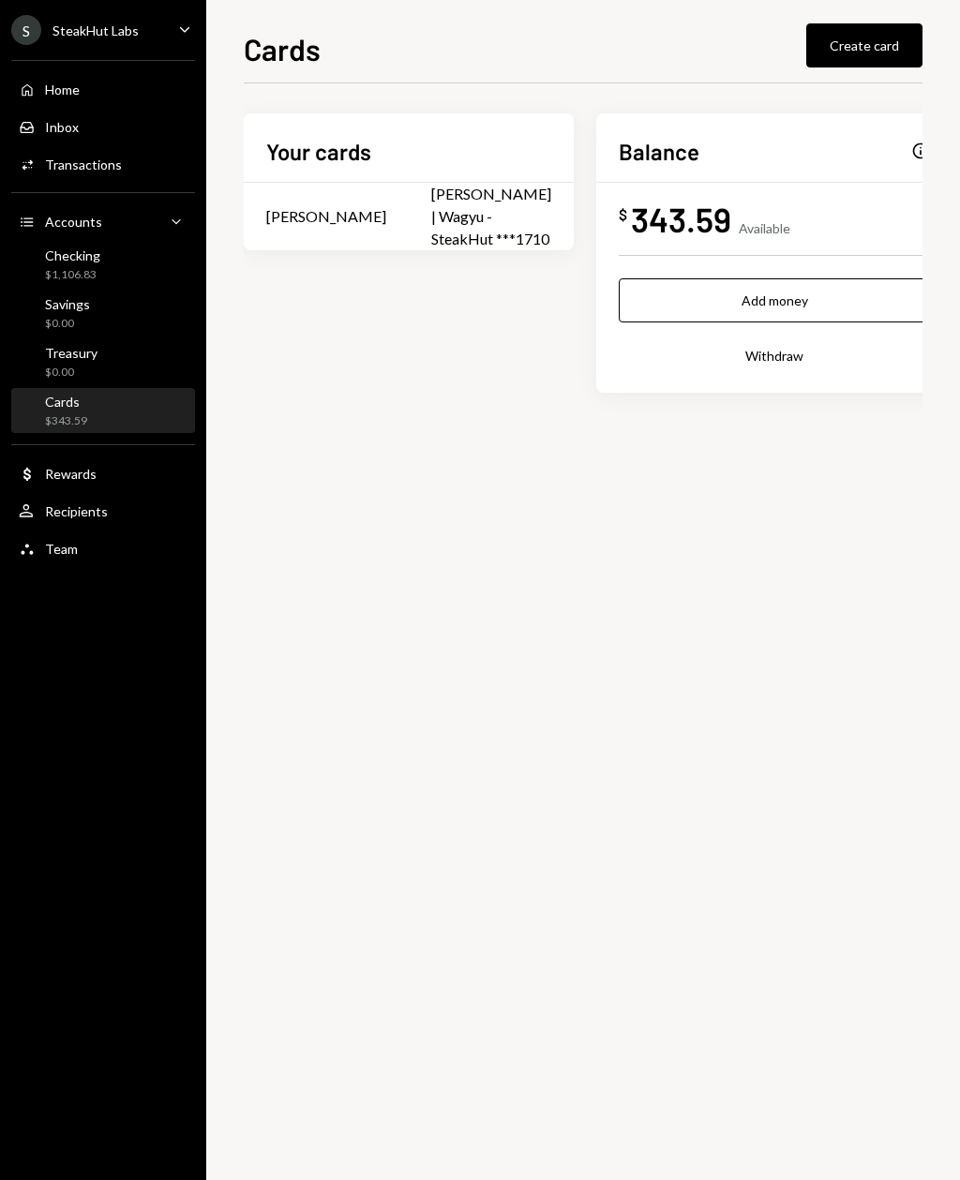
click at [58, 180] on div "Activities Transactions" at bounding box center [103, 165] width 169 height 32
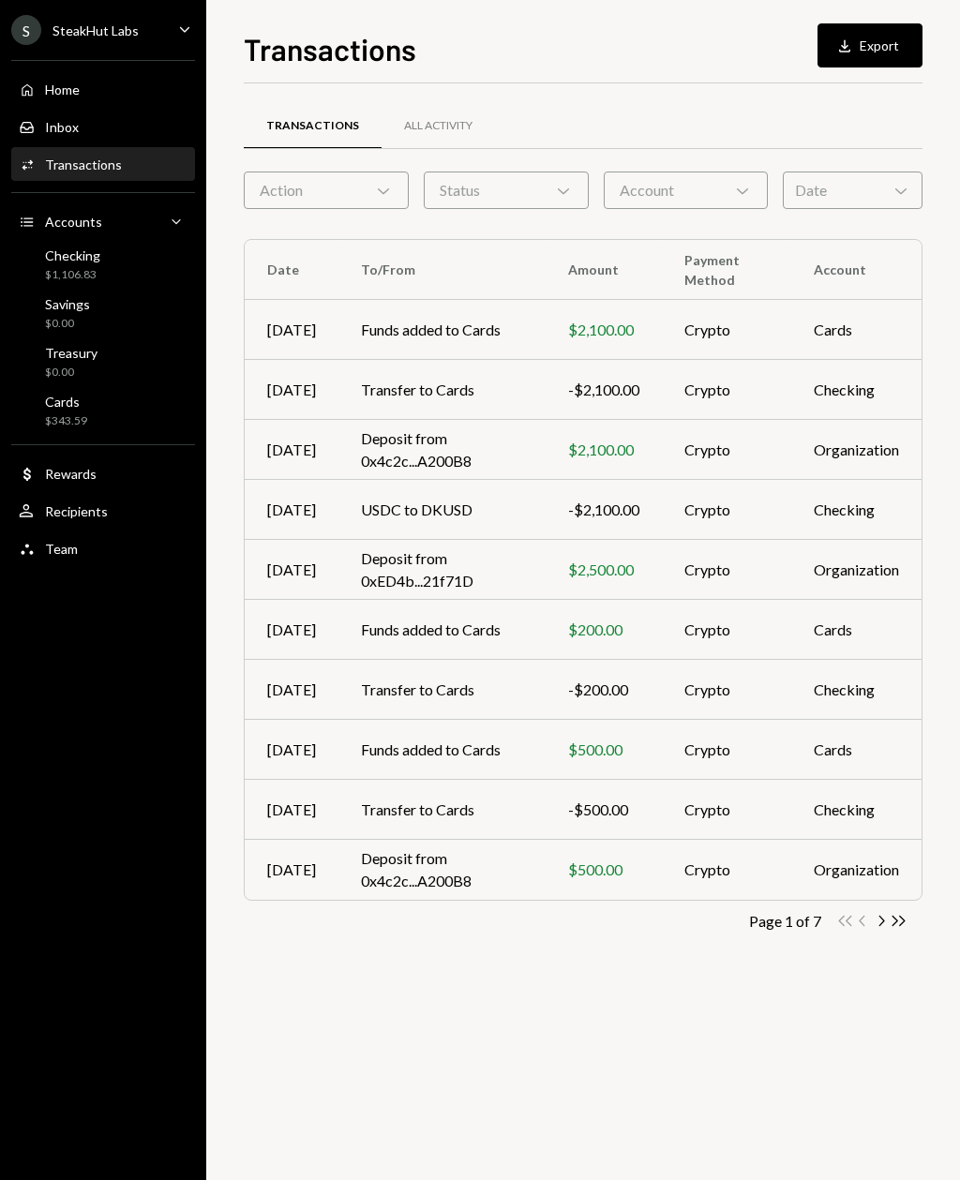
click at [61, 417] on div "$343.59" at bounding box center [66, 421] width 42 height 16
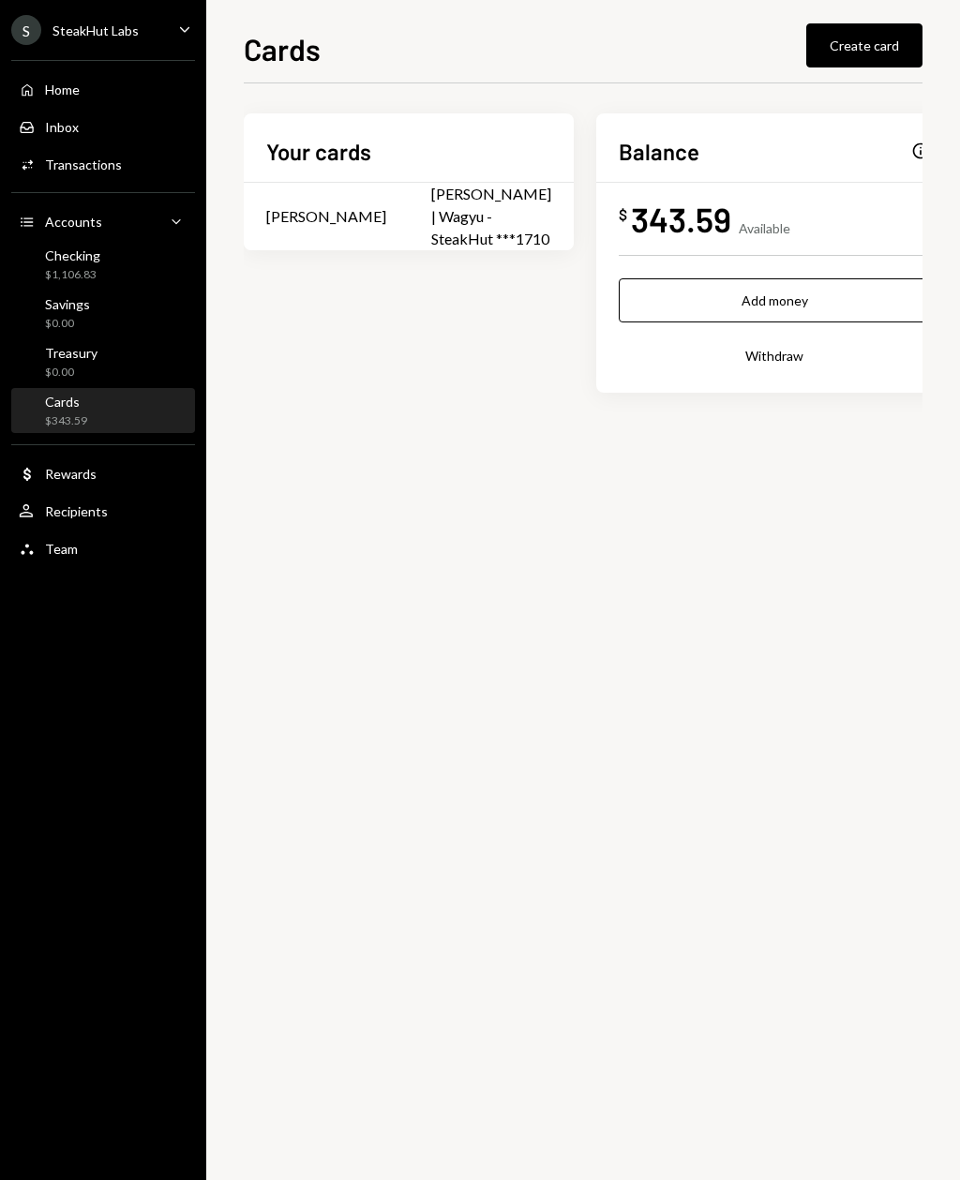
click at [911, 150] on div "Info" at bounding box center [920, 151] width 19 height 19
click at [921, 454] on div "Your cards Joshua Day Josh | Wagyu - SteakHut ***1710 Balance Info $ 343.59 Ava…" at bounding box center [583, 631] width 679 height 1097
click at [63, 262] on div "Checking" at bounding box center [72, 255] width 55 height 16
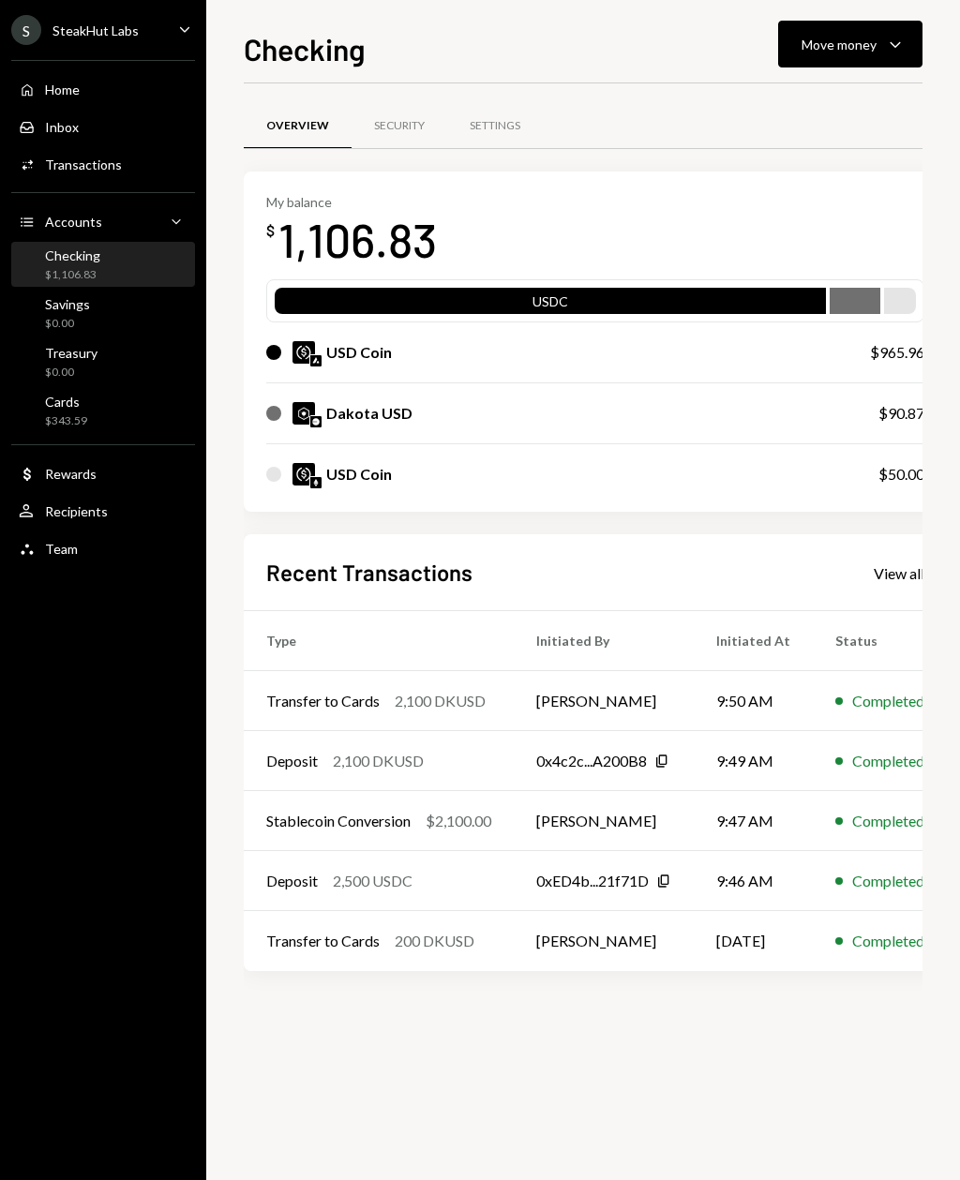
click at [352, 712] on td "Transfer to Cards 2,100 DKUSD" at bounding box center [379, 701] width 270 height 60
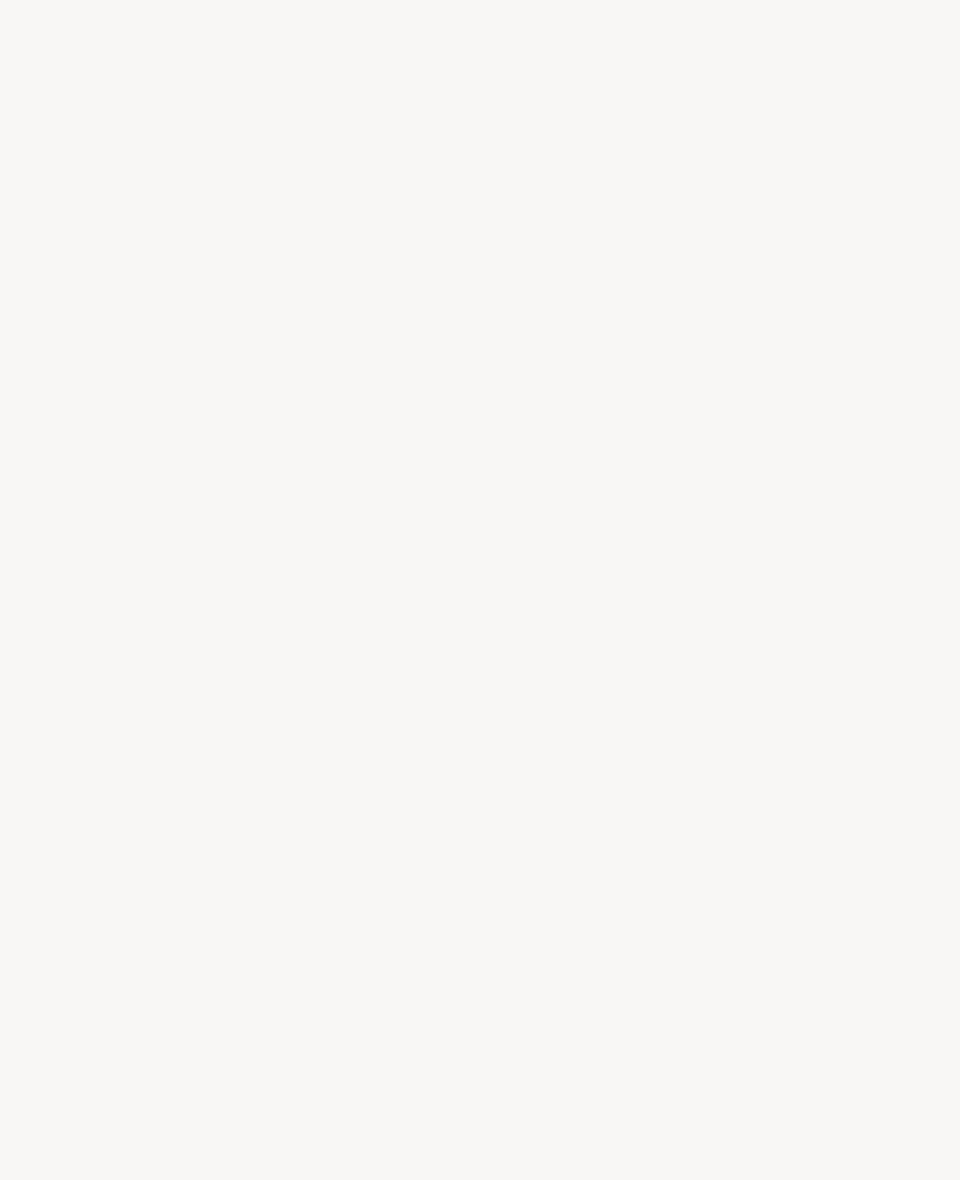
click at [57, 470] on div at bounding box center [480, 590] width 960 height 1180
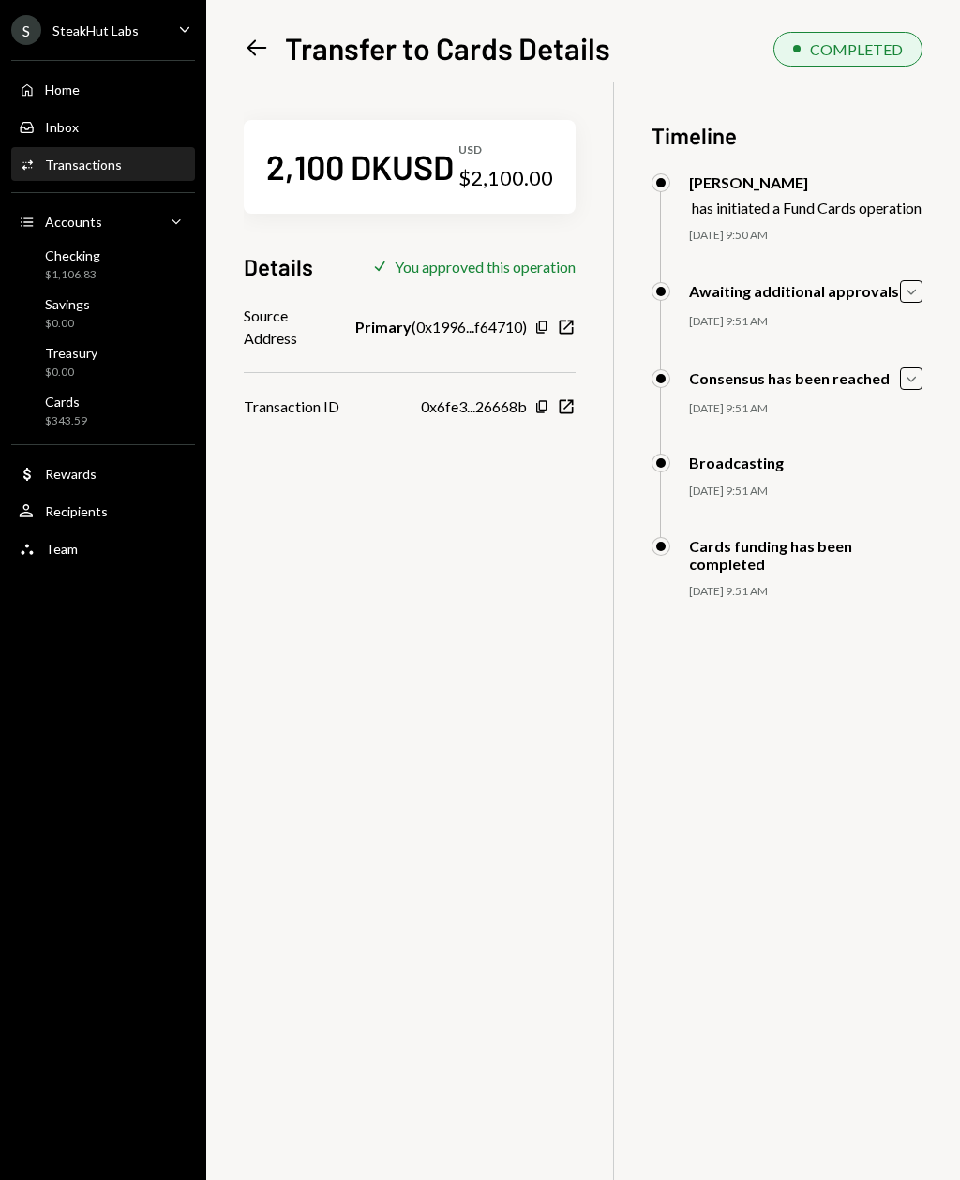
click at [76, 483] on div "Dollar Rewards" at bounding box center [103, 474] width 169 height 32
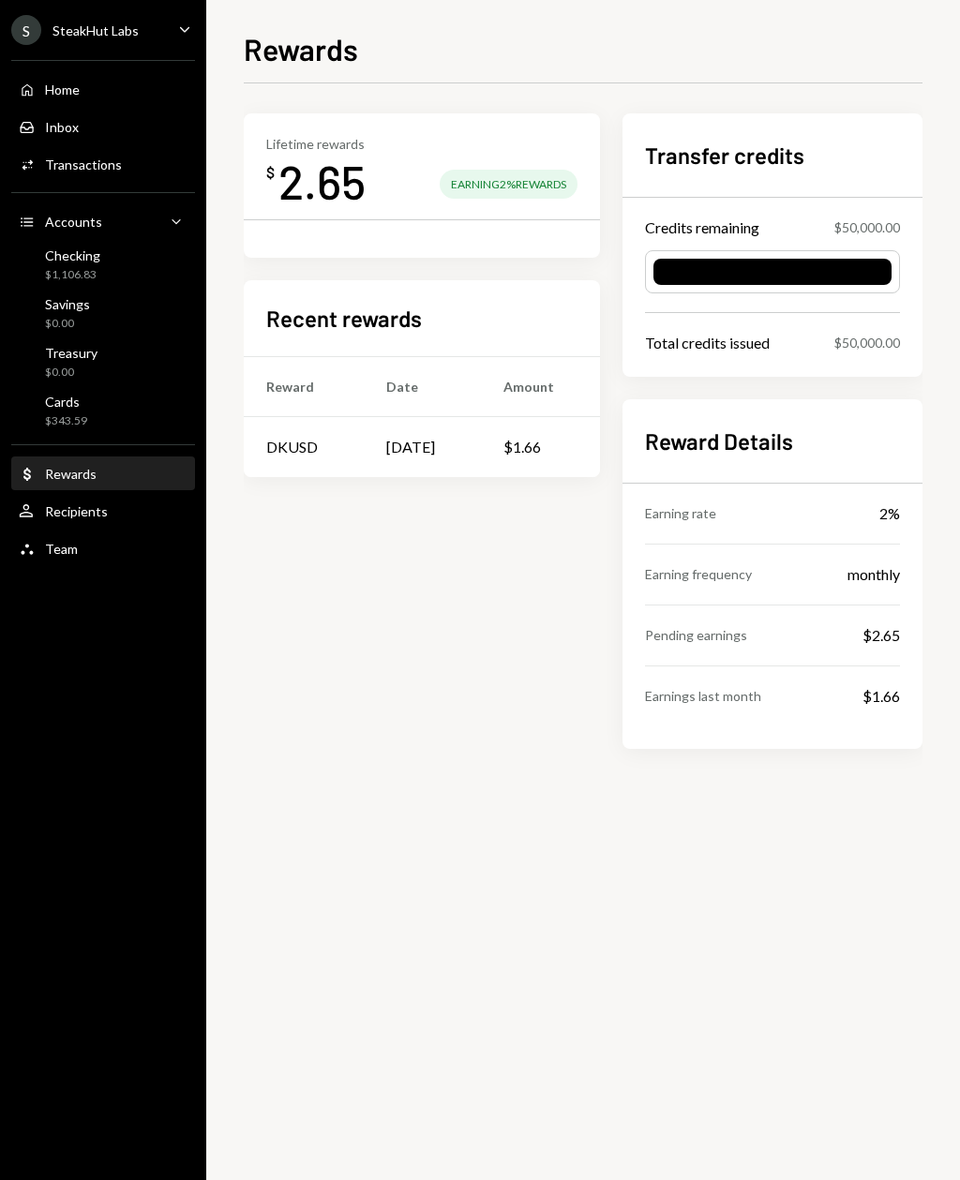
click at [59, 489] on div "Dollar Rewards" at bounding box center [103, 474] width 169 height 32
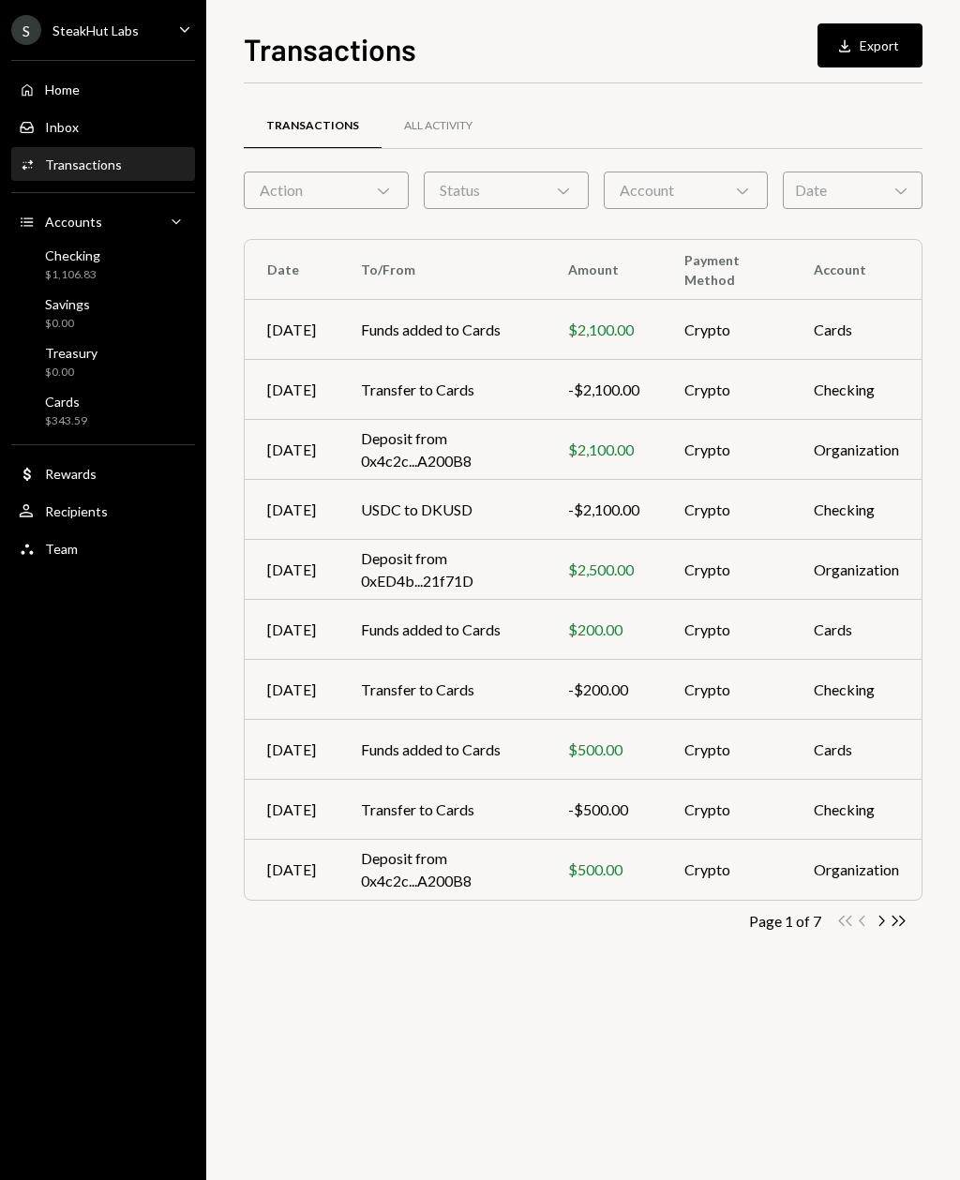
click at [97, 410] on div "Cards $343.59" at bounding box center [103, 412] width 169 height 36
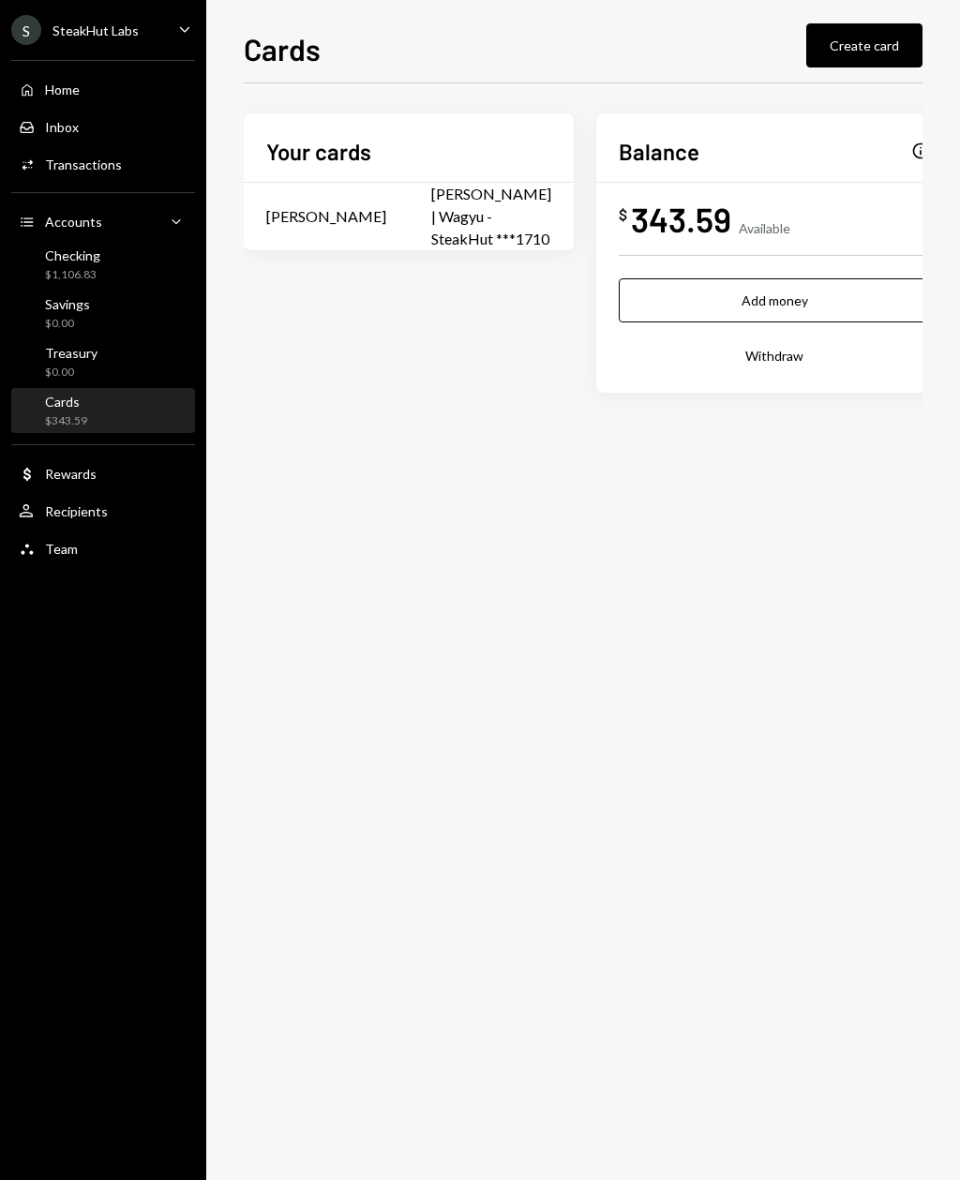
click at [821, 300] on button "Add money" at bounding box center [774, 300] width 311 height 44
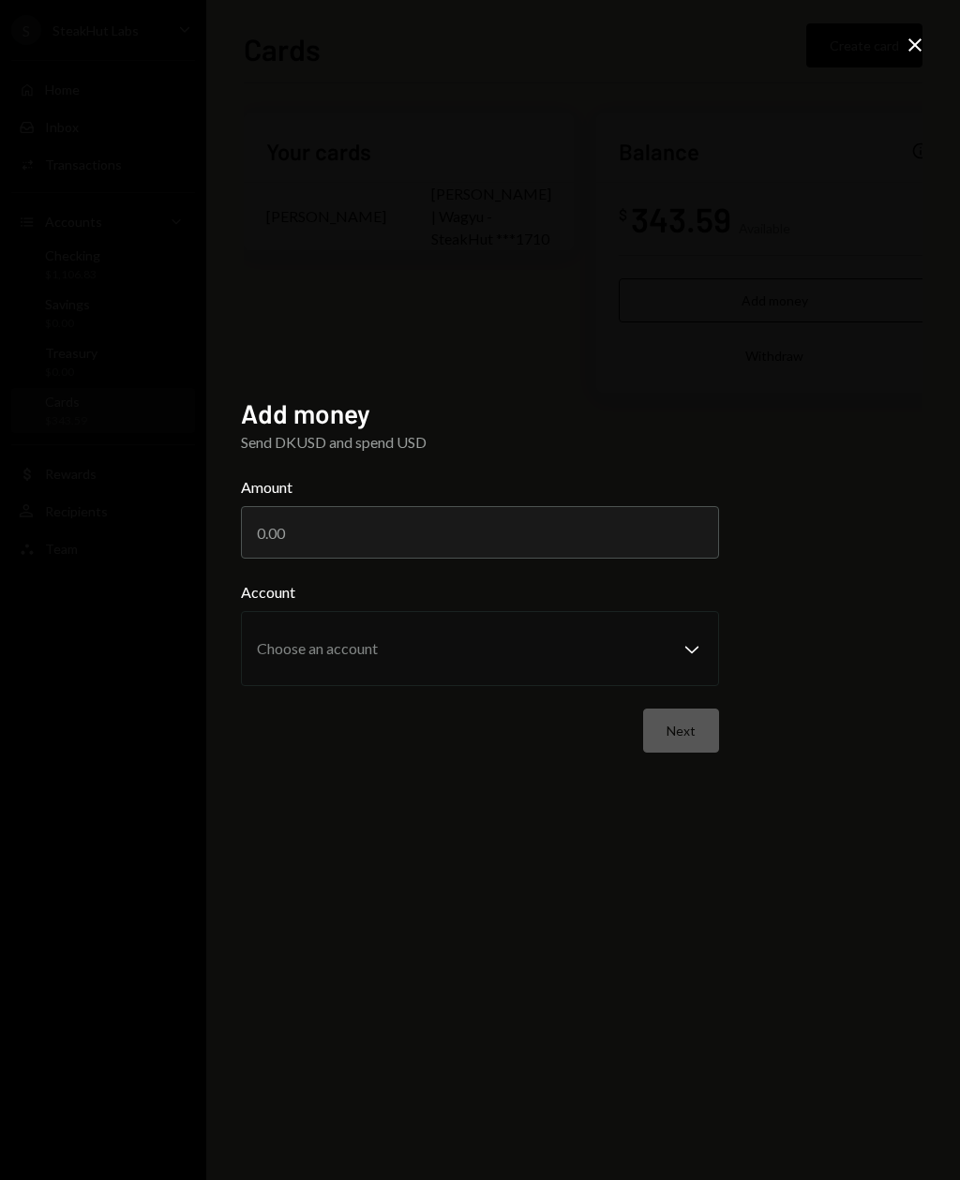
click at [657, 559] on input "Amount" at bounding box center [480, 532] width 478 height 52
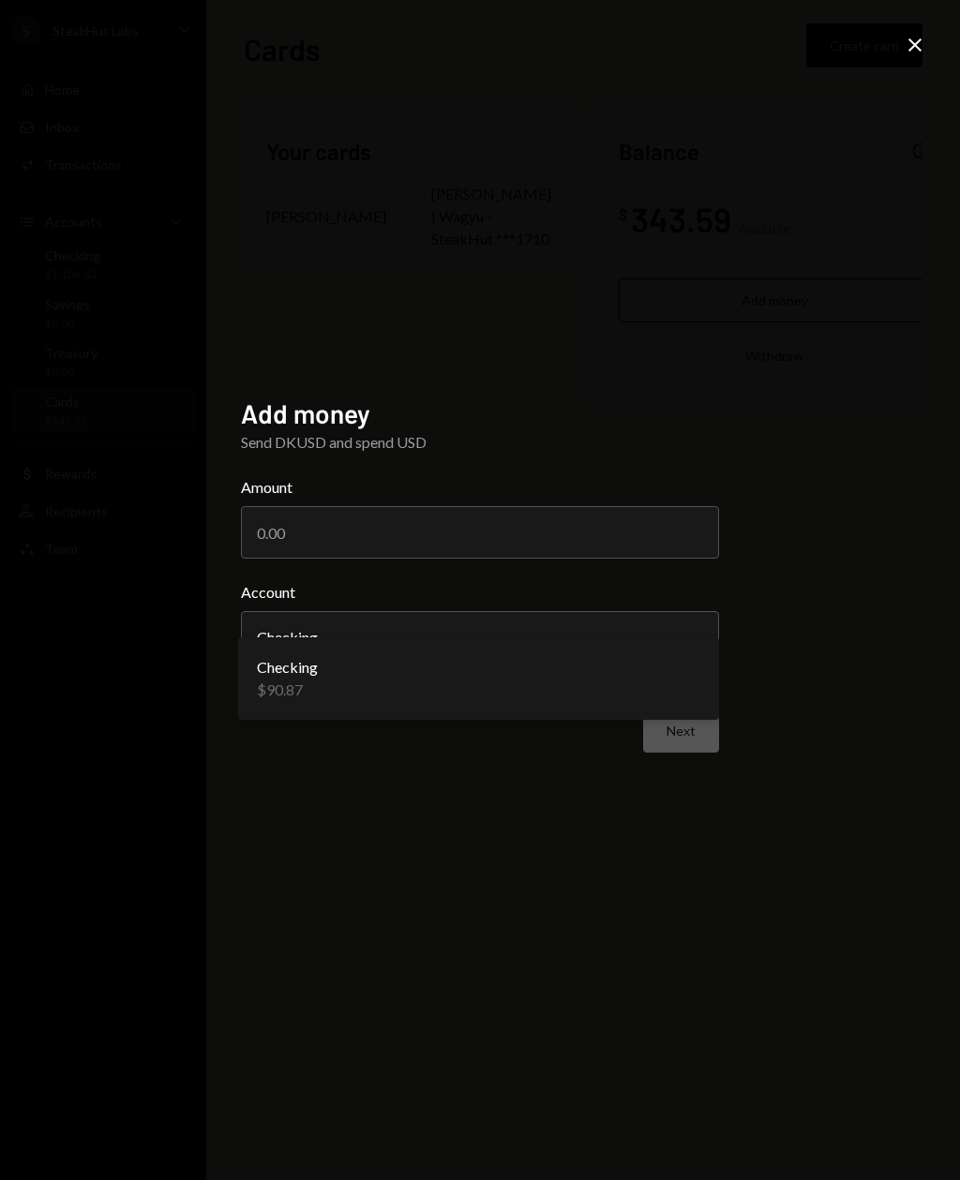
click at [667, 669] on div "Checking $90.87" at bounding box center [479, 678] width 466 height 67
click at [692, 393] on div "**********" at bounding box center [480, 590] width 960 height 1180
click at [904, 24] on div "**********" at bounding box center [480, 590] width 960 height 1180
click at [917, 58] on div "Close" at bounding box center [915, 46] width 22 height 25
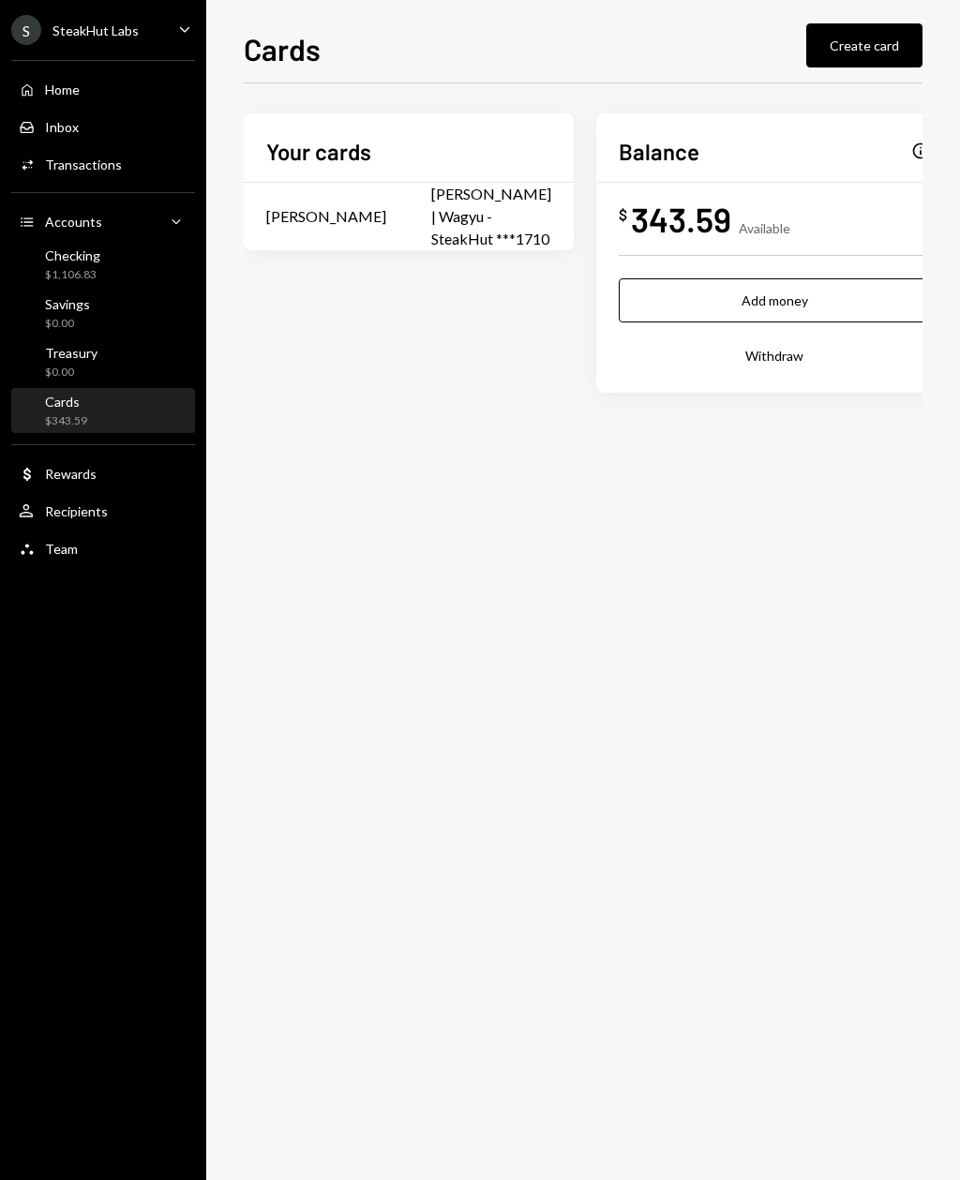
click at [79, 285] on div "Checking $1,106.83" at bounding box center [103, 265] width 169 height 43
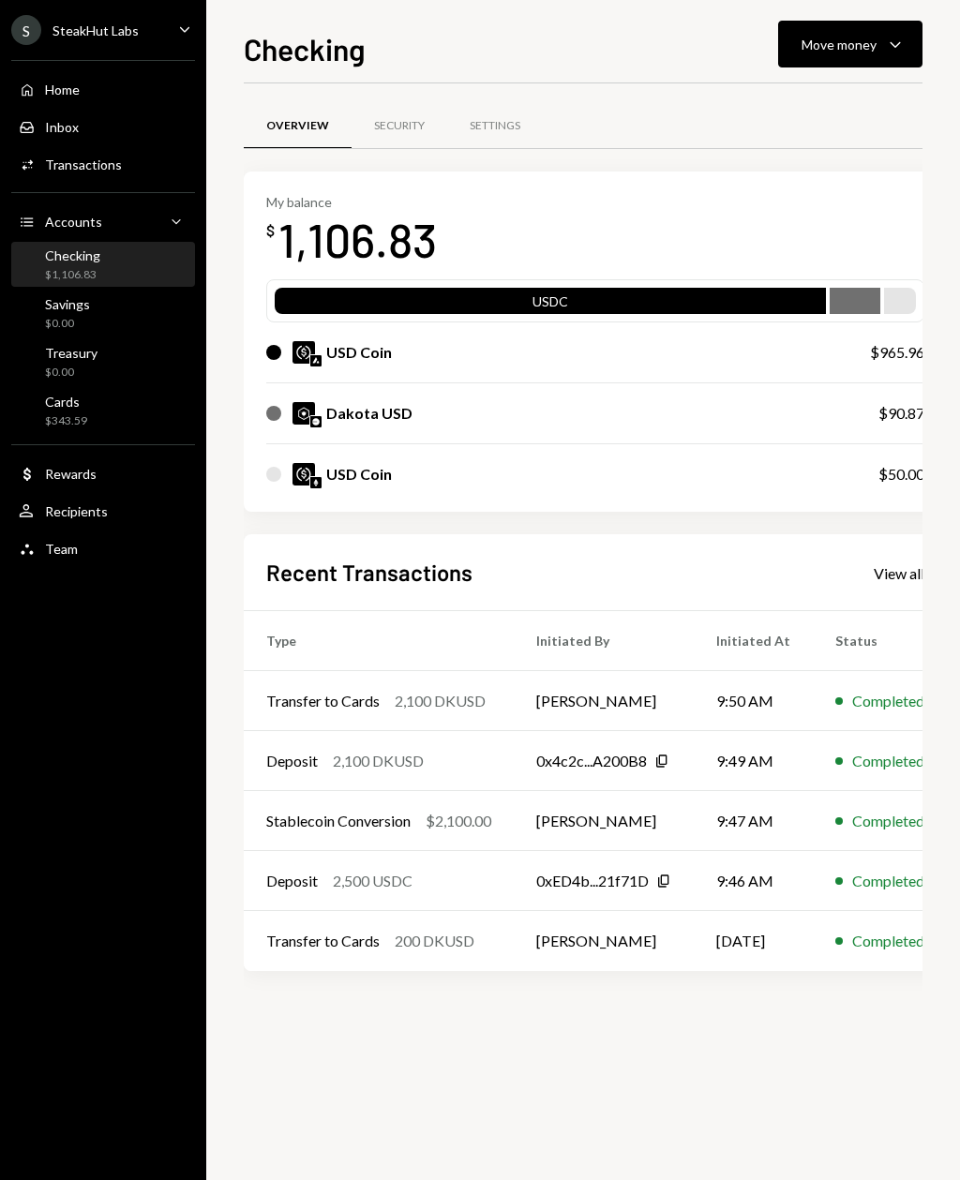
click at [135, 563] on div "Team Team" at bounding box center [103, 549] width 169 height 32
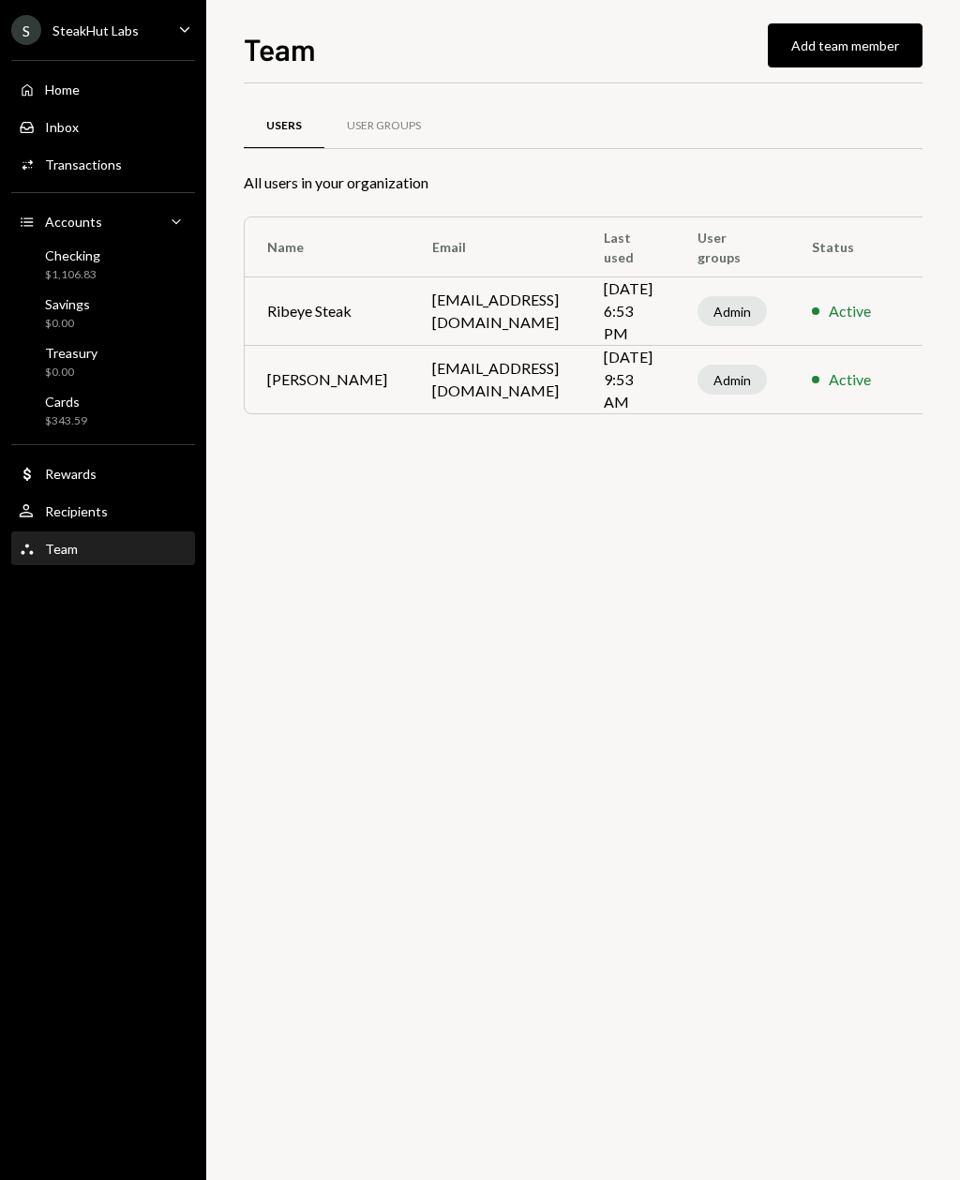
click at [118, 404] on div "Cards $343.59" at bounding box center [103, 412] width 169 height 36
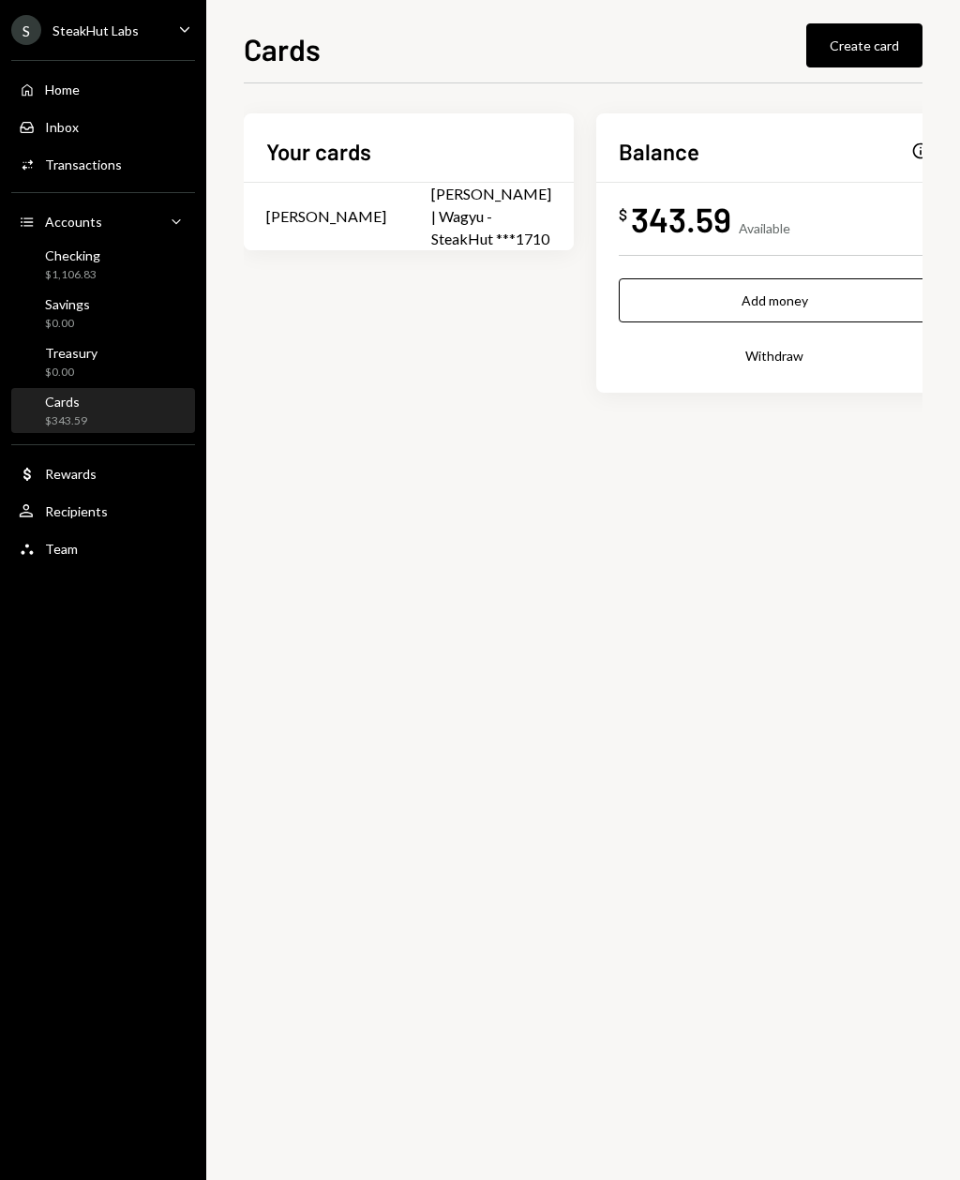
click at [85, 172] on div "Transactions" at bounding box center [83, 165] width 77 height 16
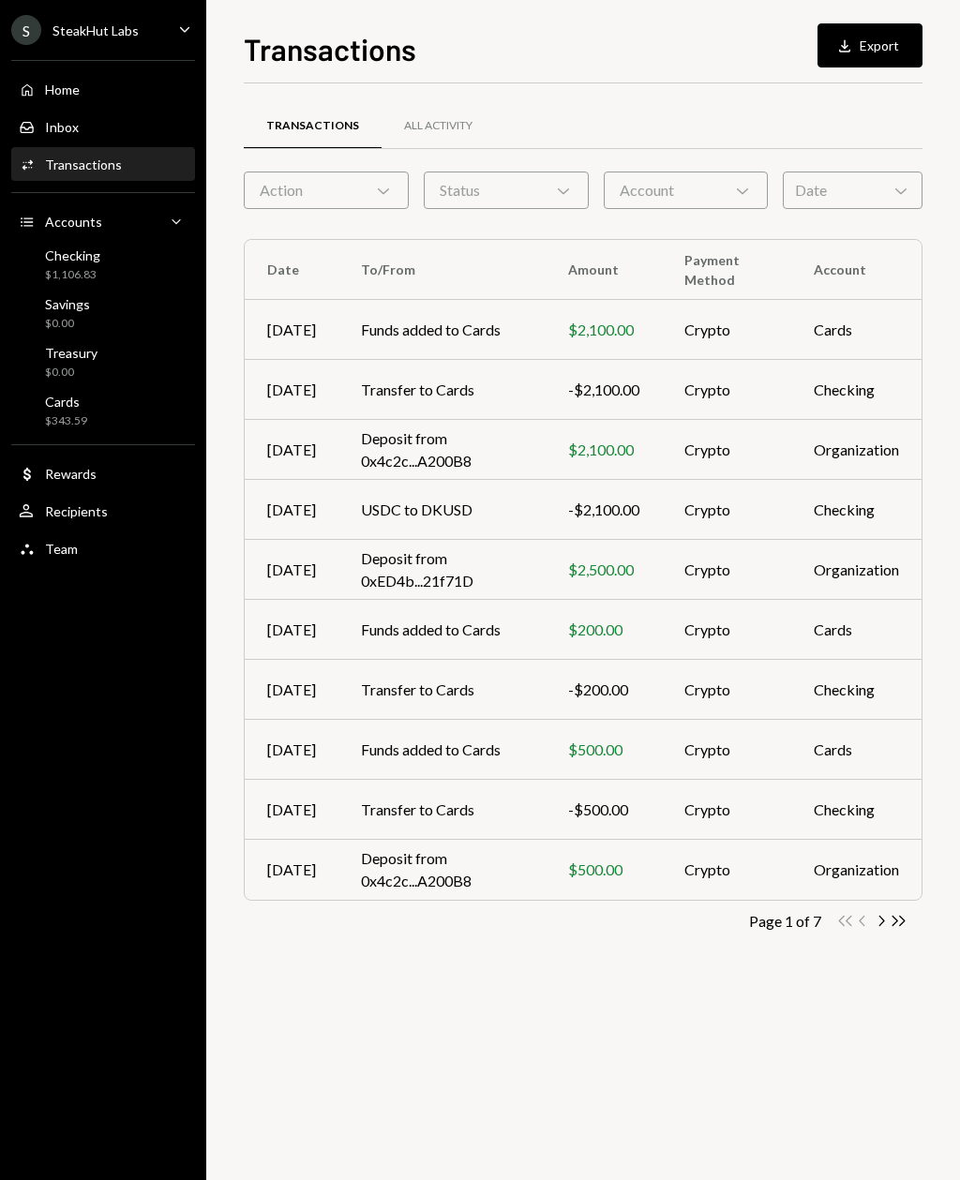
click at [101, 113] on div "Inbox Inbox" at bounding box center [103, 128] width 169 height 32
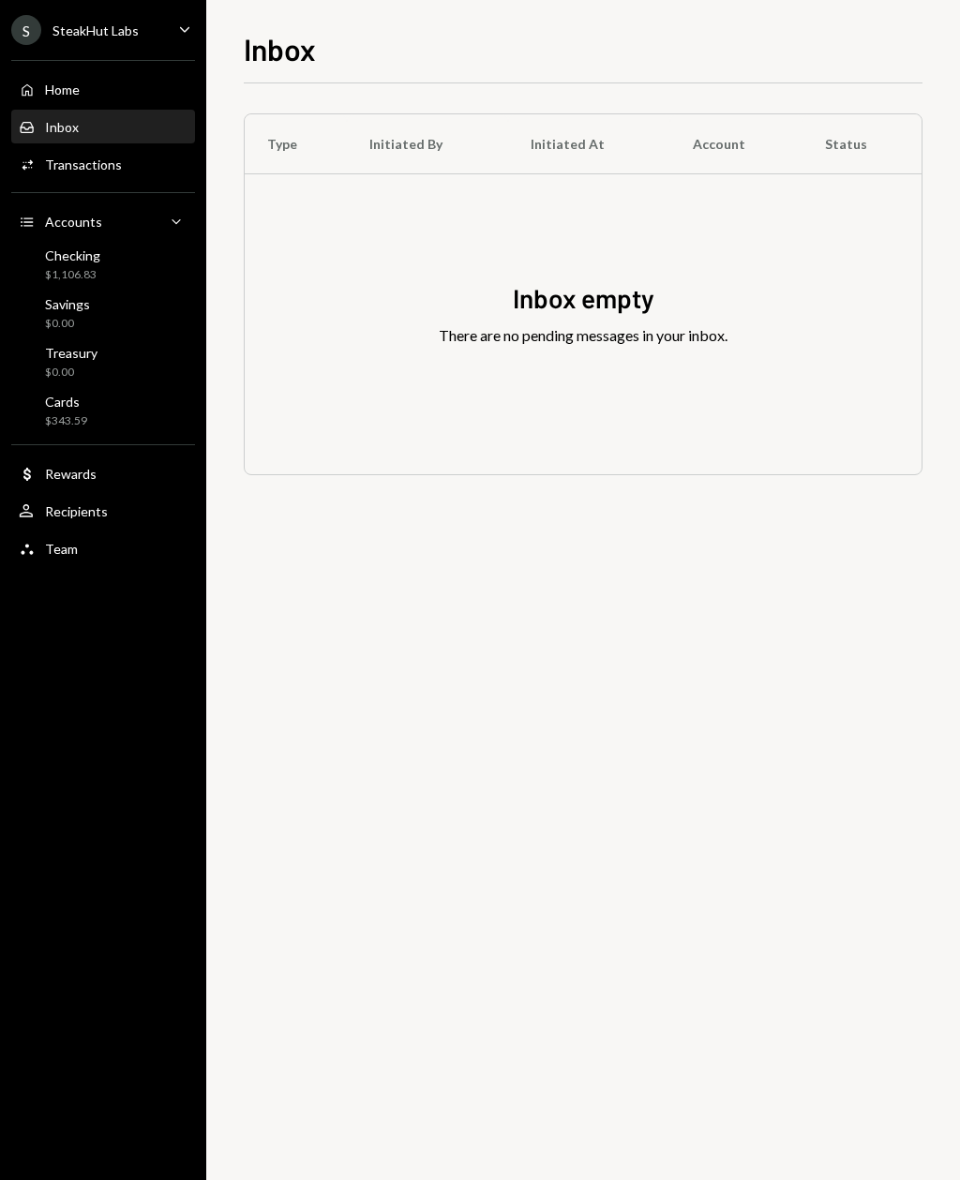
click at [109, 96] on div "Home Home" at bounding box center [103, 90] width 169 height 17
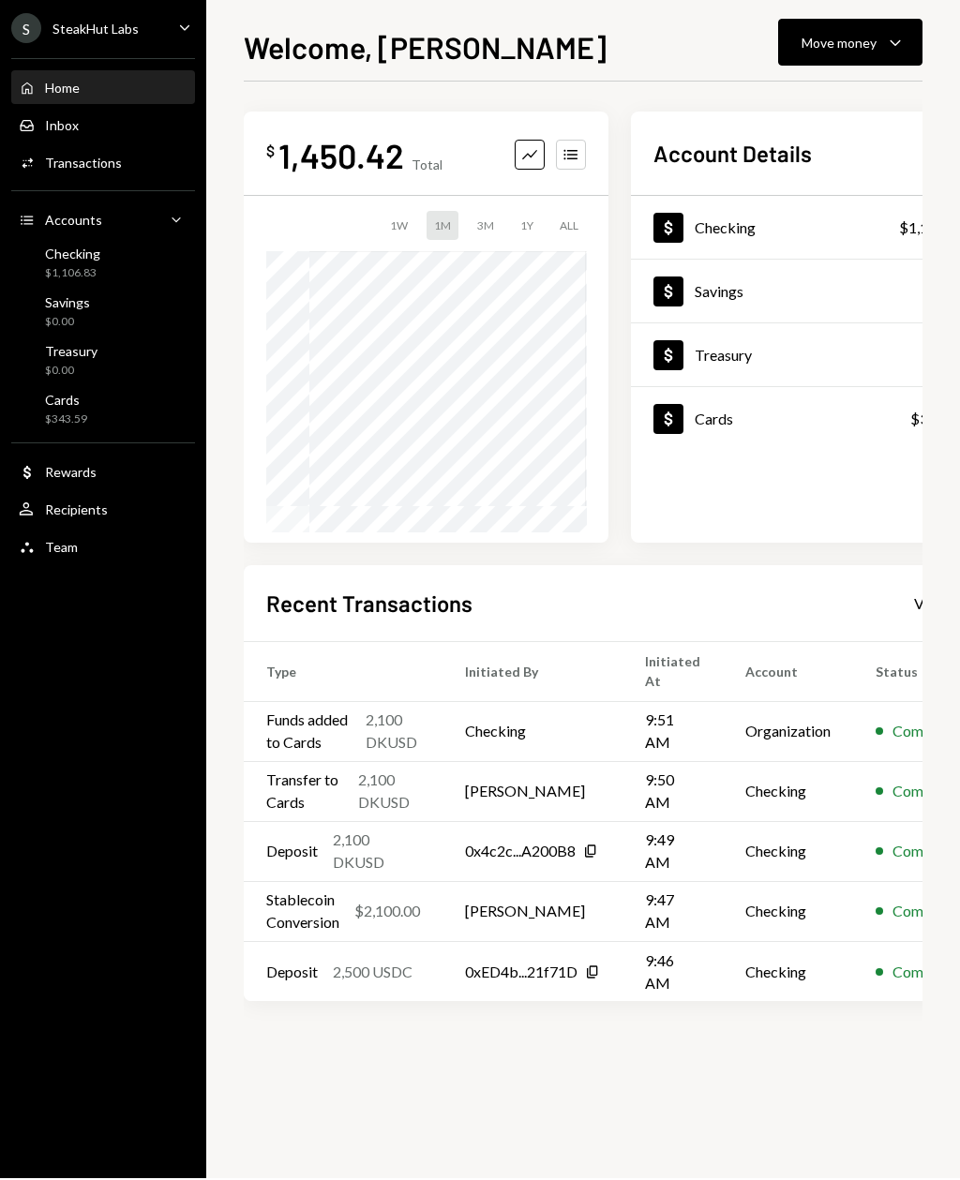
scroll to position [60, 0]
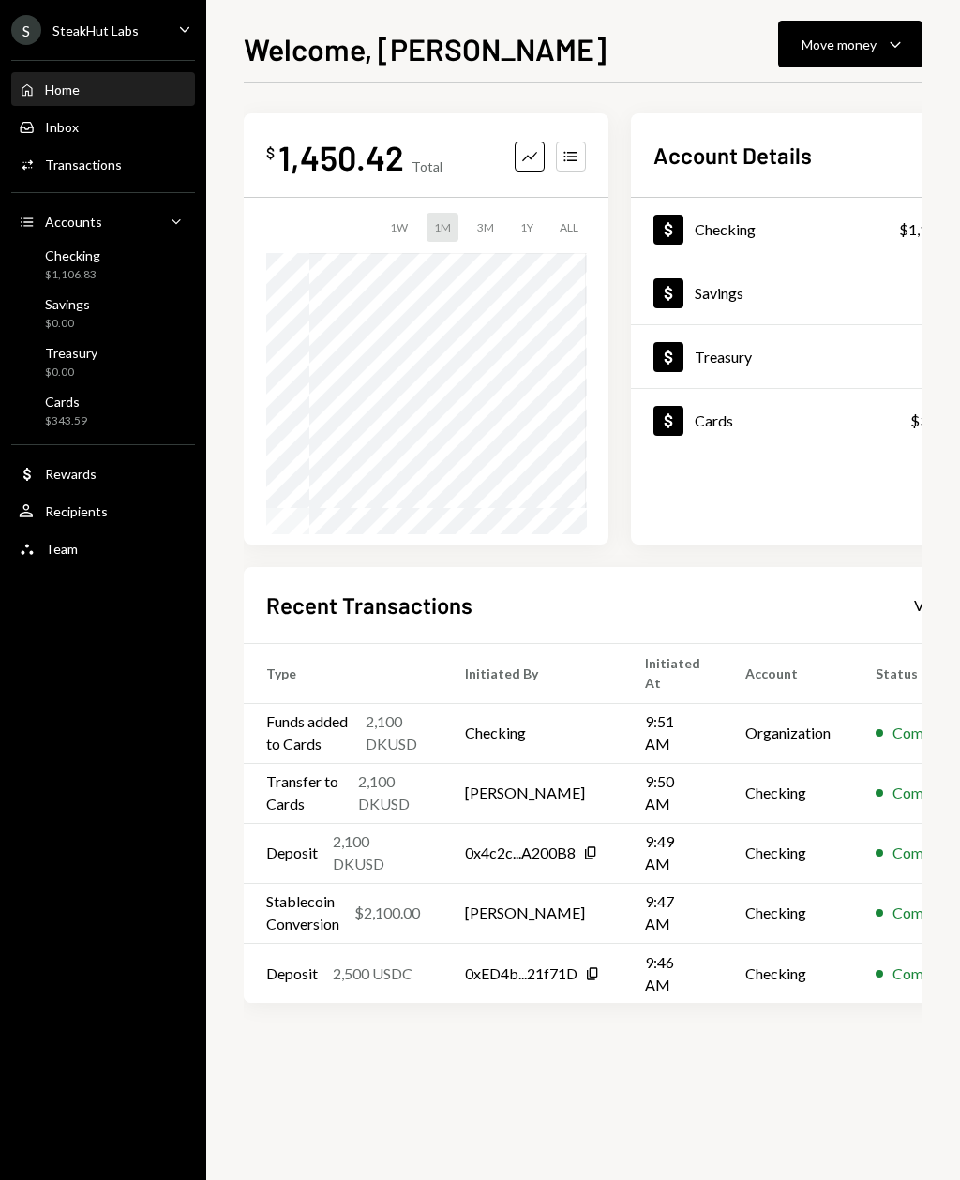
click at [452, 721] on td "Checking" at bounding box center [532, 733] width 180 height 60
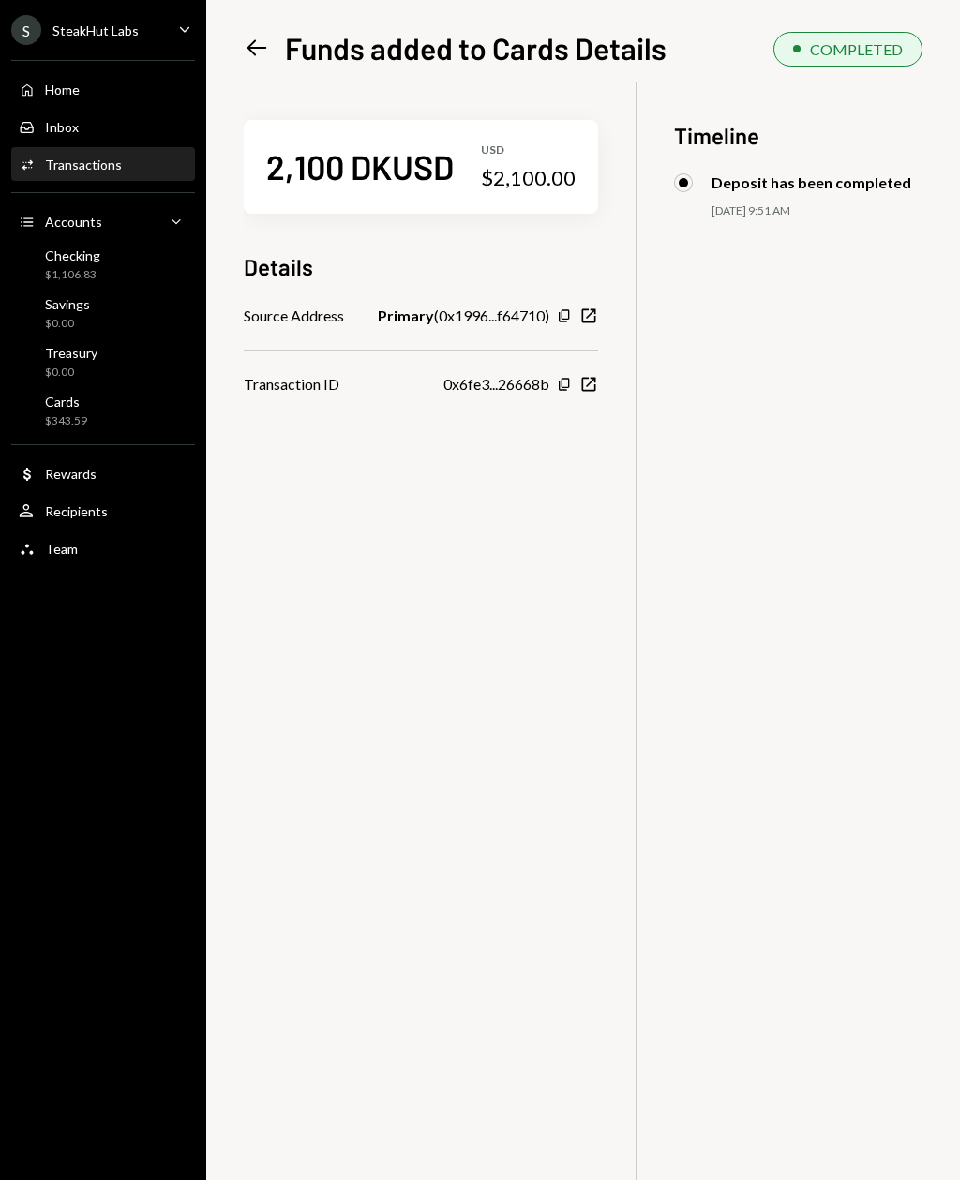
click at [245, 114] on div "2,100 DKUSD USD $2,100.00 Details Source Address Primary ( 0x1996...f64710 ) Co…" at bounding box center [421, 238] width 354 height 313
click at [248, 120] on div "2,100 DKUSD USD $2,100.00" at bounding box center [421, 167] width 354 height 94
click at [269, 111] on div "2,100 DKUSD USD $2,100.00 Details Source Address Primary ( 0x1996...f64710 ) Co…" at bounding box center [421, 238] width 354 height 313
click at [265, 101] on div "2,100 DKUSD USD $2,100.00 Details Source Address Primary ( 0x1996...f64710 ) Co…" at bounding box center [421, 238] width 354 height 313
click at [139, 485] on div "Dollar Rewards" at bounding box center [103, 474] width 169 height 32
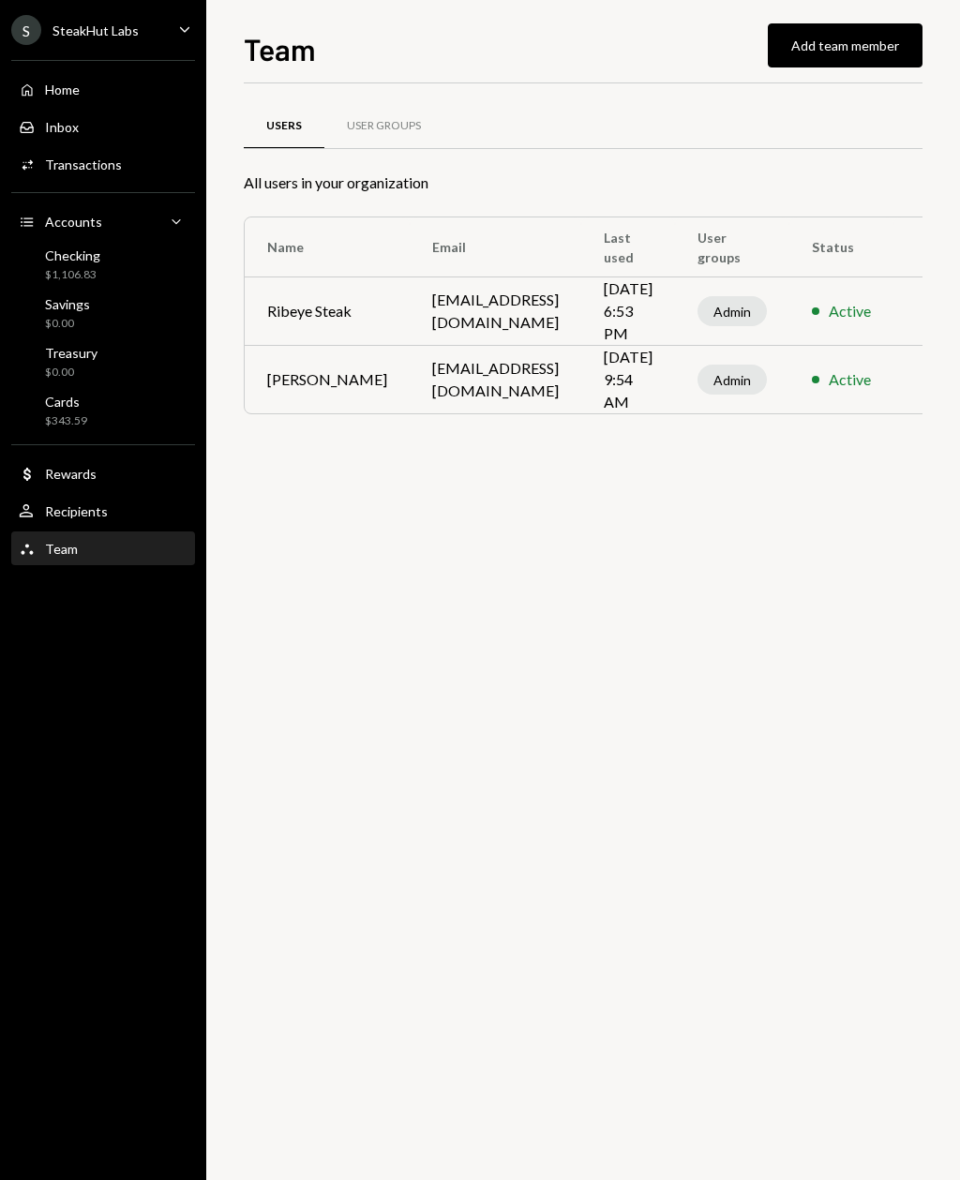
click at [69, 408] on div "Cards" at bounding box center [66, 402] width 42 height 16
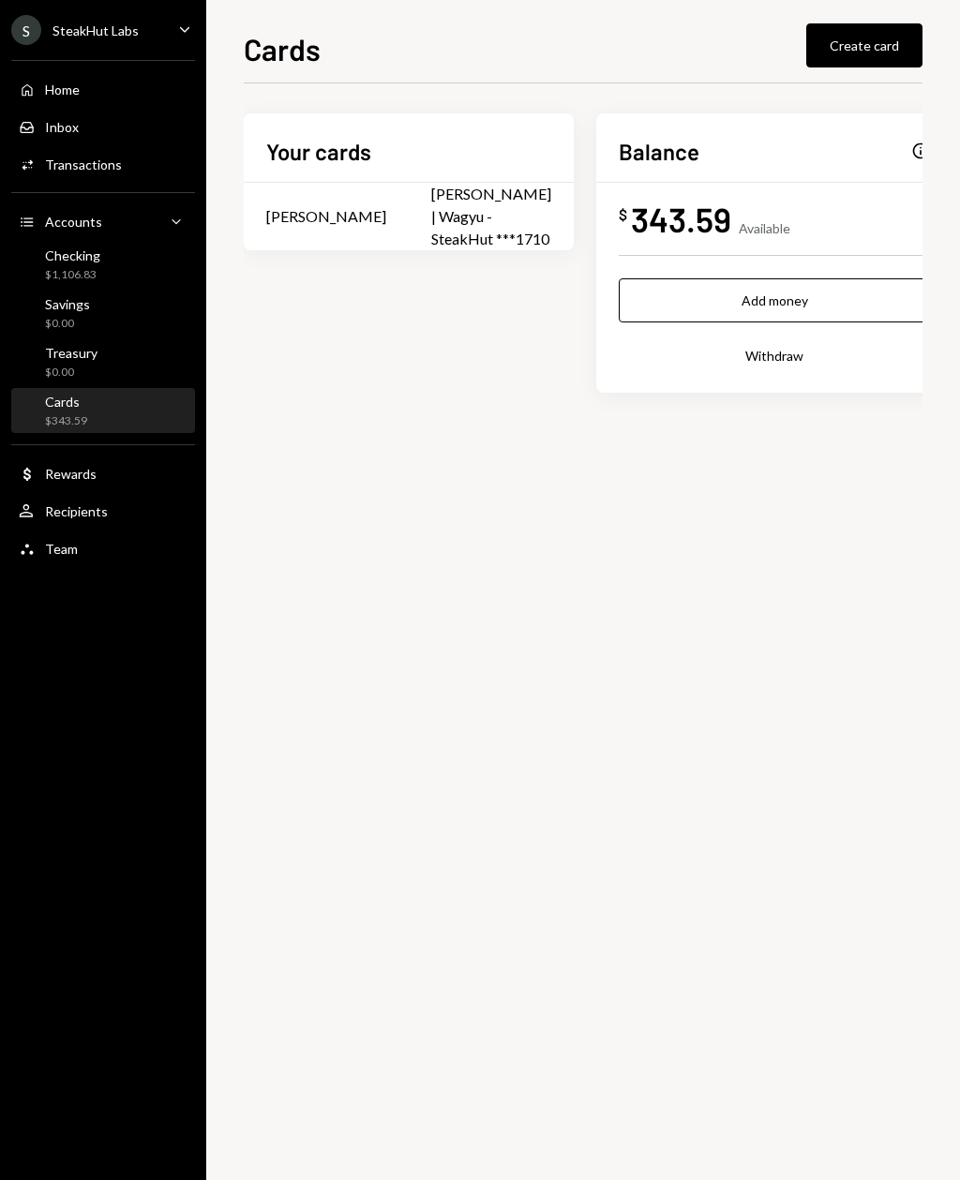
click at [719, 360] on button "Withdraw" at bounding box center [774, 356] width 311 height 44
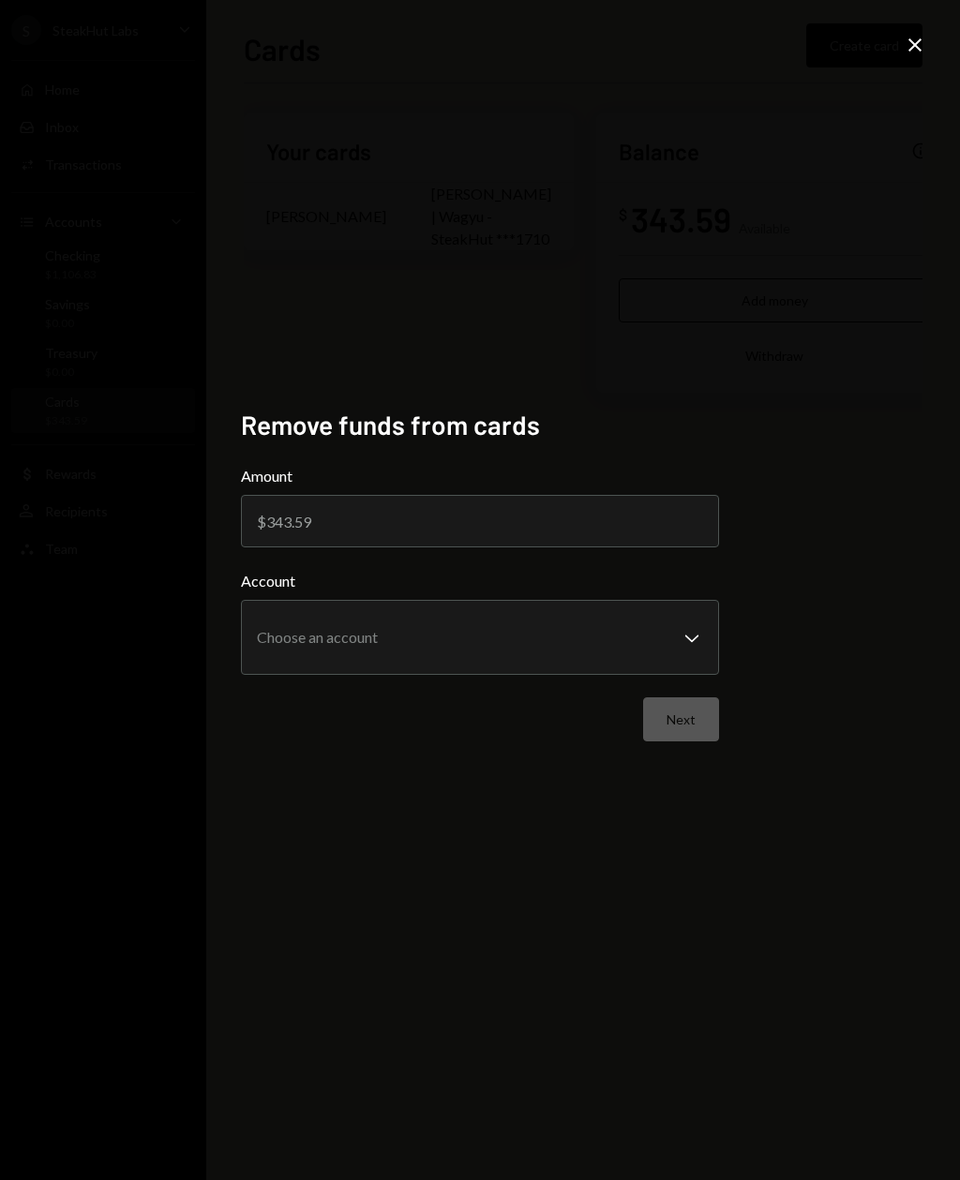
click at [922, 42] on icon "Close" at bounding box center [915, 45] width 22 height 22
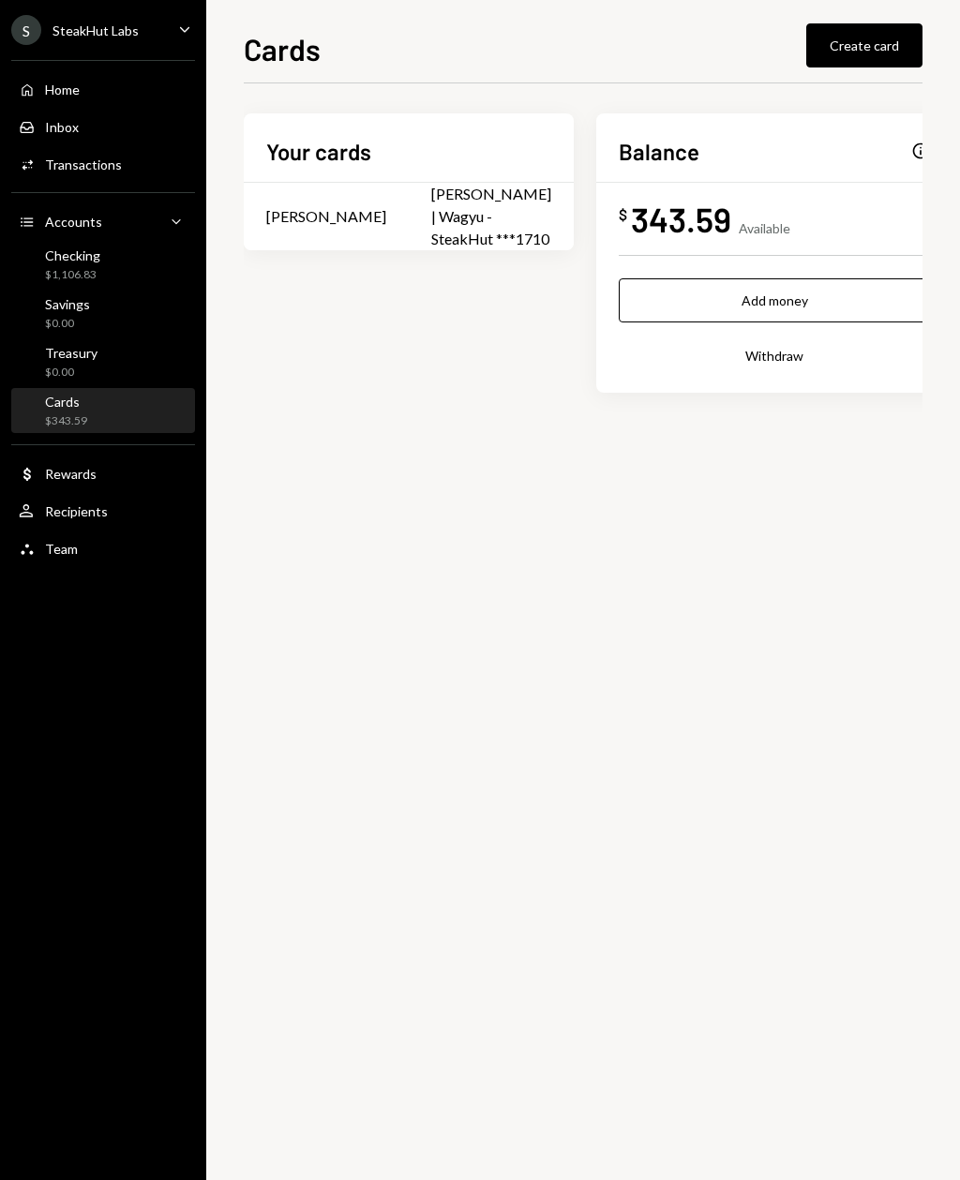
click at [913, 50] on button "Create card" at bounding box center [864, 45] width 116 height 44
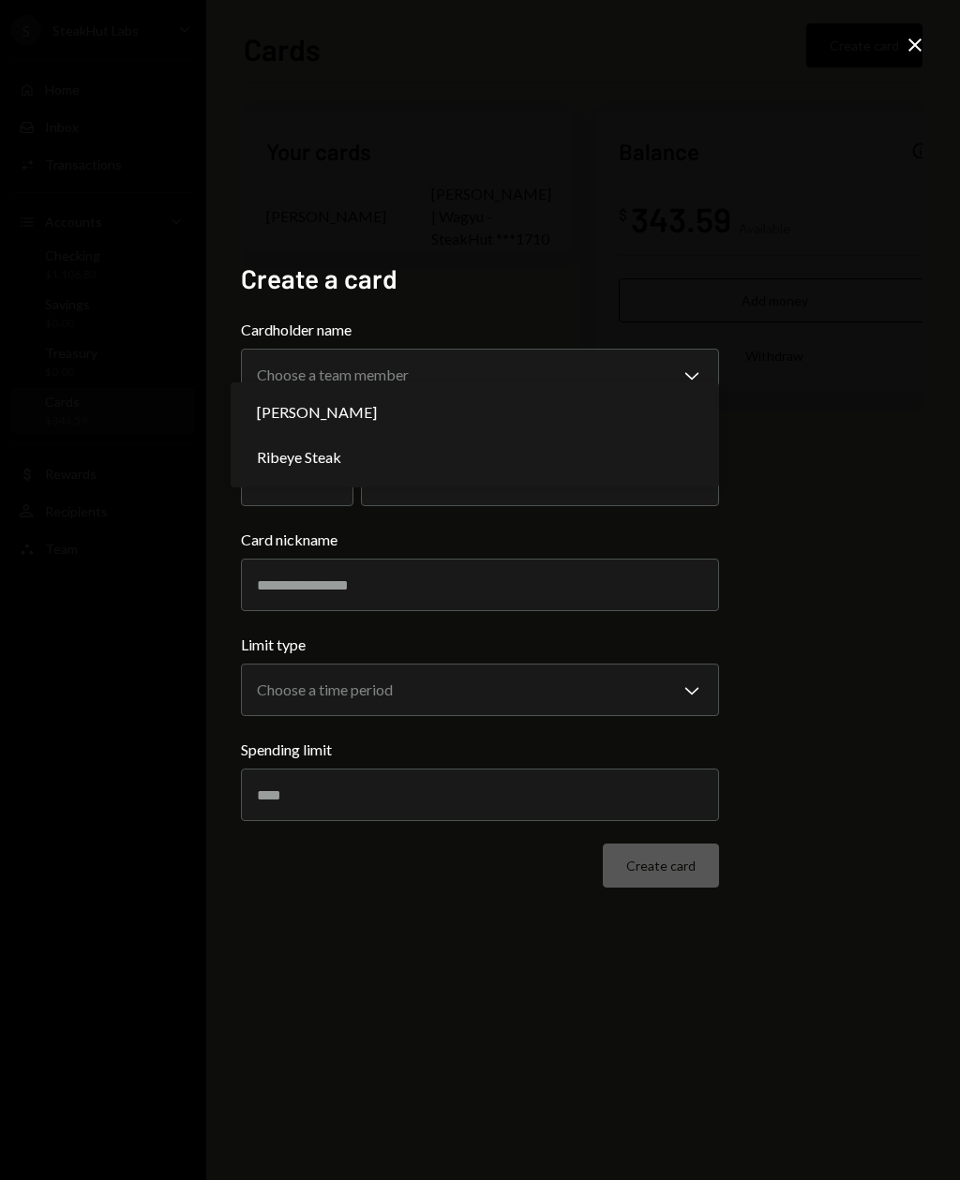
click at [803, 177] on div "**********" at bounding box center [480, 590] width 960 height 1180
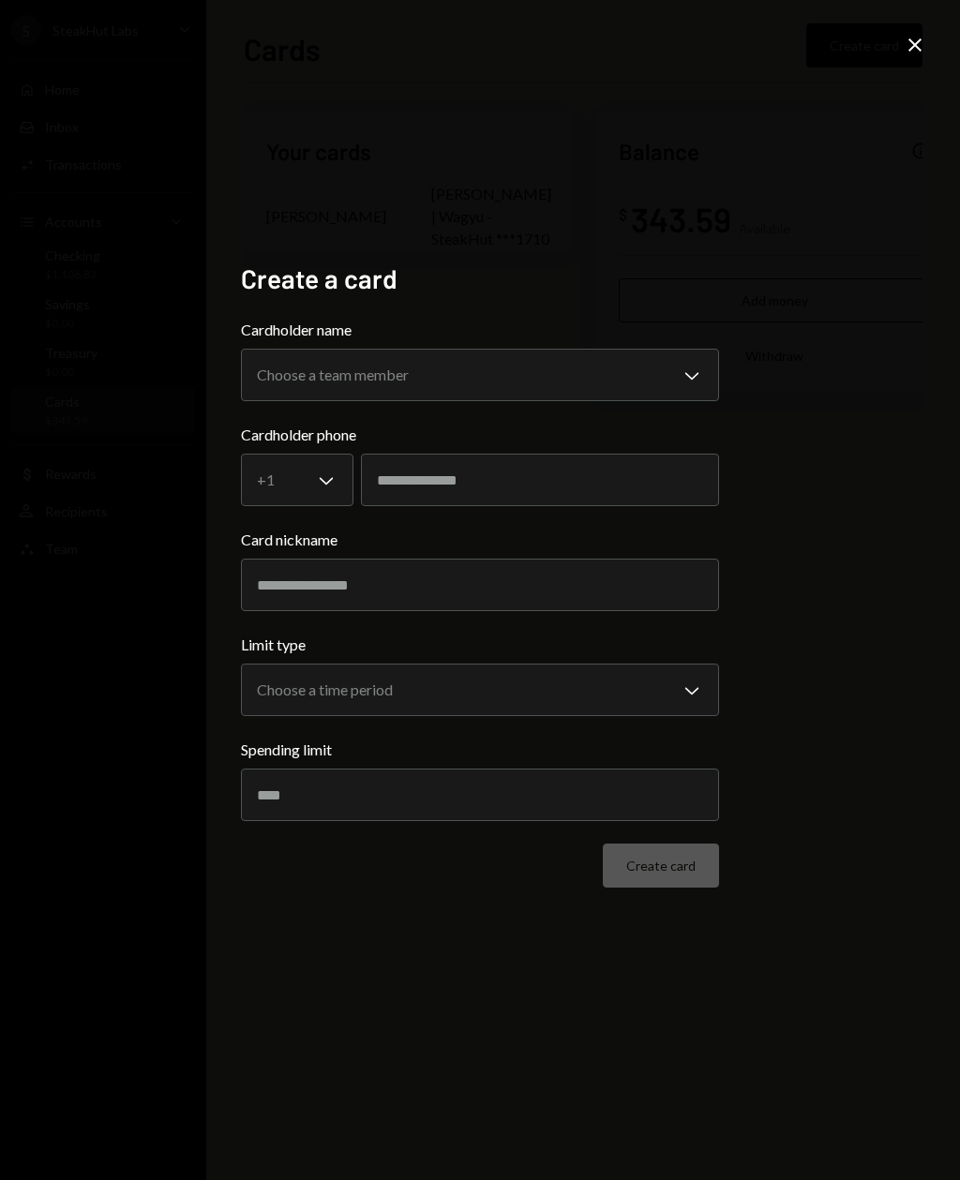
click at [916, 41] on icon "Close" at bounding box center [915, 45] width 22 height 22
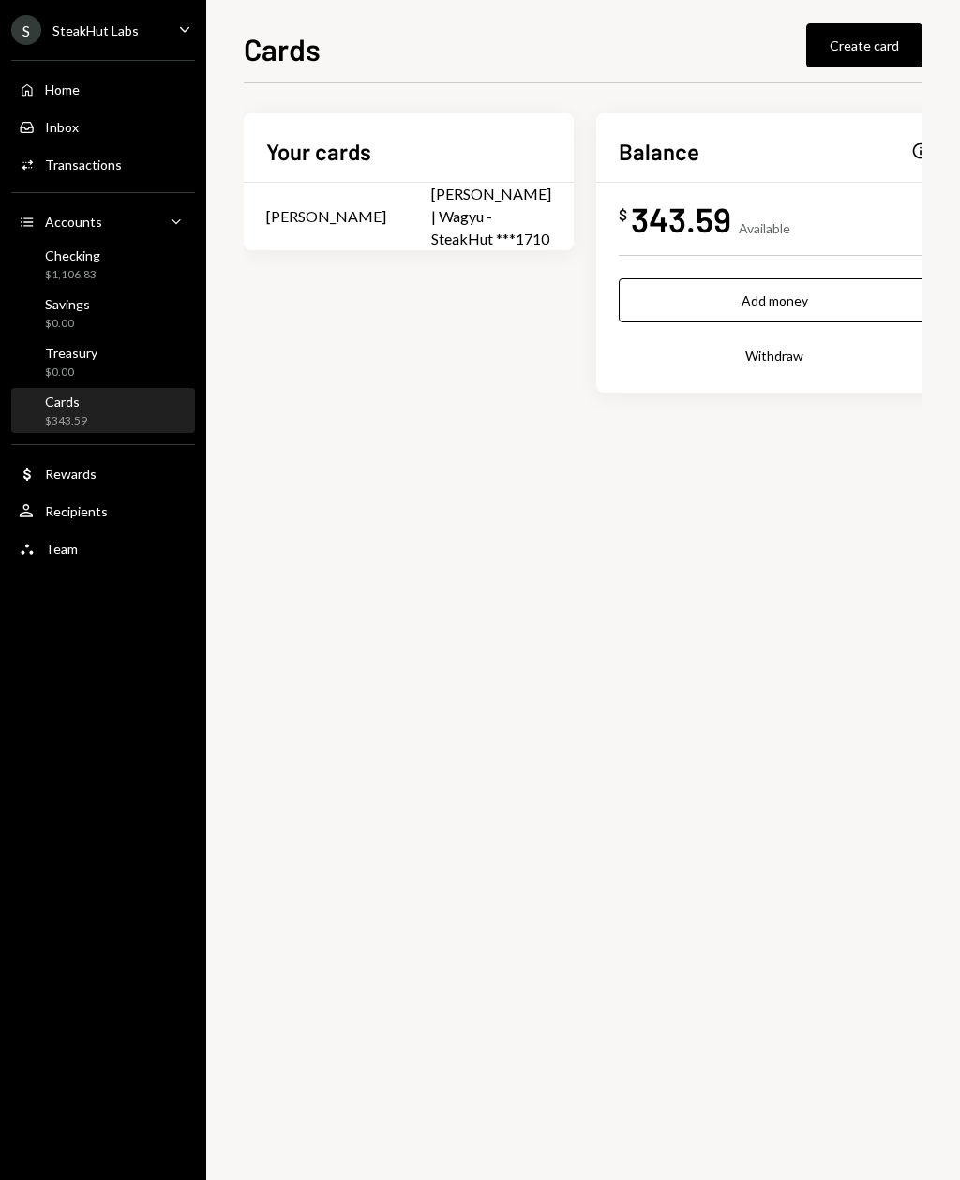
click at [703, 2] on div "Cards Create card Your cards [PERSON_NAME] [PERSON_NAME] | Wagyu - SteakHut ***…" at bounding box center [583, 590] width 754 height 1180
click at [131, 267] on div "Checking $1,106.83" at bounding box center [103, 265] width 169 height 36
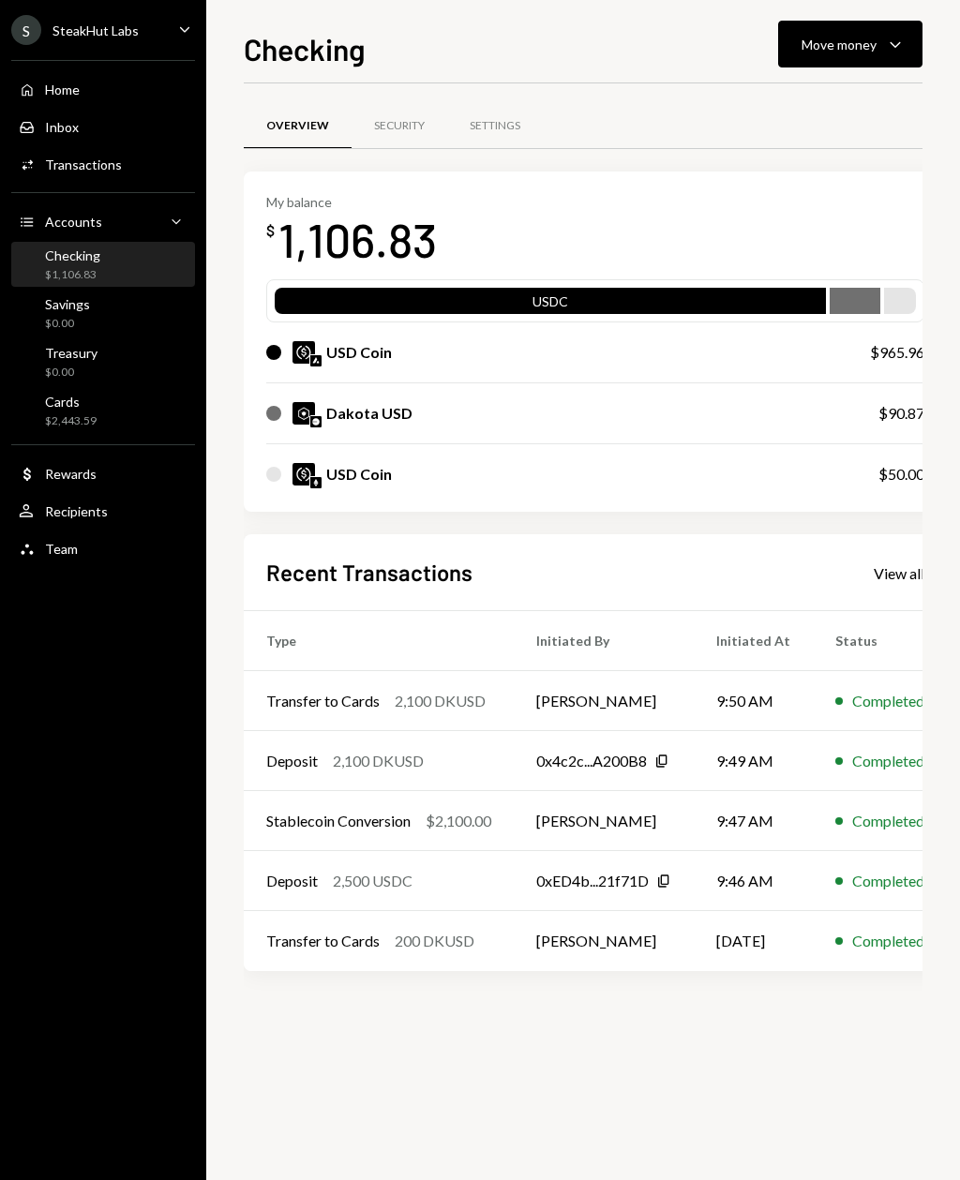
click at [121, 404] on div "Cards $2,443.59" at bounding box center [103, 412] width 169 height 36
